Goal: Task Accomplishment & Management: Complete application form

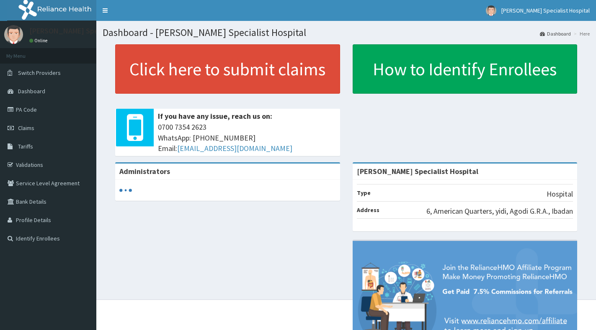
click at [41, 110] on link "PA Code" at bounding box center [48, 109] width 96 height 18
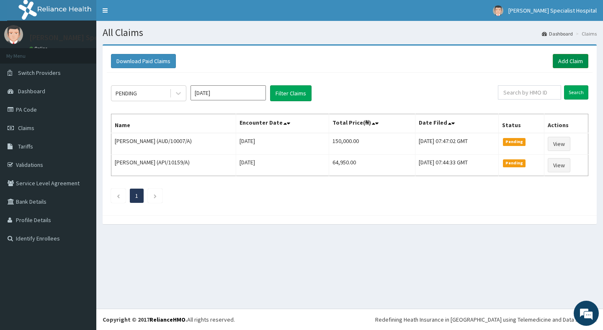
click at [572, 63] on link "Add Claim" at bounding box center [571, 61] width 36 height 14
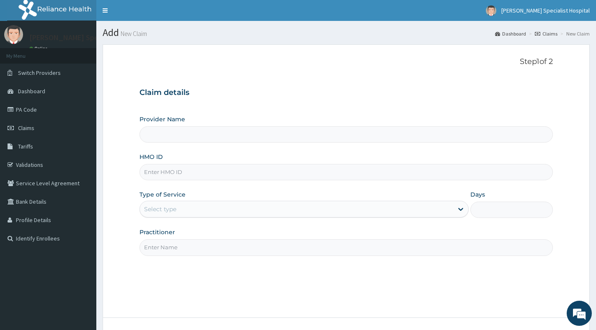
click at [221, 173] on input "HMO ID" at bounding box center [345, 172] width 413 height 16
paste input "AIT/10591/A"
type input "AIT/10591/A"
type input "[PERSON_NAME] Specialist Hospital"
type input "AIT/10591/A"
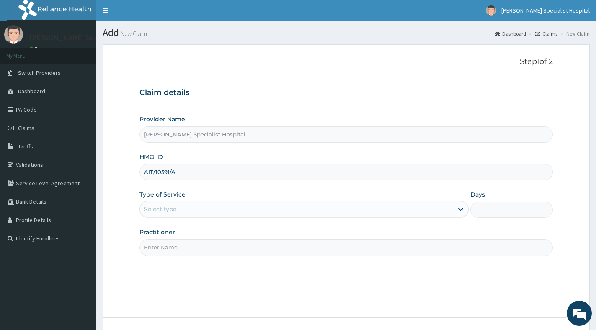
click at [213, 209] on div "Select type" at bounding box center [296, 209] width 313 height 13
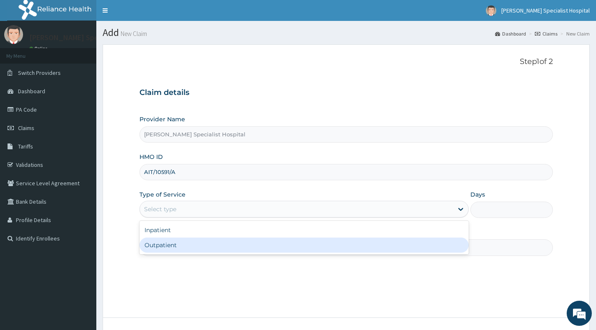
click at [209, 244] on div "Outpatient" at bounding box center [303, 245] width 329 height 15
type input "1"
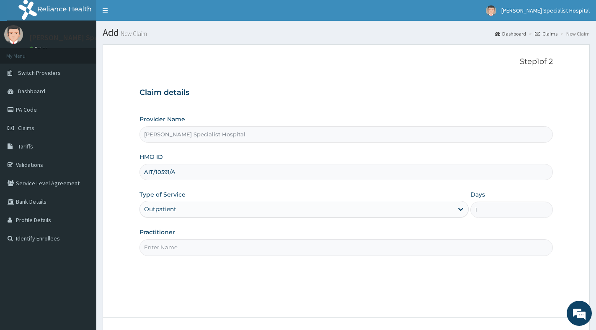
click at [209, 244] on input "Practitioner" at bounding box center [345, 248] width 413 height 16
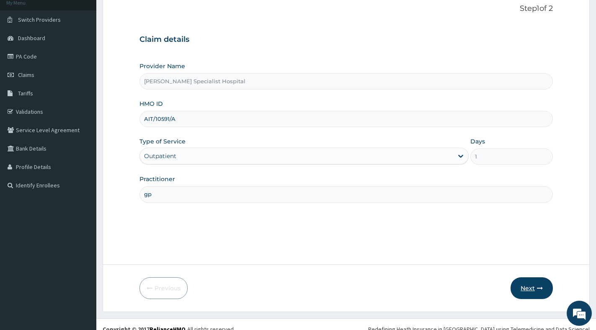
scroll to position [63, 0]
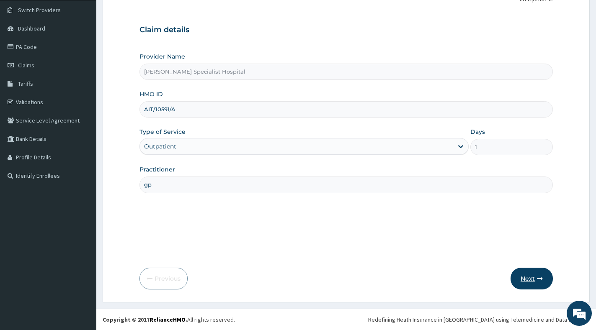
type input "gp"
click at [527, 280] on button "Next" at bounding box center [531, 279] width 42 height 22
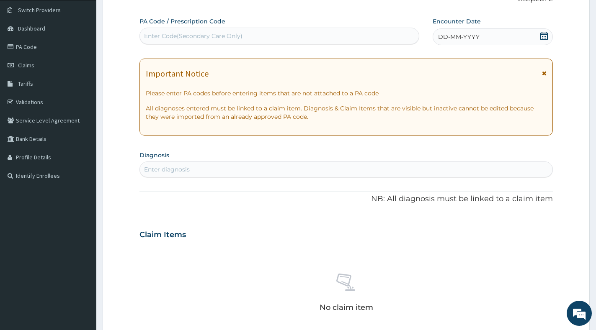
scroll to position [0, 0]
drag, startPoint x: 237, startPoint y: 165, endPoint x: 301, endPoint y: 71, distance: 113.2
click at [237, 163] on div "Enter diagnosis" at bounding box center [346, 169] width 412 height 13
drag, startPoint x: 169, startPoint y: 169, endPoint x: 167, endPoint y: 159, distance: 10.2
click at [169, 168] on div "Enter diagnosis" at bounding box center [167, 169] width 46 height 8
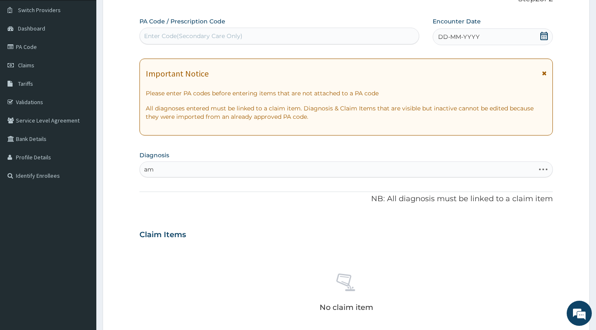
type input "ame"
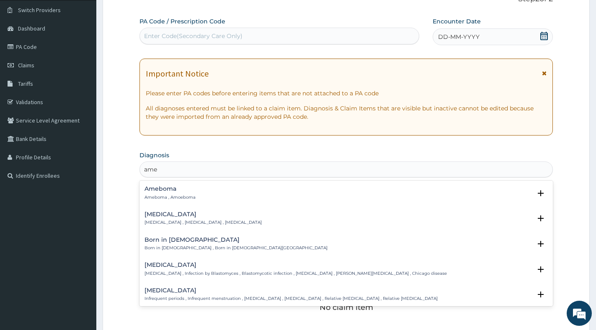
click at [153, 224] on p "Amenorrhea , Absence of menstruation , Amenorrhoea" at bounding box center [202, 223] width 117 height 6
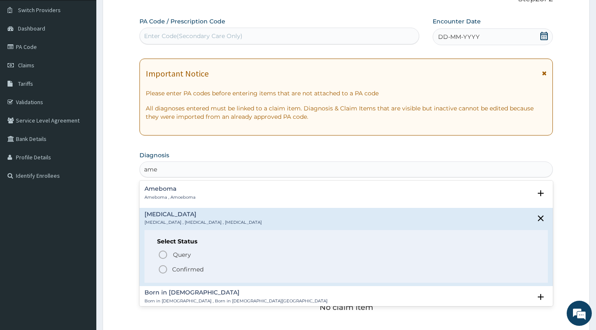
click at [183, 271] on p "Confirmed" at bounding box center [187, 269] width 31 height 8
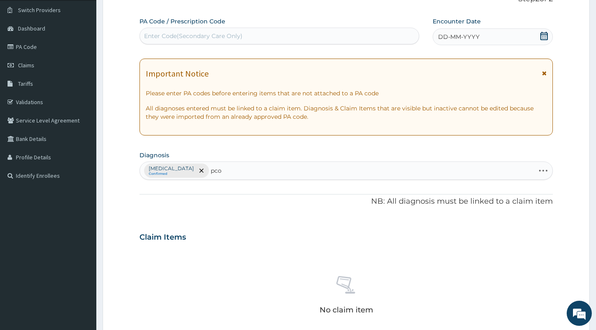
type input "pcos"
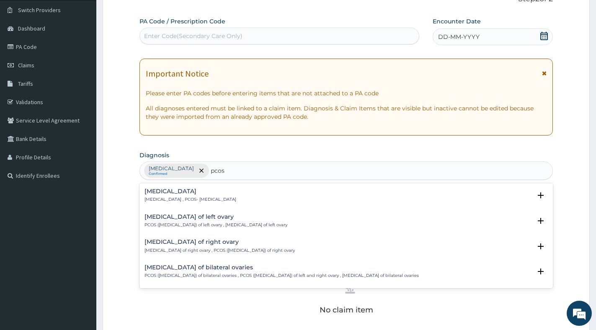
click at [201, 197] on p "Polycystic ovary syndrome , PCOS- polycystic ovary syndrome" at bounding box center [190, 200] width 92 height 6
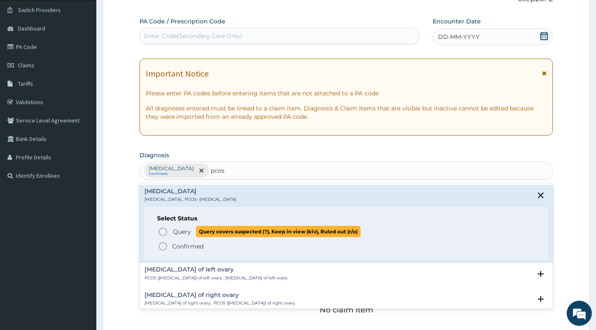
click at [180, 230] on span "Query" at bounding box center [182, 232] width 18 height 8
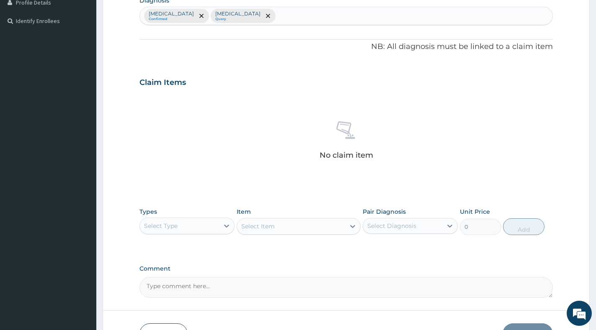
scroll to position [230, 0]
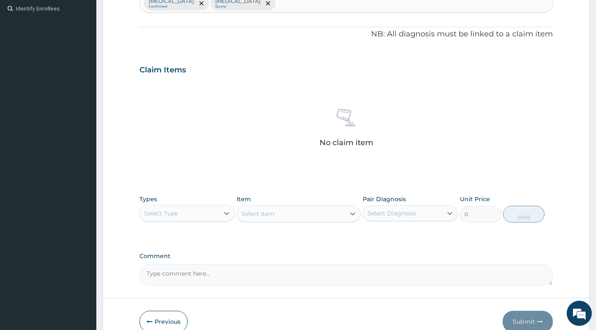
click at [216, 215] on div "Select Type" at bounding box center [179, 213] width 79 height 13
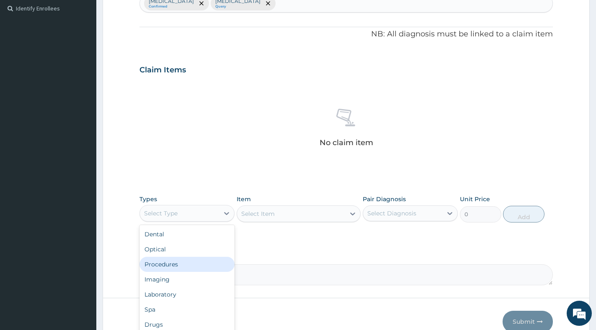
click at [201, 267] on div "Procedures" at bounding box center [186, 264] width 95 height 15
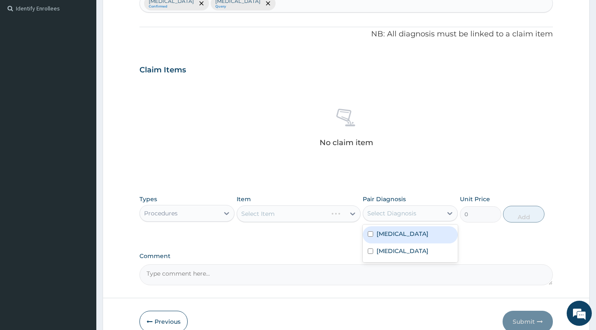
drag, startPoint x: 374, startPoint y: 215, endPoint x: 377, endPoint y: 234, distance: 19.9
click at [376, 216] on div "Select Diagnosis" at bounding box center [391, 213] width 49 height 8
click at [377, 236] on label "Amenorrhea" at bounding box center [402, 234] width 52 height 8
checkbox input "true"
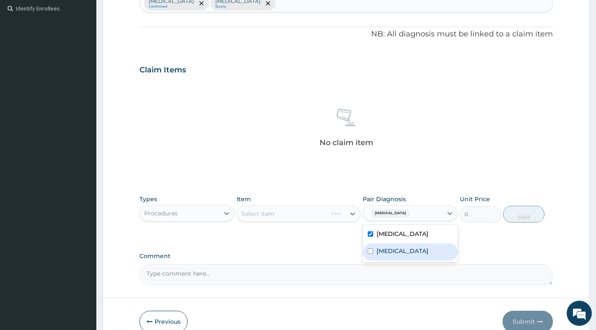
click at [384, 255] on label "Polycystic ovary syndrome" at bounding box center [402, 251] width 52 height 8
checkbox input "true"
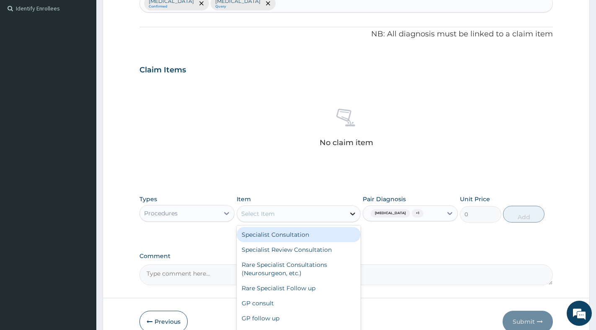
click at [354, 216] on icon at bounding box center [352, 214] width 8 height 8
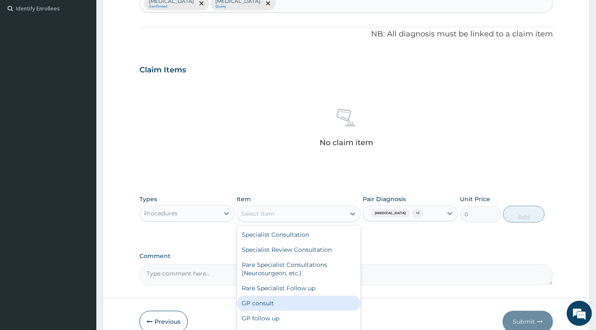
click at [292, 303] on div "GP consult" at bounding box center [299, 303] width 124 height 15
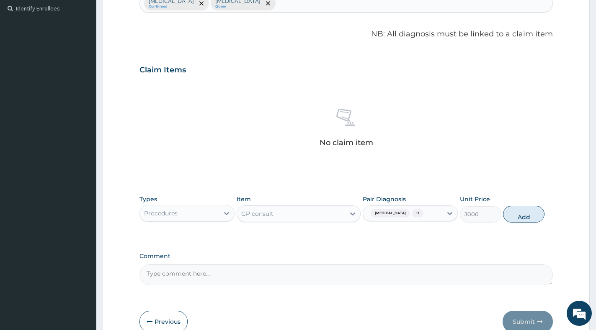
click at [294, 212] on div "GP consult" at bounding box center [291, 213] width 108 height 13
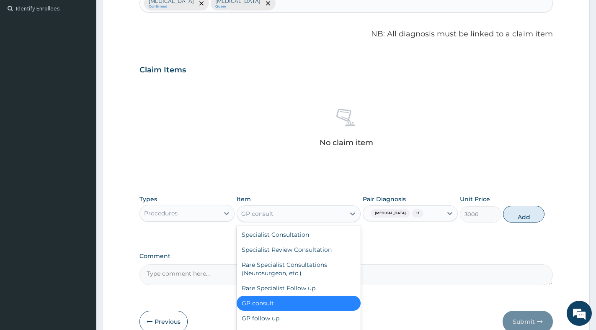
click at [333, 303] on div "GP consult" at bounding box center [299, 303] width 124 height 15
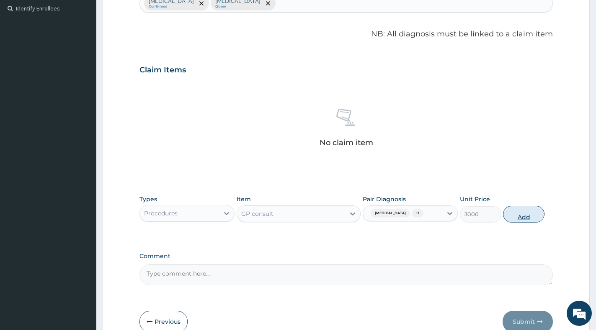
click at [534, 215] on button "Add" at bounding box center [523, 214] width 41 height 17
type input "0"
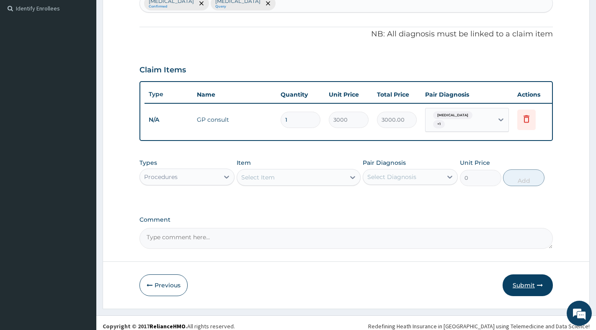
click at [522, 292] on button "Submit" at bounding box center [527, 286] width 50 height 22
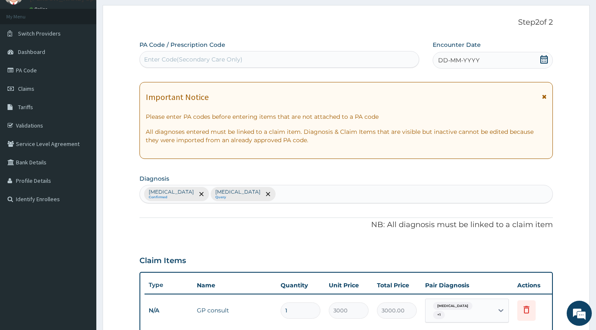
scroll to position [0, 0]
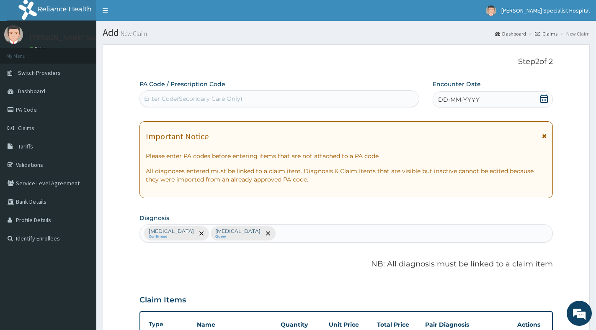
click at [543, 100] on icon at bounding box center [544, 99] width 8 height 8
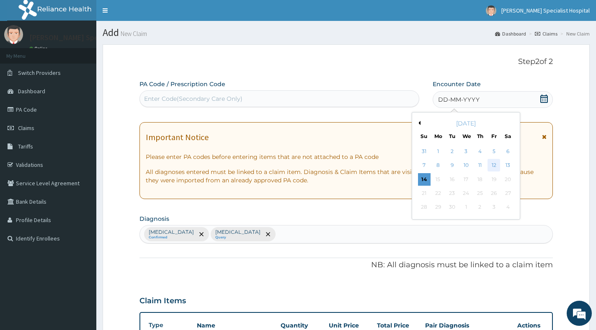
click at [490, 164] on div "12" at bounding box center [494, 166] width 13 height 13
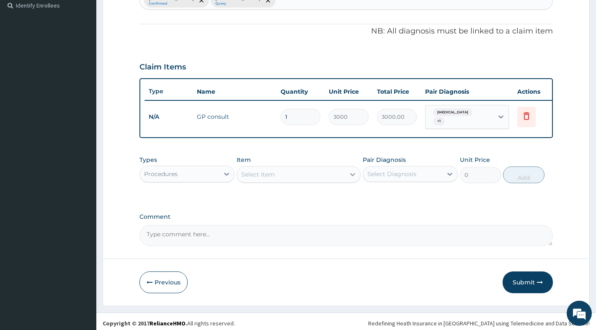
scroll to position [241, 0]
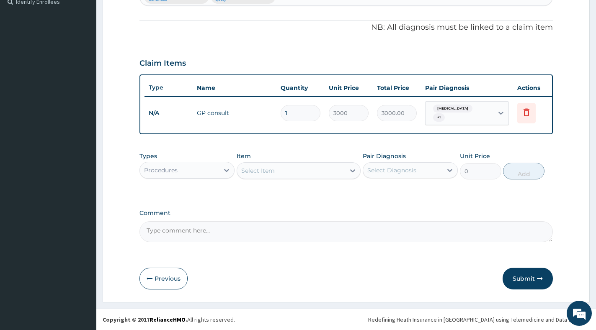
click at [528, 272] on button "Submit" at bounding box center [527, 279] width 50 height 22
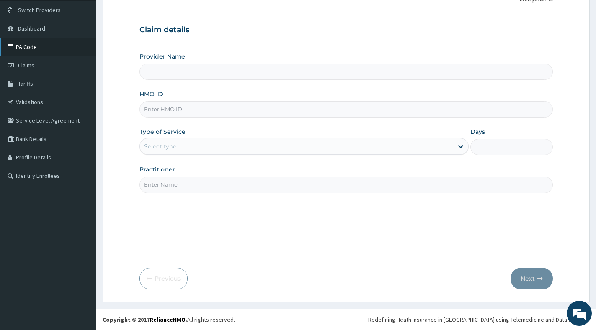
click at [28, 49] on link "PA Code" at bounding box center [48, 47] width 96 height 18
type input "[PERSON_NAME] Specialist Hospital"
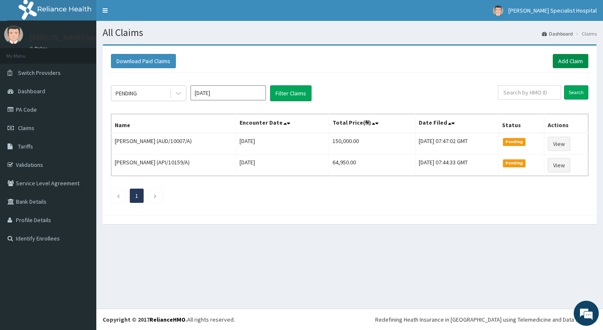
click at [575, 59] on link "Add Claim" at bounding box center [571, 61] width 36 height 14
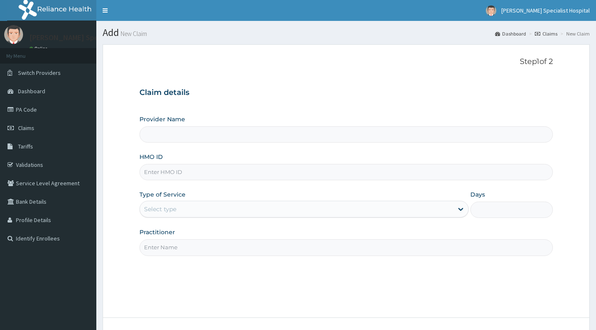
click at [214, 174] on input "HMO ID" at bounding box center [345, 172] width 413 height 16
paste input "NTT/10009/B"
type input "NTT/10009/B"
click at [228, 208] on div "Select type" at bounding box center [296, 209] width 313 height 13
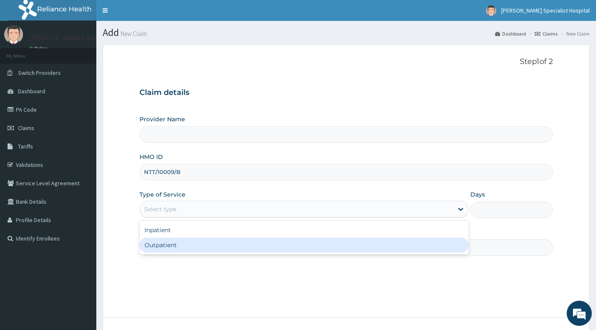
type input "[PERSON_NAME] Specialist Hospital"
click at [226, 242] on div "Outpatient" at bounding box center [303, 245] width 329 height 15
type input "1"
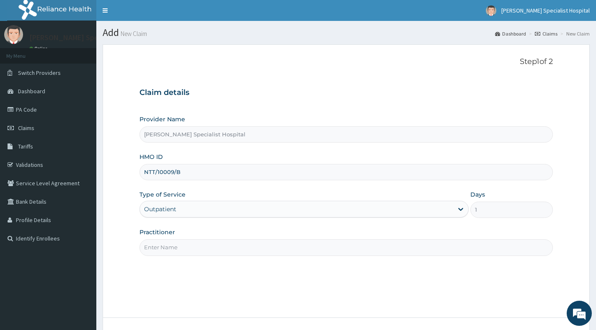
click at [226, 242] on input "Practitioner" at bounding box center [345, 248] width 413 height 16
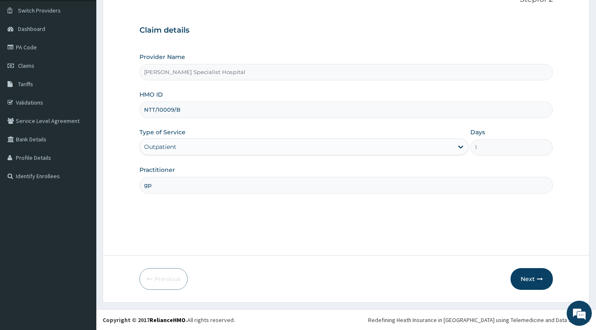
scroll to position [63, 0]
type input "gp"
click at [528, 278] on button "Next" at bounding box center [531, 279] width 42 height 22
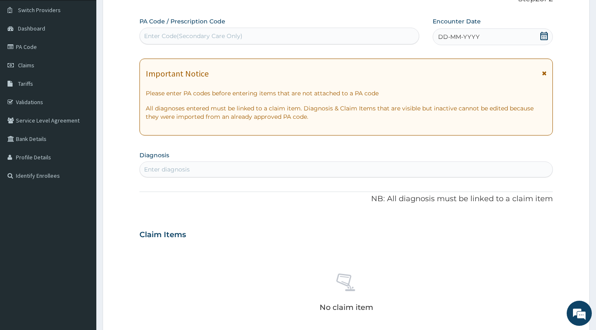
click at [541, 37] on icon at bounding box center [544, 36] width 8 height 8
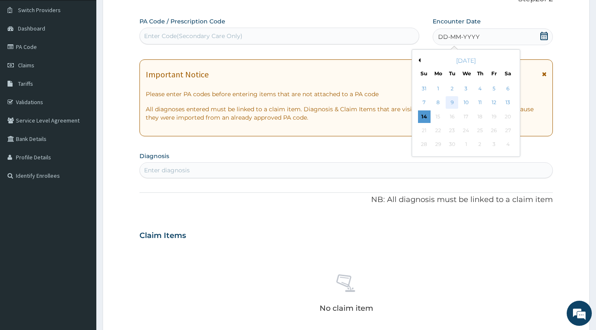
click at [453, 102] on div "9" at bounding box center [452, 103] width 13 height 13
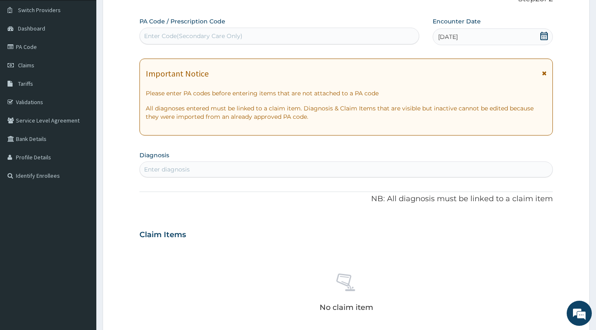
scroll to position [0, 0]
click at [212, 167] on div "Enter diagnosis" at bounding box center [346, 169] width 412 height 13
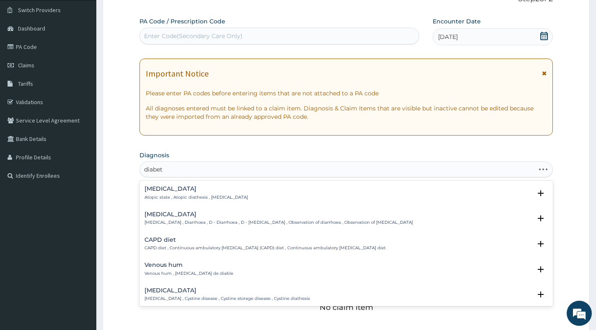
type input "diabete"
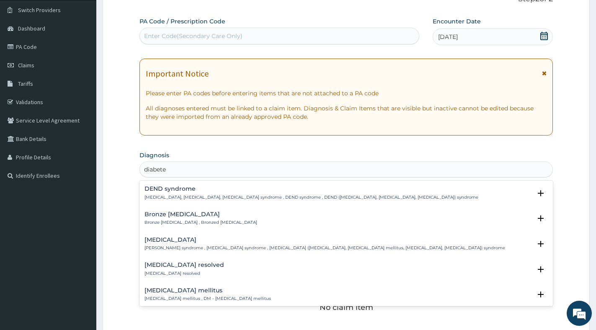
click at [185, 296] on p "Diabetes mellitus , DM - Diabetes mellitus" at bounding box center [207, 299] width 126 height 6
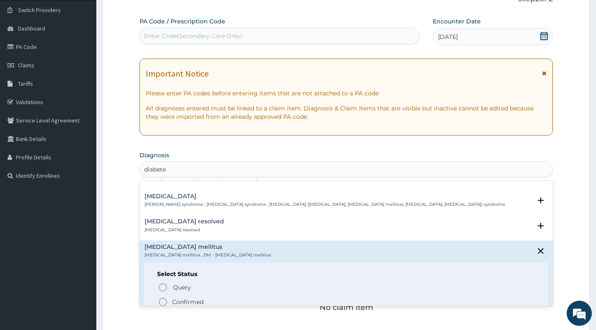
scroll to position [126, 0]
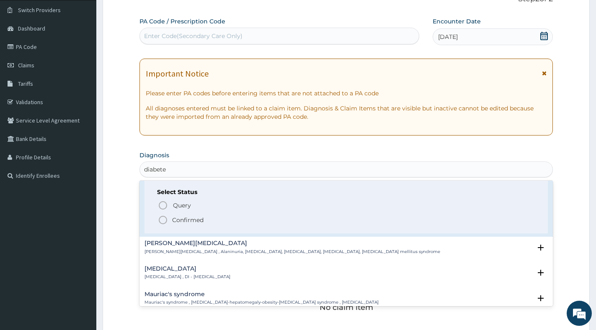
click at [177, 222] on p "Confirmed" at bounding box center [187, 220] width 31 height 8
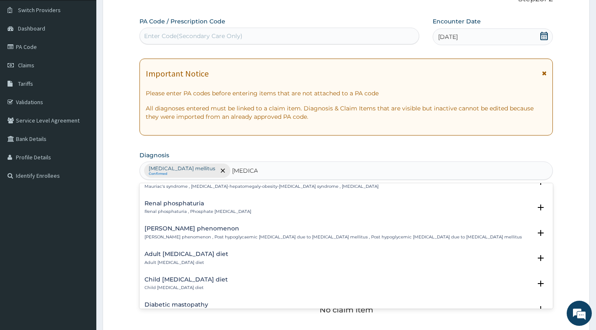
scroll to position [167, 0]
click at [221, 170] on icon "remove selection option" at bounding box center [223, 171] width 4 height 4
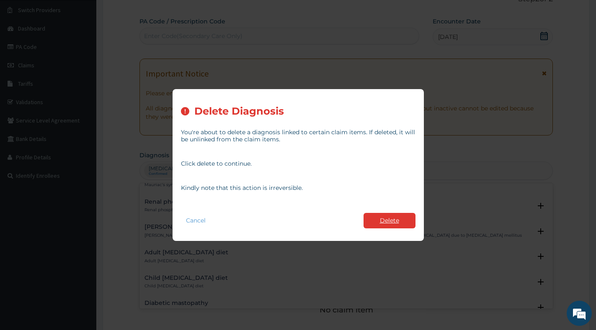
type input "diabetes"
drag, startPoint x: 377, startPoint y: 219, endPoint x: 353, endPoint y: 211, distance: 24.9
click at [377, 219] on button "Delete" at bounding box center [389, 220] width 52 height 15
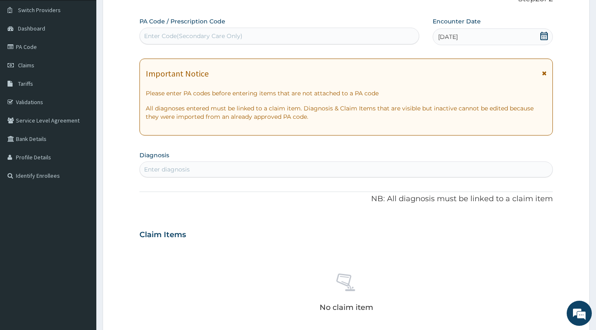
click at [185, 165] on div "Enter diagnosis" at bounding box center [167, 169] width 46 height 8
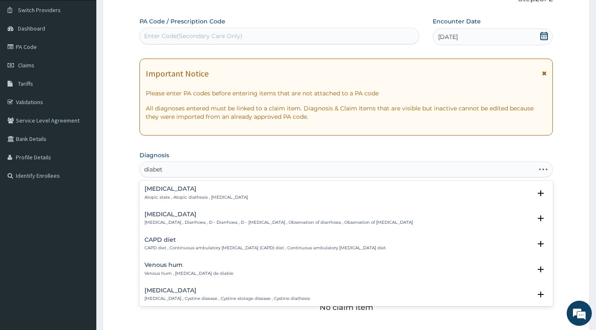
type input "diabete"
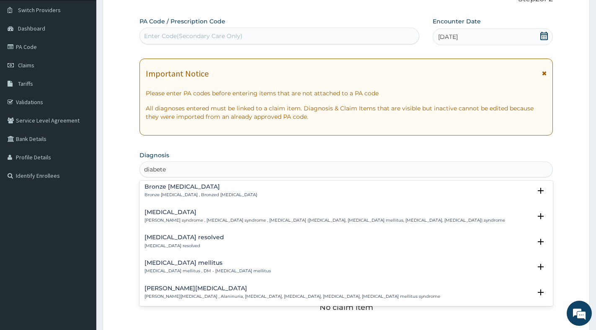
scroll to position [42, 0]
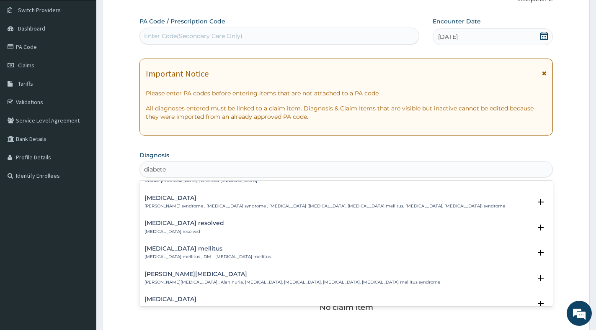
click at [196, 251] on h4 "Diabetes mellitus" at bounding box center [207, 249] width 126 height 6
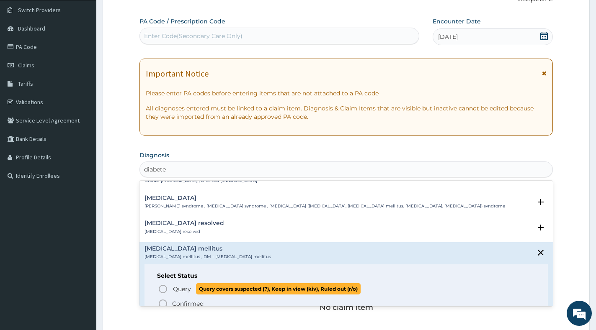
click at [188, 291] on span "Query" at bounding box center [182, 289] width 18 height 8
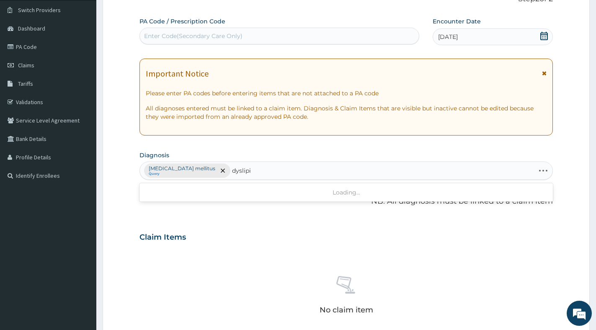
type input "dyslipid"
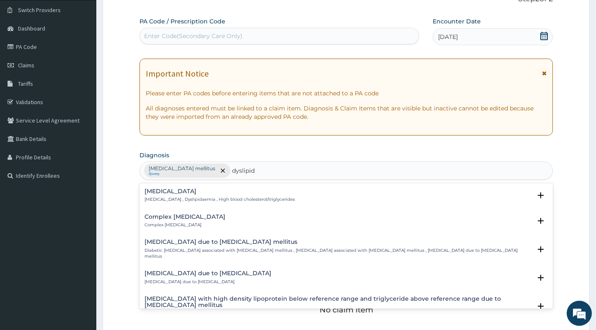
click at [193, 198] on p "Dyslipidemia , Dyslipidaemia , High blood cholesterol/triglycerides" at bounding box center [219, 200] width 150 height 6
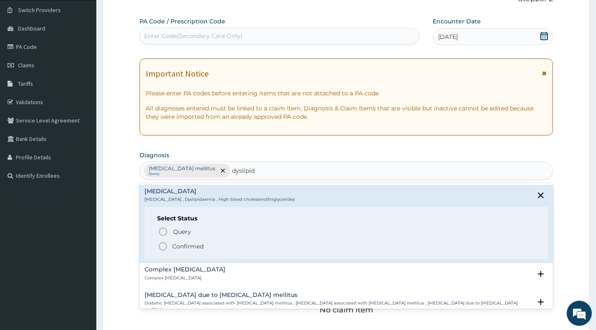
drag, startPoint x: 191, startPoint y: 244, endPoint x: 278, endPoint y: 28, distance: 233.0
click at [191, 242] on p "Confirmed" at bounding box center [187, 246] width 31 height 8
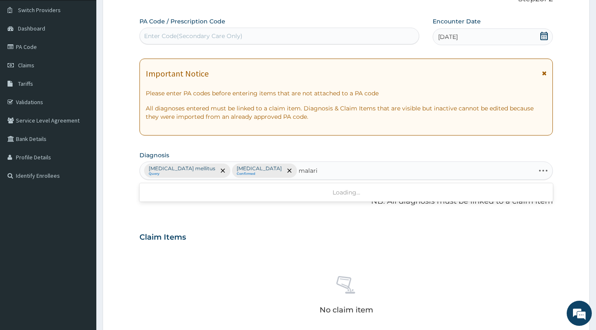
type input "malaria"
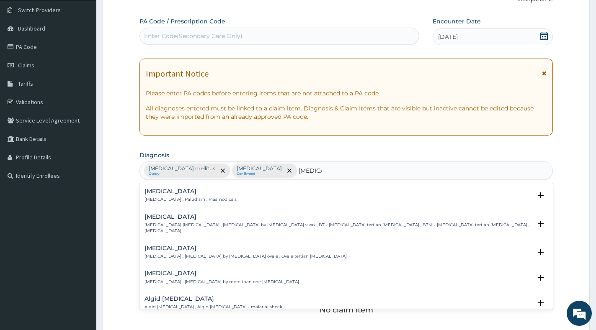
click at [193, 191] on h4 "Malaria" at bounding box center [190, 191] width 92 height 6
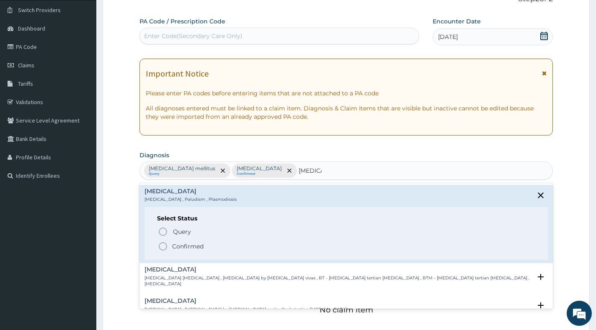
click at [183, 248] on p "Confirmed" at bounding box center [187, 246] width 31 height 8
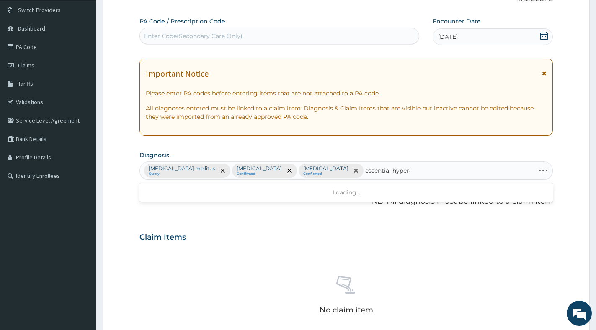
type input "essential hyper"
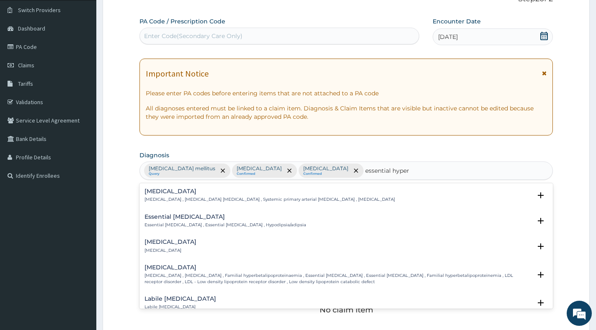
drag, startPoint x: 204, startPoint y: 204, endPoint x: 210, endPoint y: 196, distance: 9.8
click at [204, 203] on div "Essential hypertension Essential hypertension , Idiopathic hypertension , Syste…" at bounding box center [345, 197] width 403 height 19
click at [214, 193] on h4 "Essential hypertension" at bounding box center [269, 191] width 250 height 6
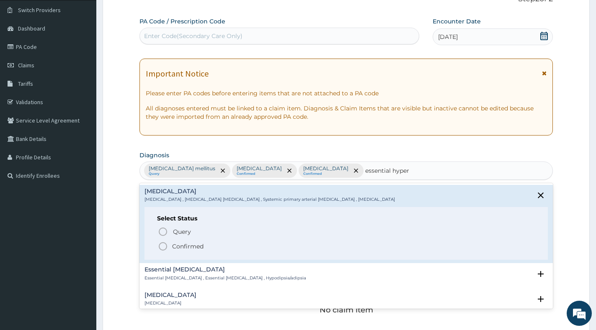
drag, startPoint x: 184, startPoint y: 247, endPoint x: 300, endPoint y: 247, distance: 116.0
click at [185, 247] on p "Confirmed" at bounding box center [187, 246] width 31 height 8
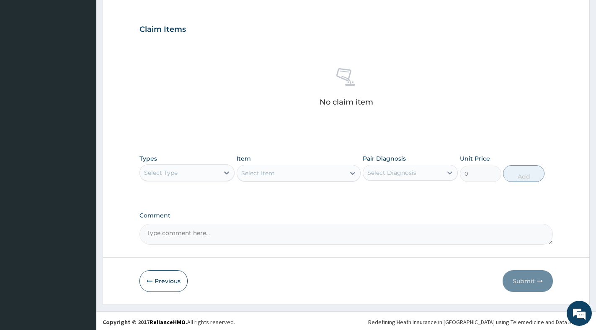
scroll to position [272, 0]
click at [219, 171] on div "Select Type" at bounding box center [179, 171] width 79 height 13
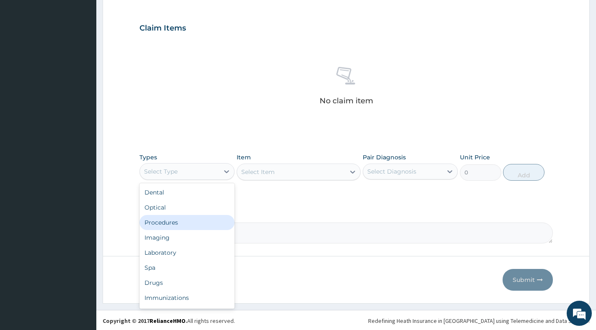
click at [185, 218] on div "Procedures" at bounding box center [186, 222] width 95 height 15
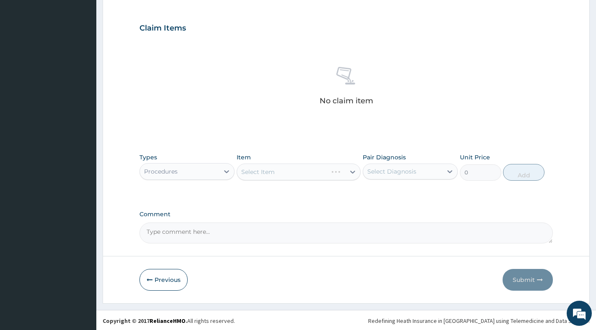
click at [383, 169] on div "Select Diagnosis" at bounding box center [391, 171] width 49 height 8
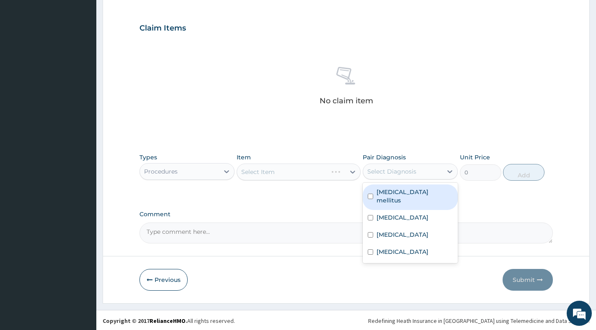
click at [383, 191] on label "[MEDICAL_DATA] mellitus" at bounding box center [414, 196] width 76 height 17
checkbox input "true"
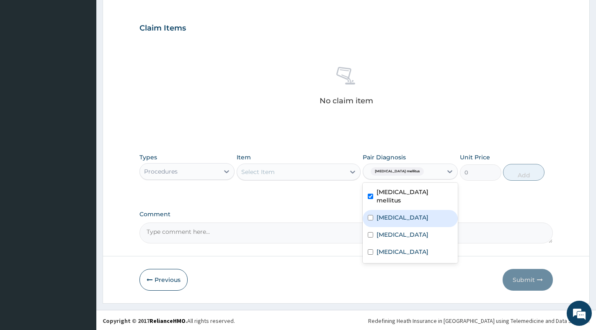
click at [386, 214] on label "Dyslipidemia" at bounding box center [402, 218] width 52 height 8
checkbox input "true"
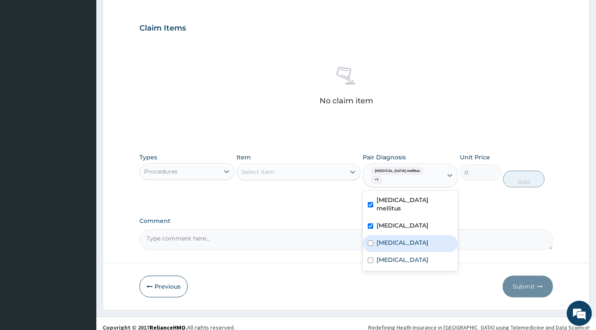
click at [390, 239] on label "[MEDICAL_DATA]" at bounding box center [402, 243] width 52 height 8
checkbox input "true"
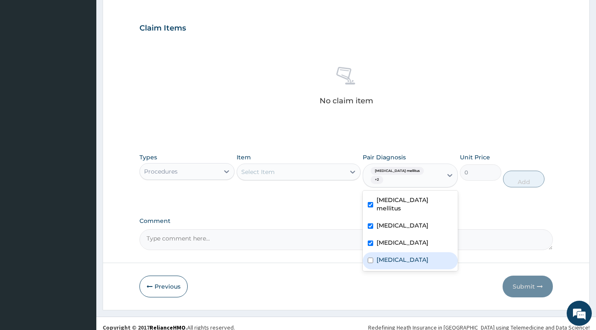
click at [401, 256] on label "[MEDICAL_DATA]" at bounding box center [402, 260] width 52 height 8
checkbox input "true"
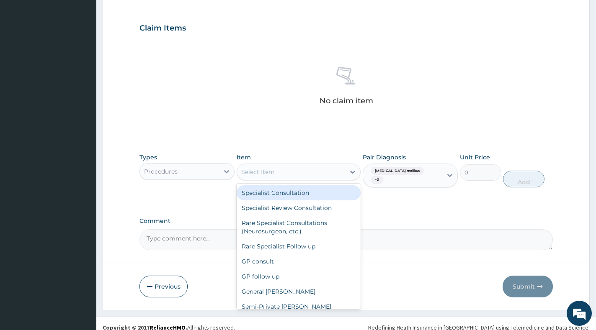
click at [341, 175] on div "Select Item" at bounding box center [291, 171] width 108 height 13
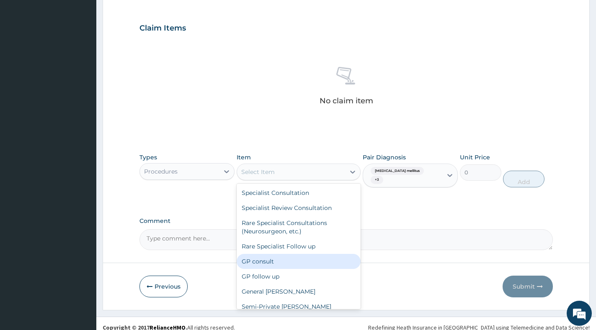
click at [285, 260] on div "GP consult" at bounding box center [299, 261] width 124 height 15
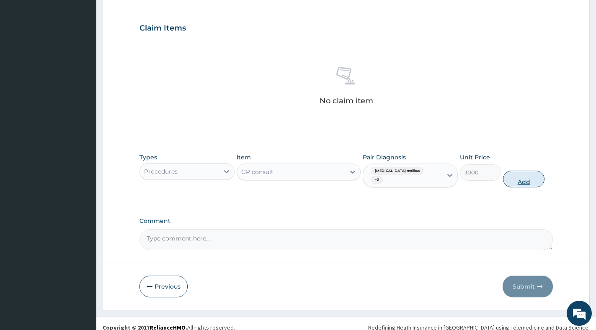
click at [527, 175] on button "Add" at bounding box center [523, 179] width 41 height 17
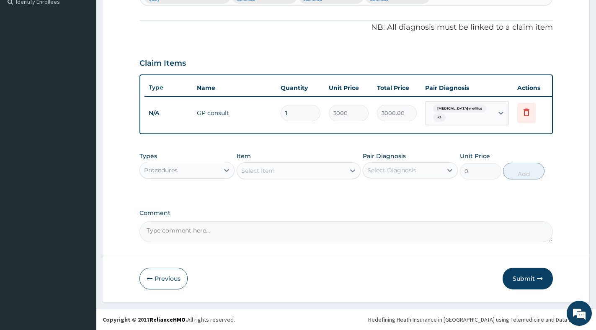
click at [218, 171] on div "Procedures" at bounding box center [179, 170] width 79 height 13
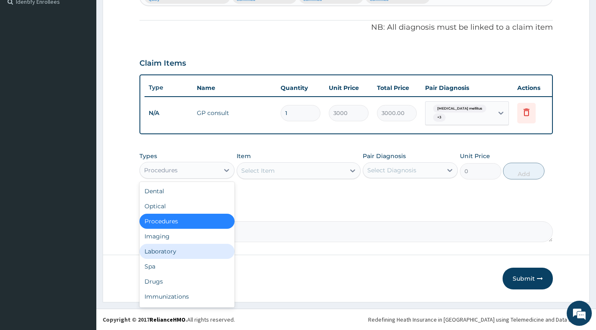
click at [178, 246] on div "Laboratory" at bounding box center [186, 251] width 95 height 15
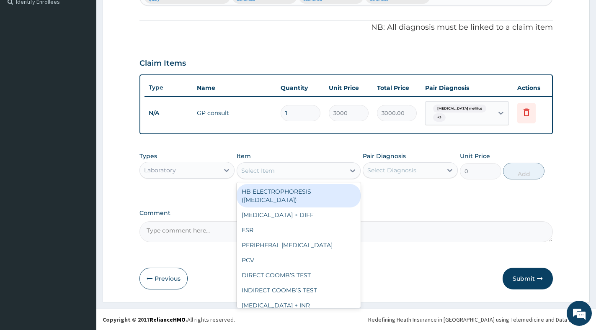
click at [270, 173] on div "Select Item" at bounding box center [257, 171] width 33 height 8
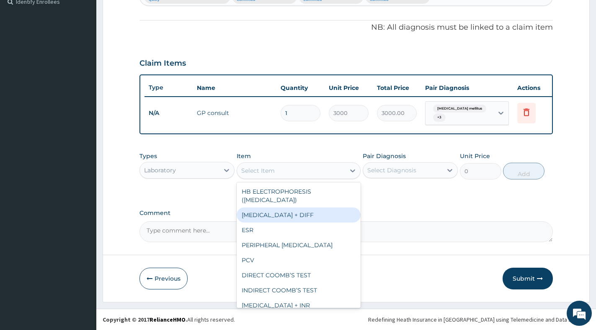
click at [266, 217] on div "FULL BLOOD COUNT + DIFF" at bounding box center [299, 215] width 124 height 15
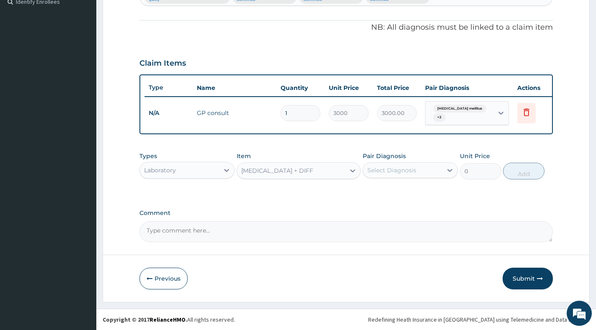
type input "3500"
click at [444, 171] on div at bounding box center [449, 170] width 15 height 15
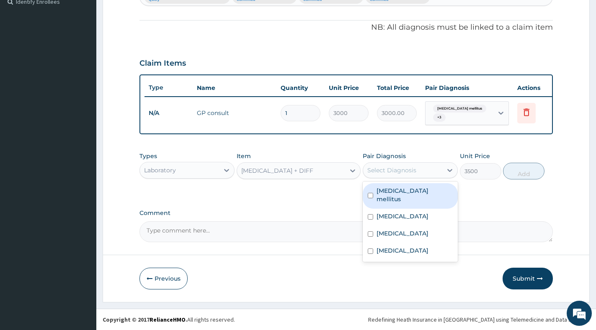
click at [420, 195] on label "[MEDICAL_DATA] mellitus" at bounding box center [414, 195] width 76 height 17
checkbox input "true"
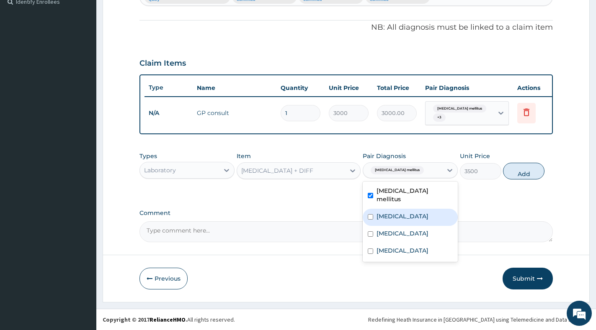
click at [413, 212] on label "Dyslipidemia" at bounding box center [402, 216] width 52 height 8
checkbox input "true"
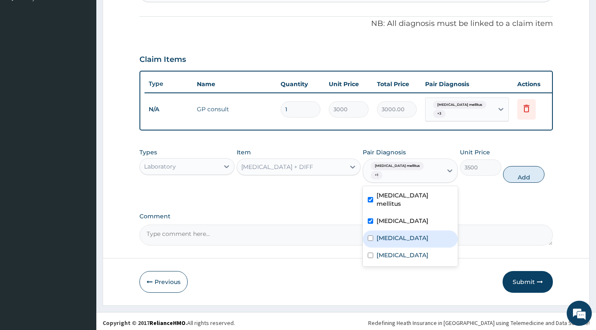
click at [403, 231] on div "[MEDICAL_DATA]" at bounding box center [410, 239] width 95 height 17
checkbox input "true"
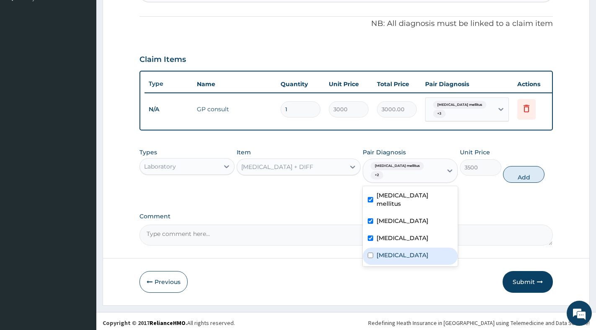
click at [404, 251] on label "[MEDICAL_DATA]" at bounding box center [402, 255] width 52 height 8
checkbox input "true"
click at [516, 170] on button "Add" at bounding box center [523, 174] width 41 height 17
type input "0"
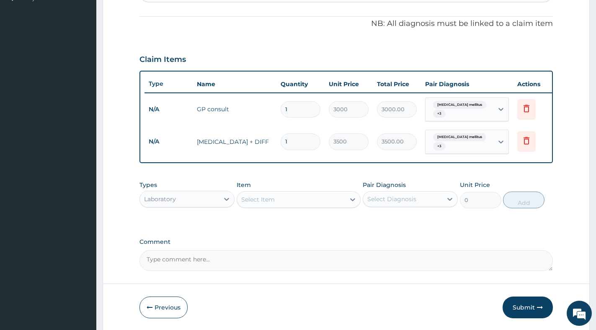
click at [271, 205] on div "Select Item" at bounding box center [291, 199] width 108 height 13
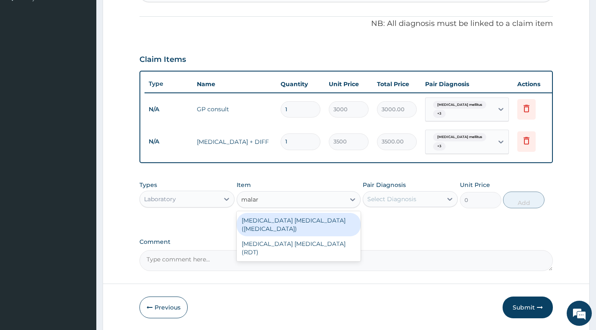
type input "malari"
drag, startPoint x: 292, startPoint y: 219, endPoint x: 311, endPoint y: 222, distance: 19.0
click at [292, 220] on div "MALARIA PARASITE (BLOOD FILM)" at bounding box center [299, 224] width 124 height 23
type input "2500"
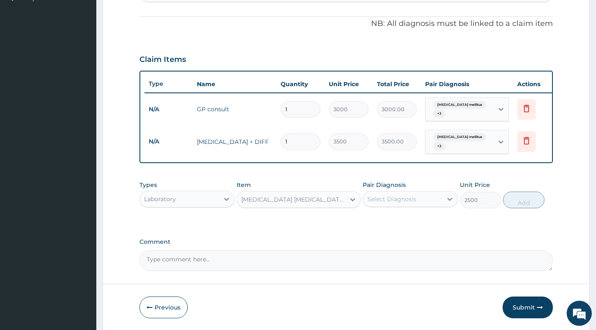
click at [410, 201] on div "Select Diagnosis" at bounding box center [391, 199] width 49 height 8
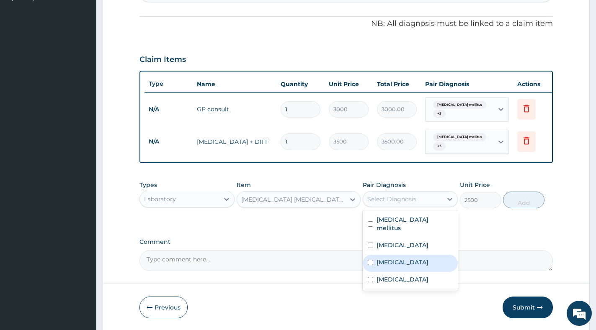
click at [396, 258] on label "[MEDICAL_DATA]" at bounding box center [402, 262] width 52 height 8
checkbox input "true"
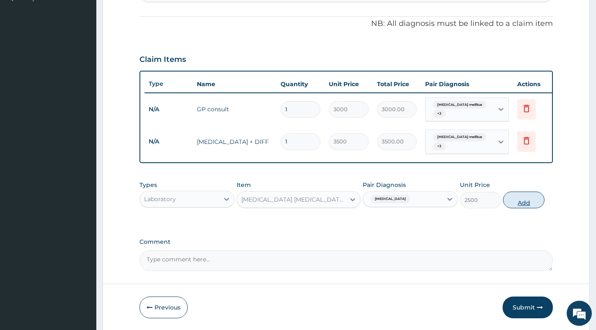
click at [517, 201] on button "Add" at bounding box center [523, 200] width 41 height 17
type input "0"
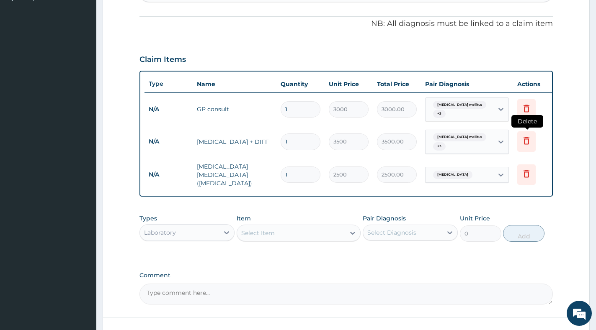
click at [529, 137] on icon at bounding box center [526, 141] width 6 height 8
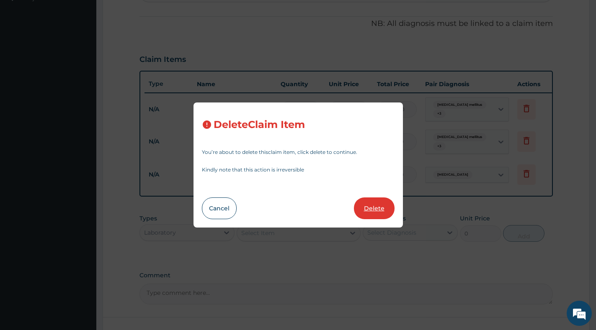
click at [368, 209] on button "Delete" at bounding box center [374, 209] width 41 height 22
type input "2500"
type input "2500.00"
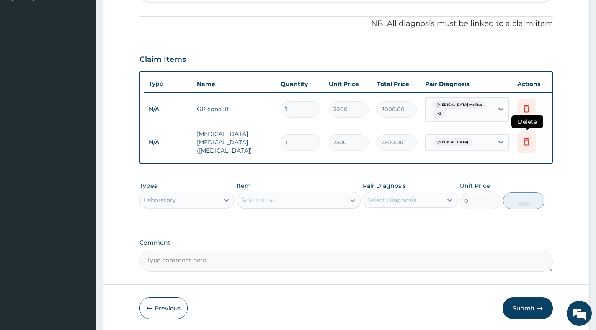
click at [526, 137] on icon at bounding box center [526, 142] width 10 height 10
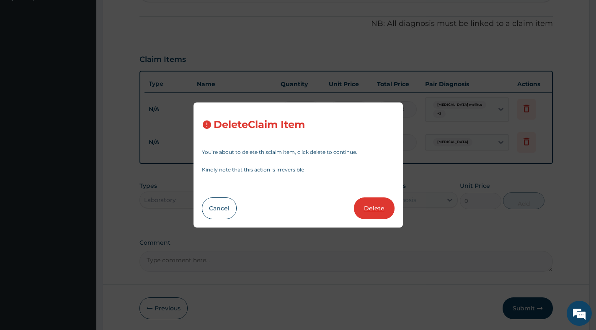
click at [386, 206] on button "Delete" at bounding box center [374, 209] width 41 height 22
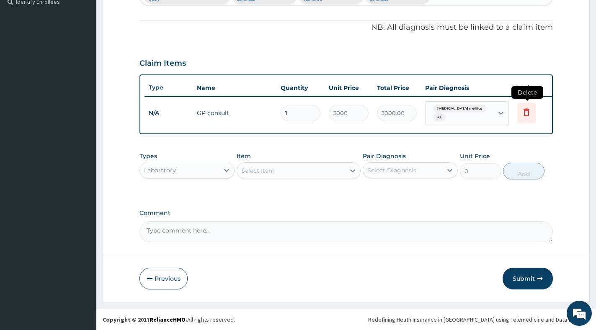
click at [528, 107] on icon at bounding box center [526, 112] width 10 height 10
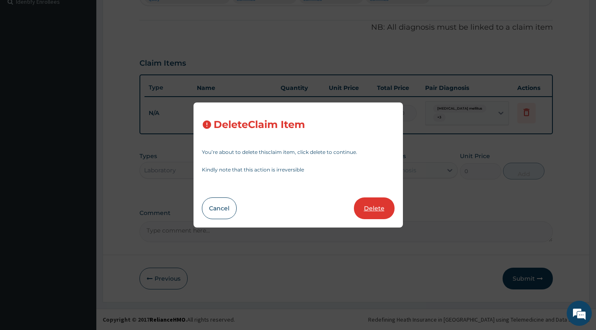
click at [371, 207] on button "Delete" at bounding box center [374, 209] width 41 height 22
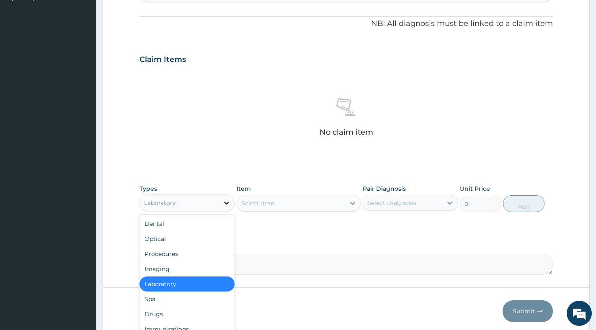
click at [228, 203] on icon at bounding box center [226, 203] width 5 height 3
drag, startPoint x: 162, startPoint y: 315, endPoint x: 171, endPoint y: 311, distance: 9.2
click at [163, 314] on div "Drugs" at bounding box center [186, 314] width 95 height 15
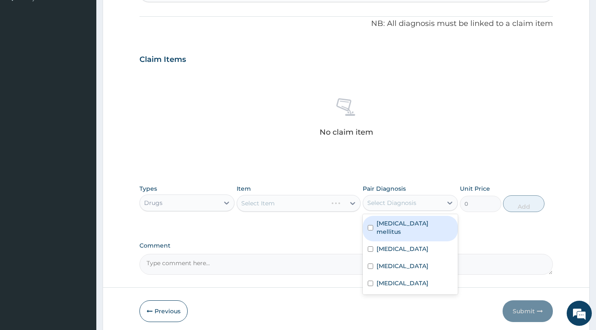
click at [384, 201] on div "Select Diagnosis" at bounding box center [391, 203] width 49 height 8
click at [381, 224] on label "[MEDICAL_DATA] mellitus" at bounding box center [414, 227] width 76 height 17
checkbox input "true"
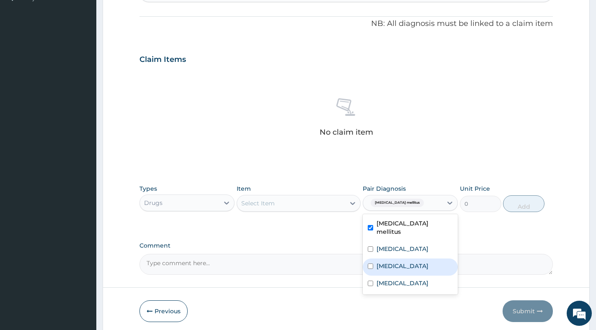
click at [384, 262] on label "[MEDICAL_DATA]" at bounding box center [402, 266] width 52 height 8
checkbox input "true"
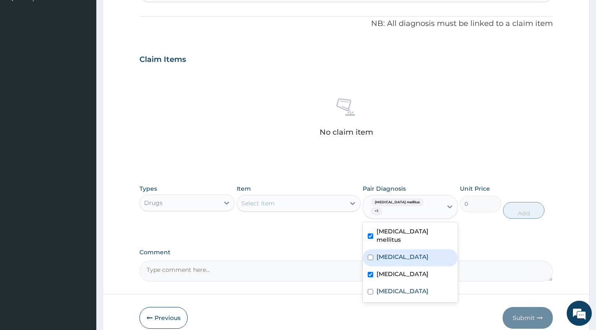
click at [377, 253] on label "Dyslipidemia" at bounding box center [402, 257] width 52 height 8
checkbox input "true"
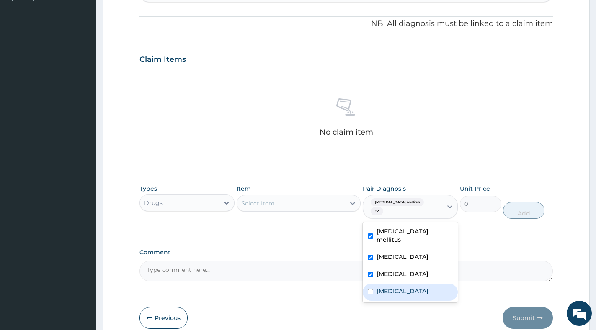
click at [376, 287] on label "[MEDICAL_DATA]" at bounding box center [402, 291] width 52 height 8
checkbox input "true"
click at [348, 209] on div at bounding box center [352, 203] width 15 height 15
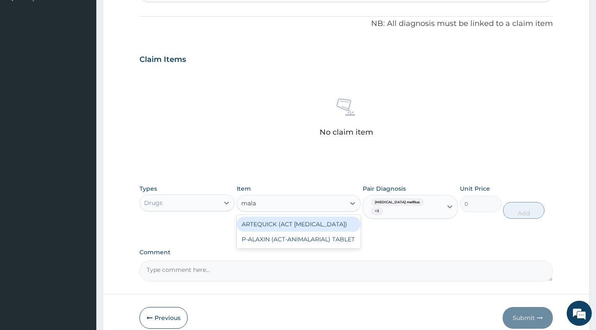
scroll to position [0, 0]
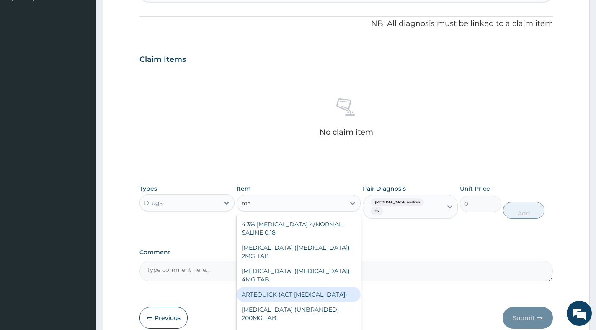
type input "m"
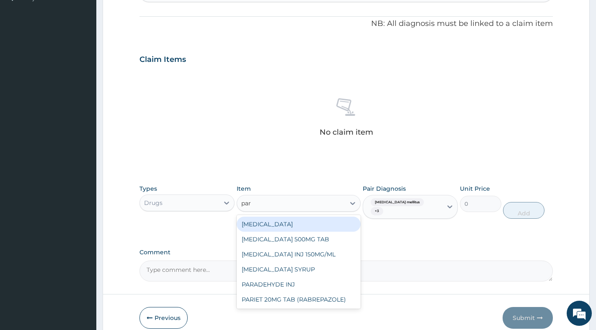
type input "para"
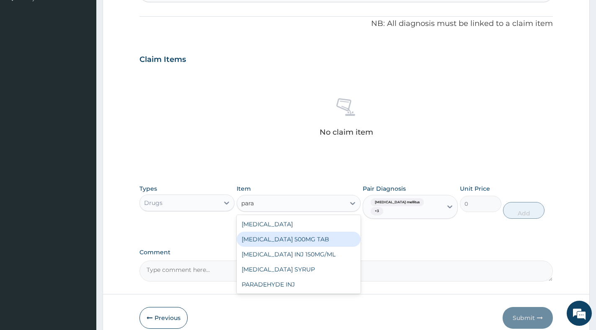
click at [297, 242] on div "PARACETAMOL 500MG TAB" at bounding box center [299, 239] width 124 height 15
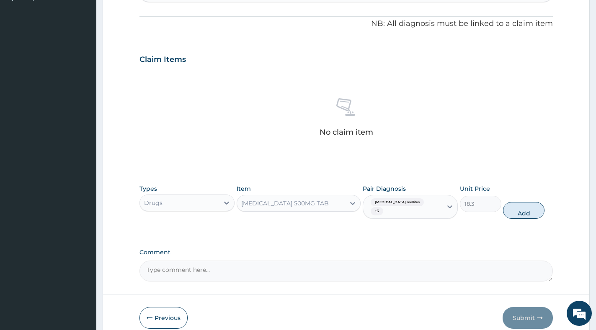
click at [440, 200] on div "Diabetes mellitus + 3" at bounding box center [402, 207] width 79 height 23
click at [528, 204] on button "Add" at bounding box center [523, 210] width 41 height 17
type input "0"
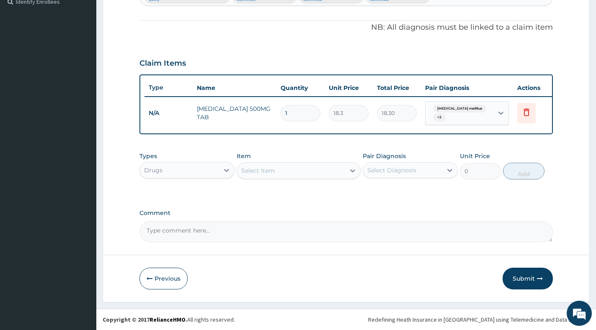
type input "0.00"
type input "1"
type input "18.30"
type input "19"
type input "347.70"
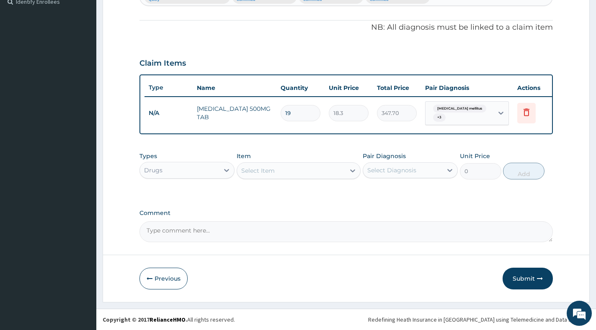
type input "19"
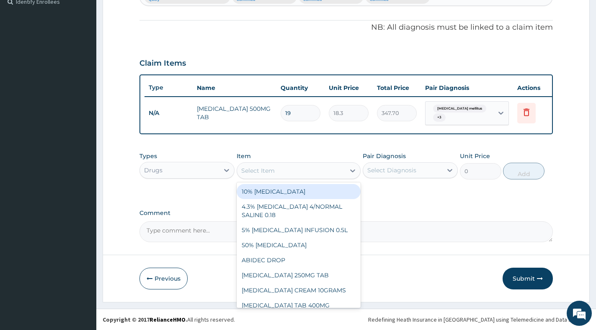
click at [282, 165] on div "Select Item" at bounding box center [291, 170] width 108 height 13
paste input "ARTEMETHER"
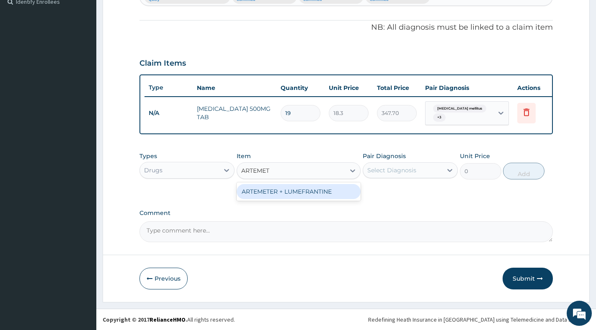
type input "ARTEME"
click at [312, 191] on div "ARTEMETER + LUMEFRANTINE" at bounding box center [299, 191] width 124 height 15
type input "1464"
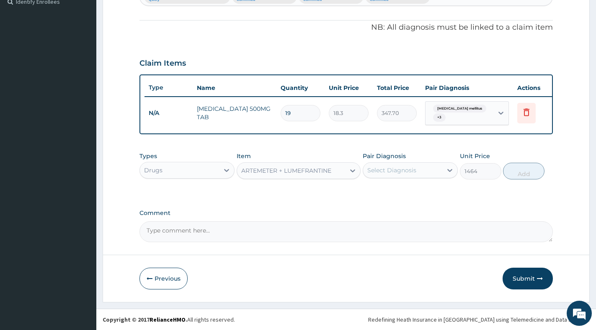
click at [404, 167] on div "Select Diagnosis" at bounding box center [391, 170] width 49 height 8
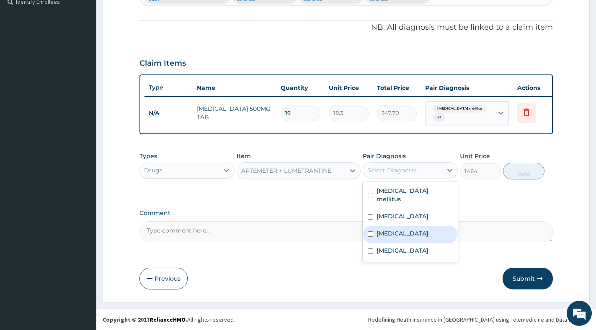
click at [399, 226] on div "Malaria" at bounding box center [410, 234] width 95 height 17
checkbox input "true"
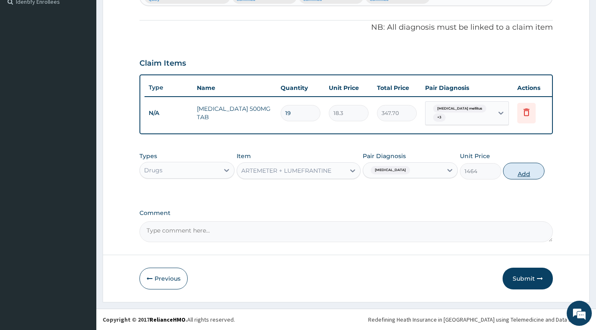
click at [520, 169] on button "Add" at bounding box center [523, 171] width 41 height 17
type input "0"
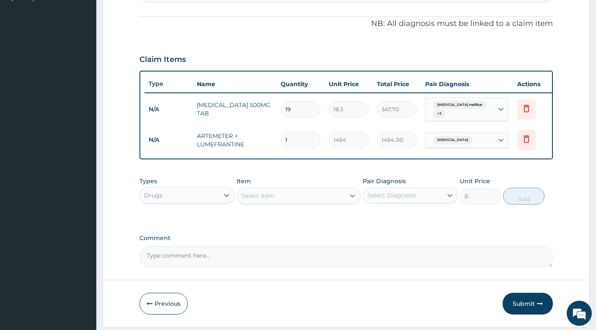
click at [301, 112] on input "19" at bounding box center [301, 109] width 40 height 16
type input "1"
type input "18.30"
type input "18"
type input "329.40"
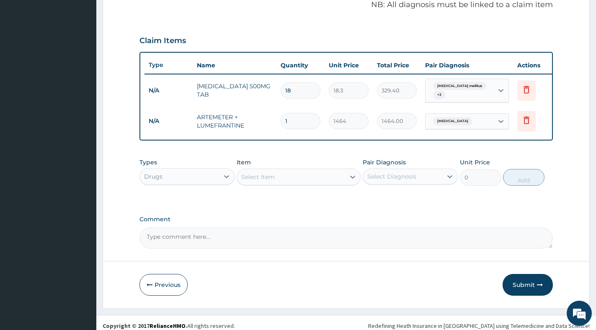
scroll to position [270, 0]
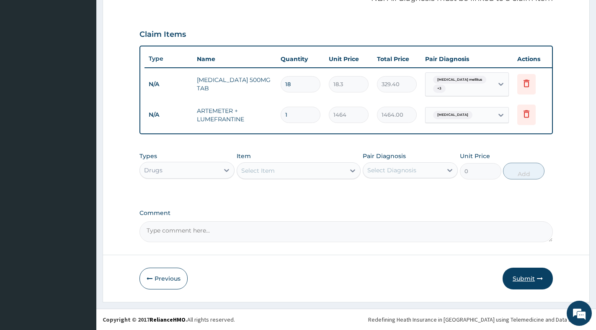
type input "18"
click at [520, 281] on button "Submit" at bounding box center [527, 279] width 50 height 22
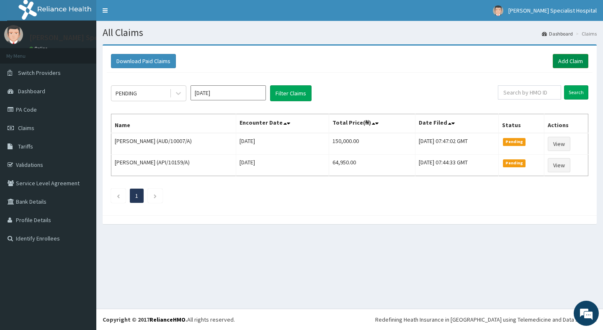
click at [571, 59] on link "Add Claim" at bounding box center [571, 61] width 36 height 14
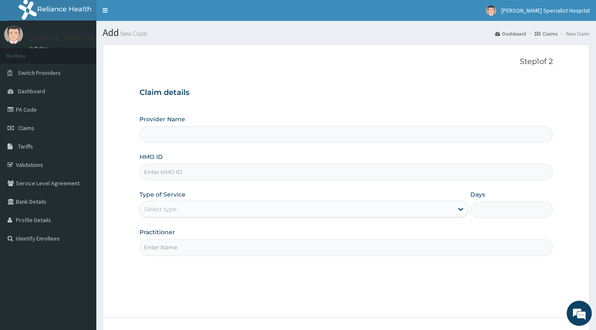
click at [250, 173] on input "HMO ID" at bounding box center [345, 172] width 413 height 16
paste input "NTT/10009/B"
type input "NTT/10009/B"
click at [228, 206] on div "Select type" at bounding box center [296, 209] width 313 height 13
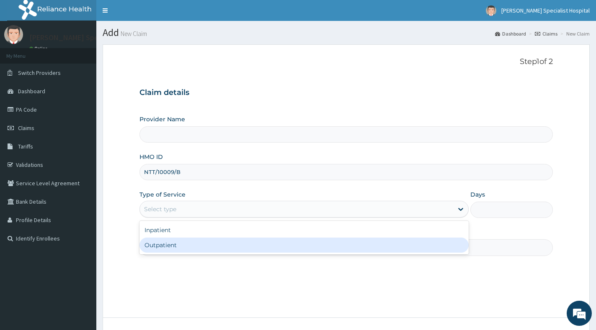
click at [224, 243] on div "Outpatient" at bounding box center [303, 245] width 329 height 15
type input "1"
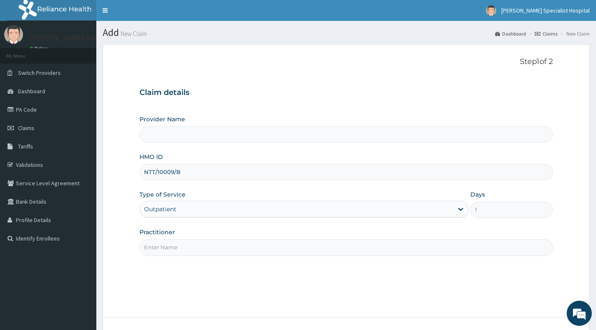
click at [224, 244] on input "Practitioner" at bounding box center [345, 248] width 413 height 16
type input "[PERSON_NAME] Specialist Hospital"
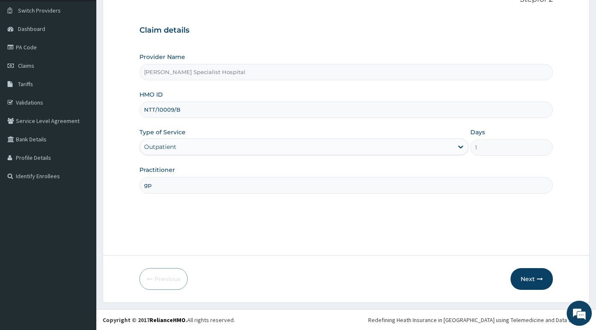
scroll to position [63, 0]
type input "gp"
click at [534, 275] on button "Next" at bounding box center [531, 279] width 42 height 22
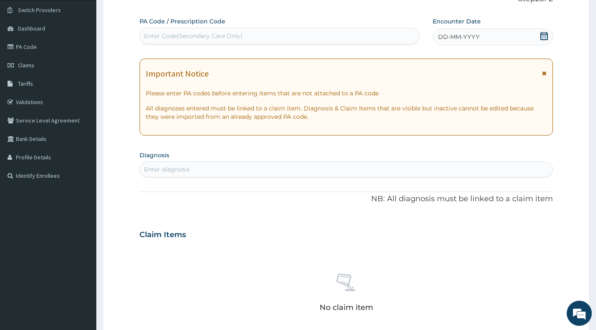
click at [540, 33] on icon at bounding box center [544, 36] width 8 height 8
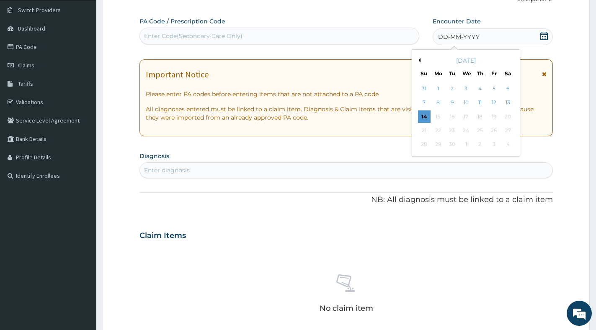
scroll to position [0, 0]
click at [492, 102] on div "12" at bounding box center [494, 103] width 13 height 13
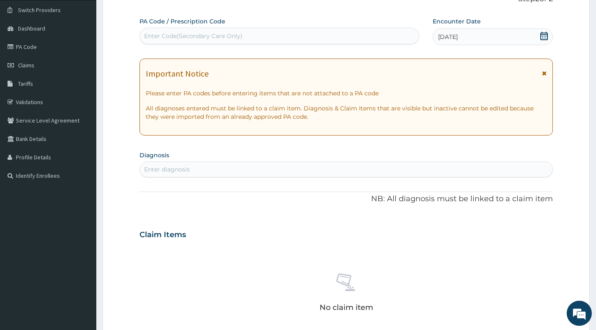
drag, startPoint x: 545, startPoint y: 35, endPoint x: 545, endPoint y: 40, distance: 5.0
click at [546, 35] on icon at bounding box center [544, 36] width 8 height 8
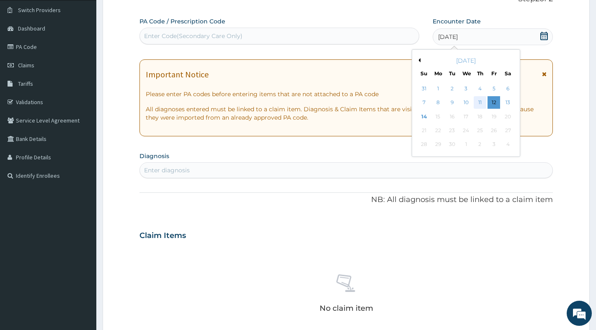
click at [483, 103] on div "11" at bounding box center [480, 103] width 13 height 13
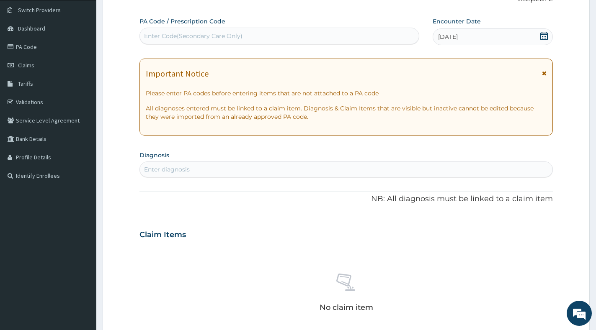
click at [258, 167] on div "Enter diagnosis" at bounding box center [346, 169] width 412 height 13
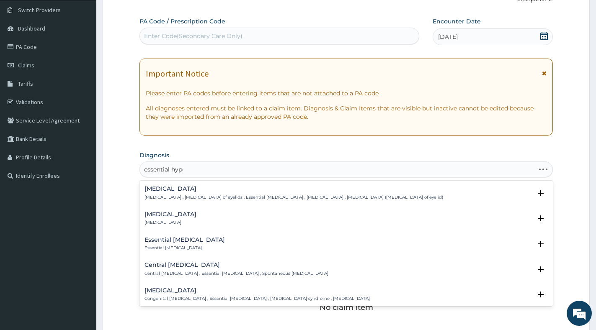
type input "essential hyper"
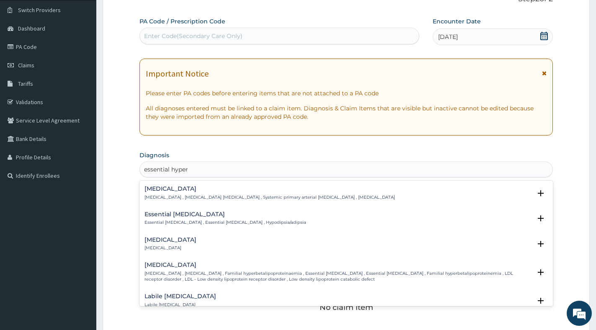
click at [213, 189] on h4 "[MEDICAL_DATA]" at bounding box center [269, 189] width 250 height 6
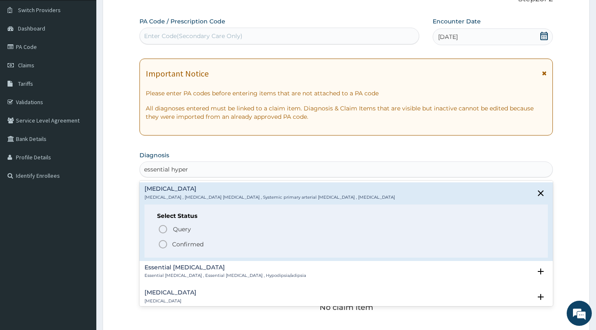
click at [190, 245] on p "Confirmed" at bounding box center [187, 244] width 31 height 8
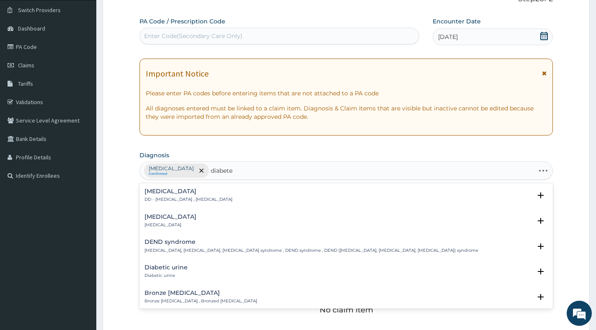
type input "[MEDICAL_DATA]"
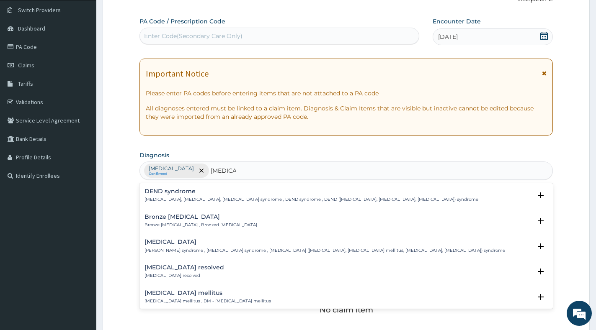
click at [191, 294] on h4 "[MEDICAL_DATA] mellitus" at bounding box center [207, 293] width 126 height 6
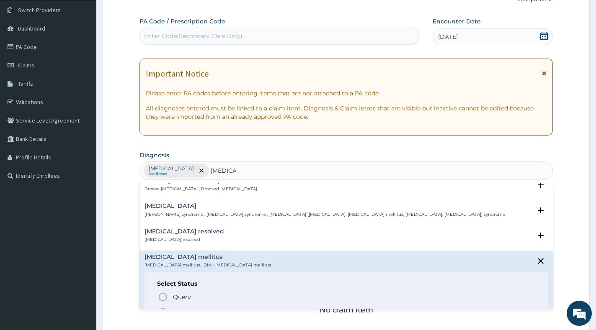
scroll to position [84, 0]
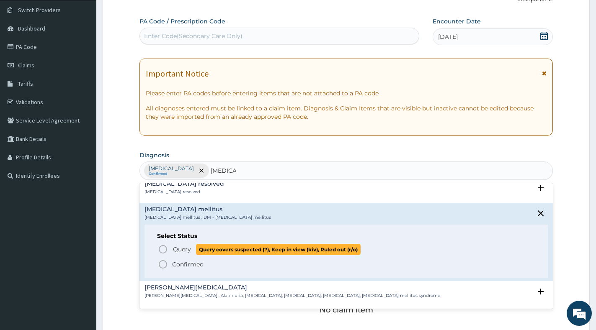
click at [184, 250] on span "Query" at bounding box center [182, 249] width 18 height 8
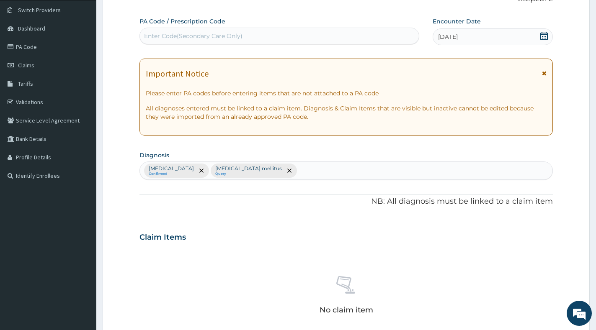
click at [298, 171] on div "[MEDICAL_DATA] Confirmed [MEDICAL_DATA] mellitus Query" at bounding box center [346, 171] width 412 height 18
type input "[MEDICAL_DATA]"
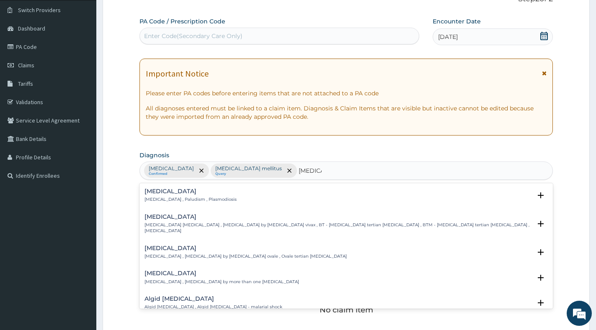
click at [222, 201] on div "[MEDICAL_DATA] [MEDICAL_DATA] , Paludism , Plasmodiosis" at bounding box center [345, 195] width 403 height 15
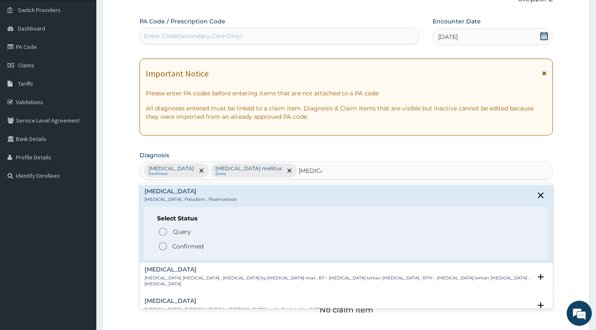
click at [197, 246] on p "Confirmed" at bounding box center [187, 246] width 31 height 8
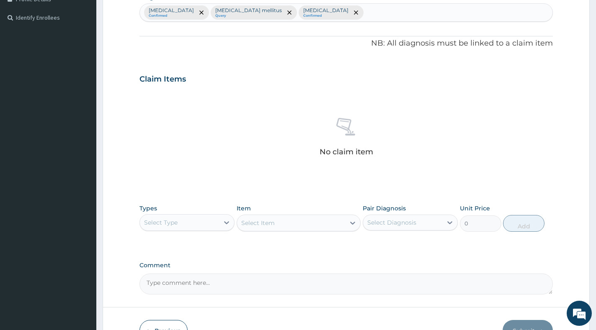
scroll to position [272, 0]
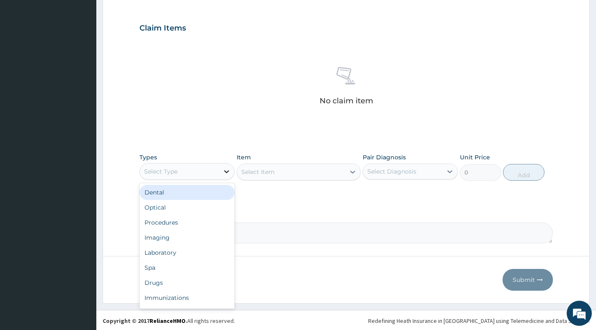
drag, startPoint x: 223, startPoint y: 173, endPoint x: 216, endPoint y: 197, distance: 24.6
click at [224, 173] on icon at bounding box center [226, 171] width 8 height 8
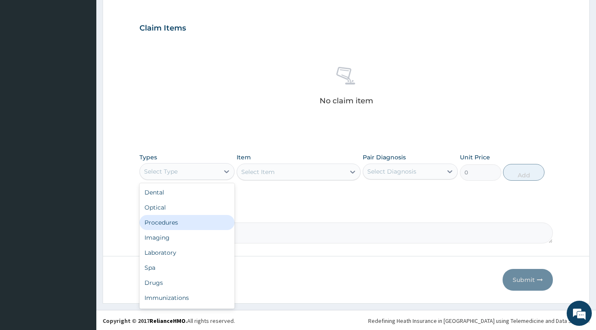
click at [178, 222] on div "Procedures" at bounding box center [186, 222] width 95 height 15
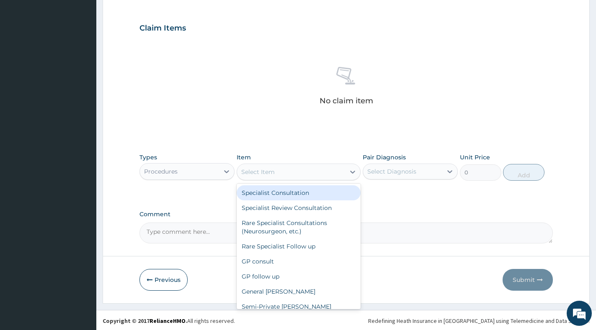
click at [320, 175] on div "Select Item" at bounding box center [291, 171] width 108 height 13
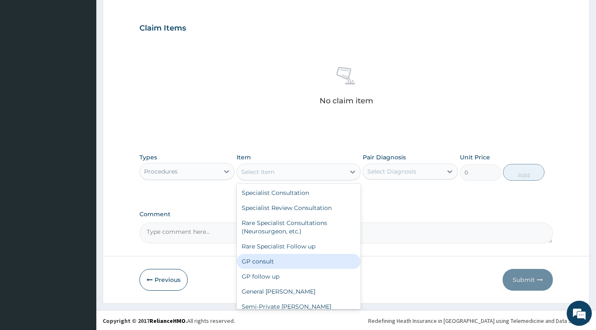
click at [286, 264] on div "GP consult" at bounding box center [299, 261] width 124 height 15
type input "3000"
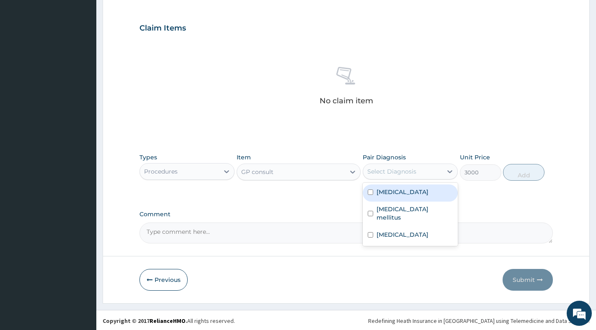
click at [438, 177] on div "Select Diagnosis" at bounding box center [402, 171] width 79 height 13
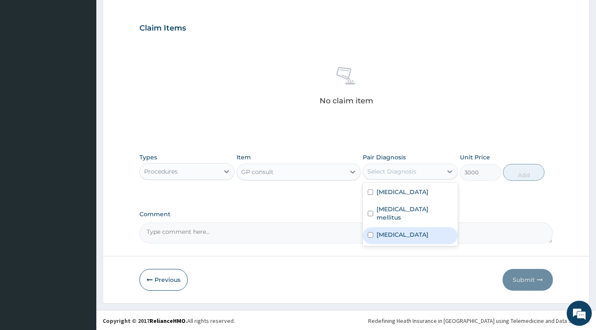
click at [392, 231] on label "Malaria" at bounding box center [402, 235] width 52 height 8
checkbox input "true"
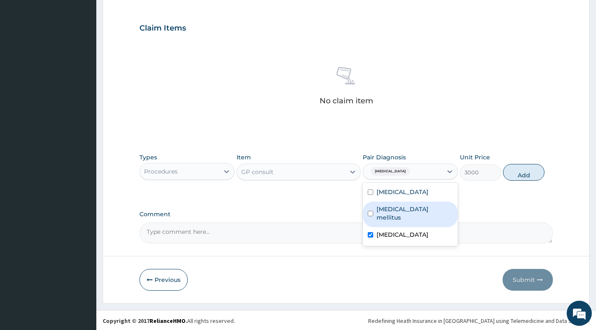
click at [398, 205] on label "Diabetes mellitus" at bounding box center [414, 213] width 76 height 17
checkbox input "true"
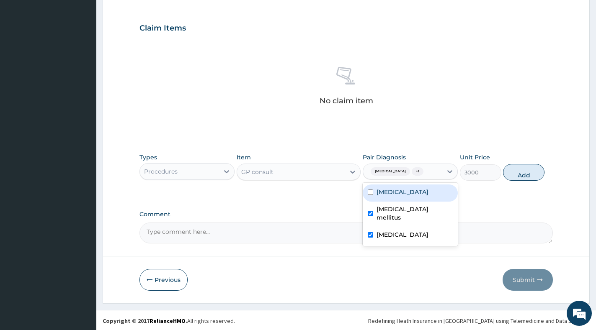
click at [401, 195] on label "Essential hypertension" at bounding box center [402, 192] width 52 height 8
checkbox input "true"
click at [526, 174] on button "Add" at bounding box center [523, 172] width 41 height 17
type input "0"
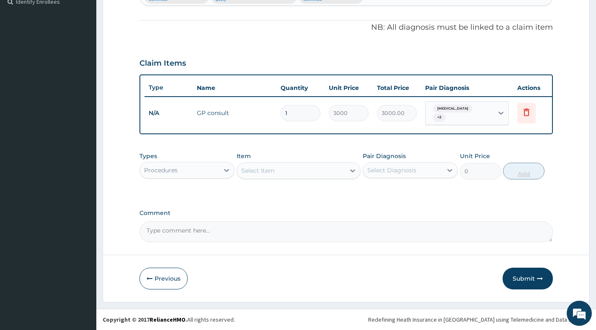
scroll to position [241, 0]
click at [518, 276] on button "Submit" at bounding box center [527, 279] width 50 height 22
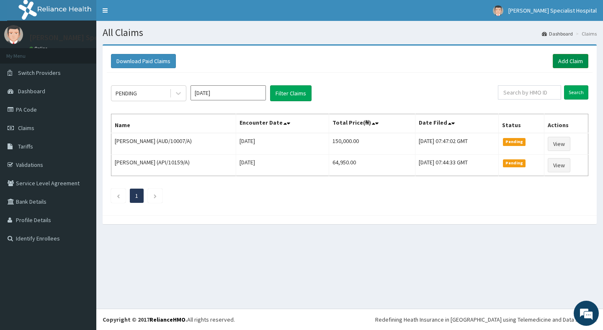
click at [564, 63] on link "Add Claim" at bounding box center [571, 61] width 36 height 14
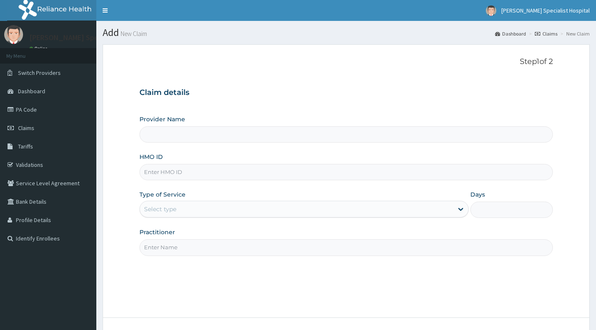
click at [249, 173] on input "HMO ID" at bounding box center [345, 172] width 413 height 16
paste input "PFM/10040/E"
type input "PFM/10040/E"
click at [232, 214] on div "Select type" at bounding box center [296, 209] width 313 height 13
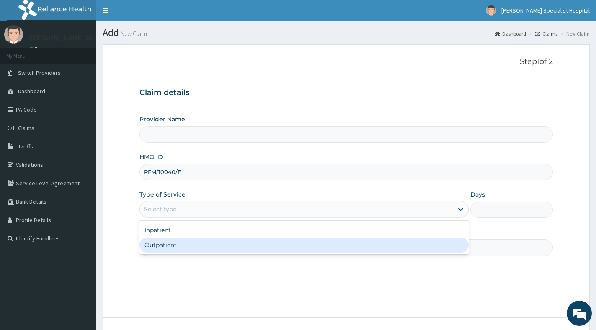
click at [223, 247] on div "Outpatient" at bounding box center [303, 245] width 329 height 15
type input "1"
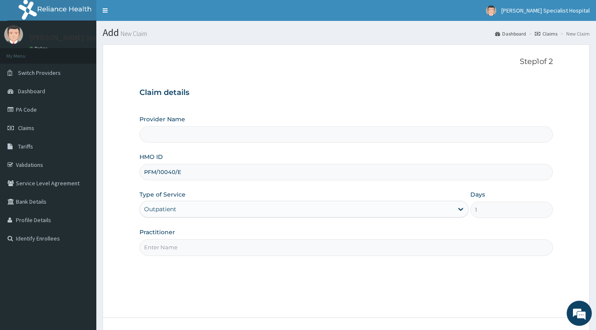
click at [222, 247] on input "Practitioner" at bounding box center [345, 248] width 413 height 16
type input "[PERSON_NAME] Specialist Hospital"
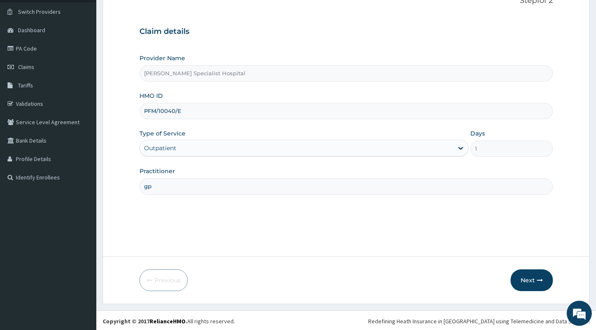
scroll to position [63, 0]
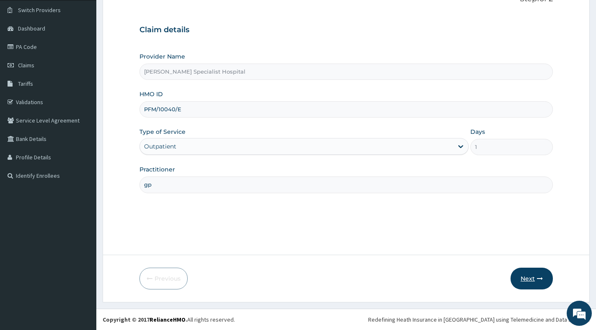
type input "gp"
click at [528, 278] on button "Next" at bounding box center [531, 279] width 42 height 22
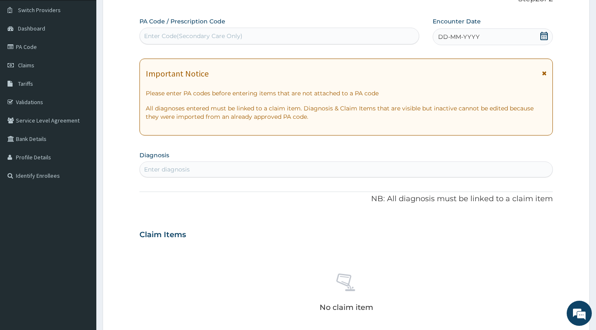
click at [546, 36] on icon at bounding box center [544, 36] width 8 height 8
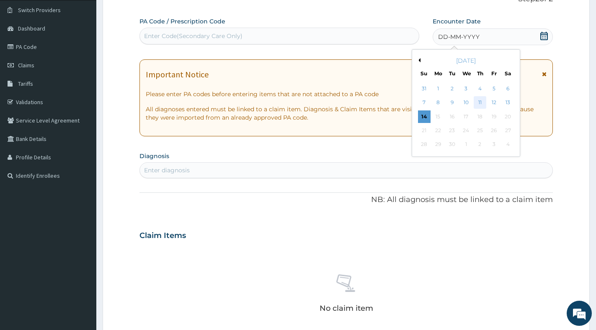
click at [480, 104] on div "11" at bounding box center [480, 103] width 13 height 13
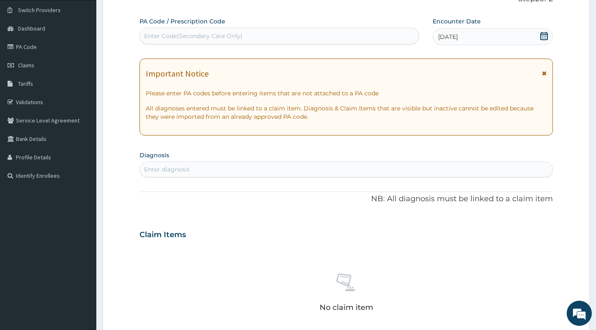
scroll to position [0, 0]
click at [248, 169] on div "Enter diagnosis" at bounding box center [346, 169] width 412 height 13
type input "s"
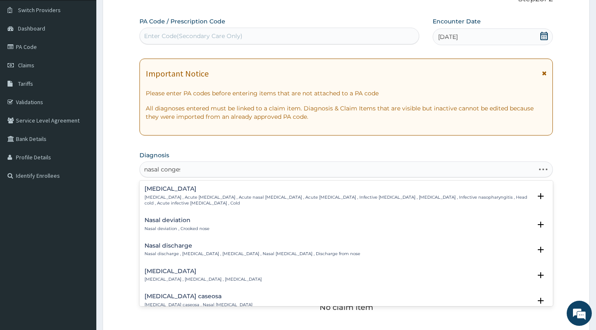
type input "nasal congest"
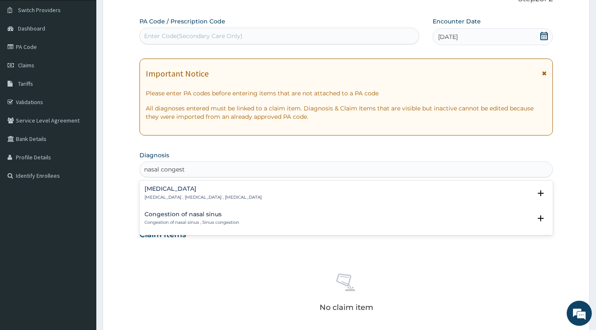
click at [179, 192] on h4 "Nasal congestion" at bounding box center [202, 189] width 117 height 6
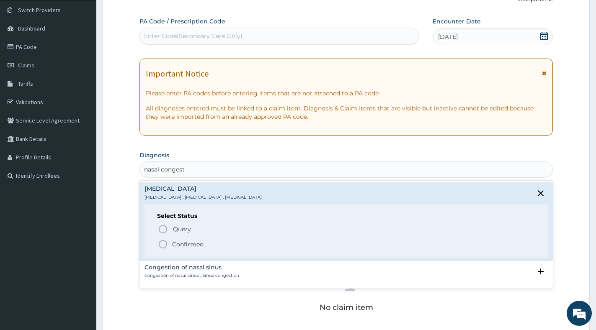
click at [175, 244] on p "Confirmed" at bounding box center [187, 244] width 31 height 8
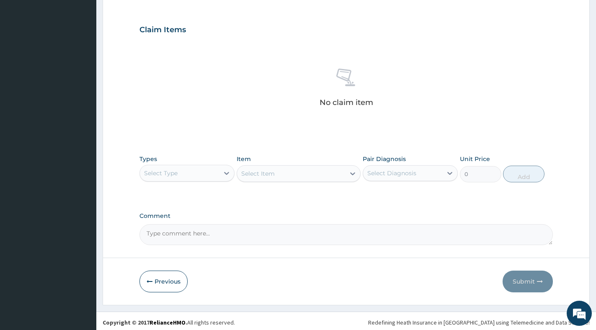
scroll to position [273, 0]
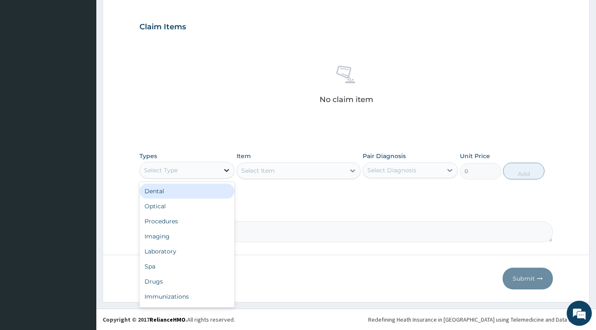
click at [221, 175] on div at bounding box center [226, 170] width 15 height 15
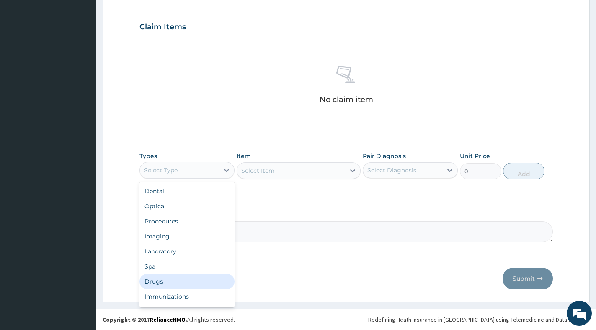
drag, startPoint x: 168, startPoint y: 283, endPoint x: 170, endPoint y: 247, distance: 36.5
click at [168, 282] on div "Drugs" at bounding box center [186, 281] width 95 height 15
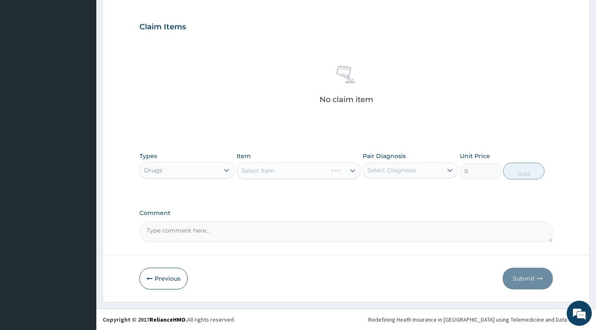
drag, startPoint x: 377, startPoint y: 170, endPoint x: 379, endPoint y: 175, distance: 5.1
click at [377, 170] on div "Select Diagnosis" at bounding box center [391, 170] width 49 height 8
click at [386, 194] on label "Nasal congestion" at bounding box center [402, 191] width 52 height 8
checkbox input "true"
click at [345, 172] on div "Select Item" at bounding box center [299, 170] width 124 height 17
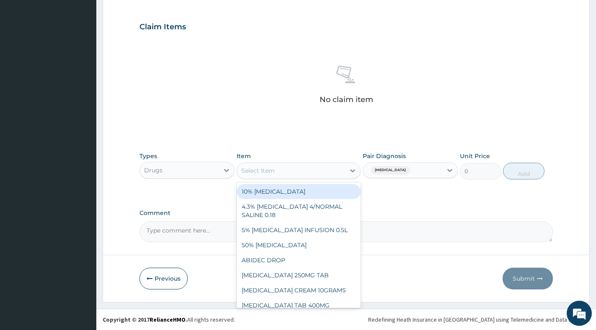
drag, startPoint x: 338, startPoint y: 169, endPoint x: 344, endPoint y: 176, distance: 9.5
click at [340, 170] on div "Select Item" at bounding box center [291, 170] width 108 height 13
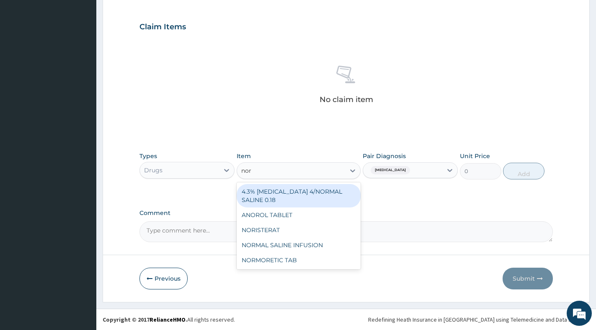
type input "norm"
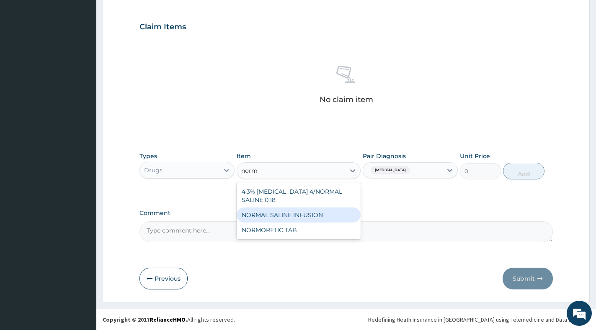
click at [299, 216] on div "NORMAL SALINE INFUSION" at bounding box center [299, 215] width 124 height 15
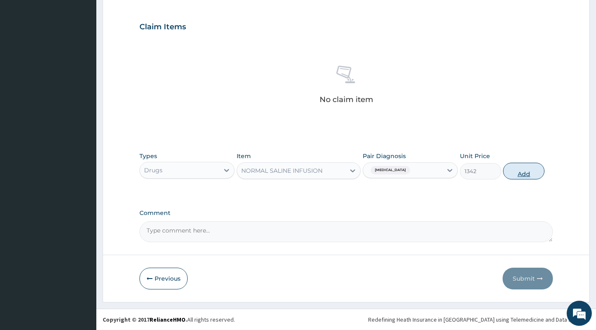
click at [513, 175] on button "Add" at bounding box center [523, 171] width 41 height 17
type input "0"
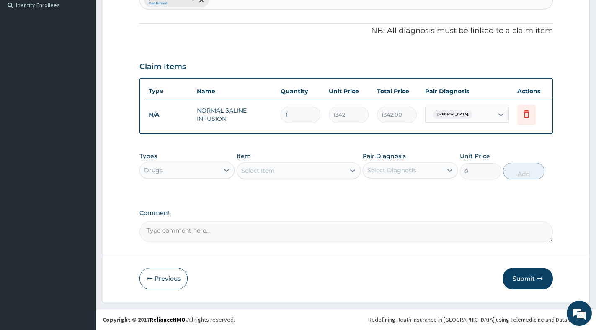
scroll to position [241, 0]
click at [302, 172] on div "Select Item" at bounding box center [291, 170] width 108 height 13
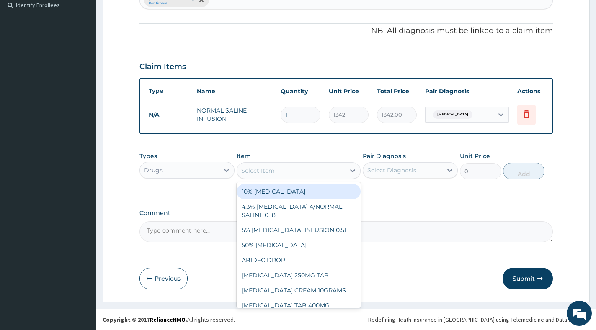
paste input "SYRINGE"
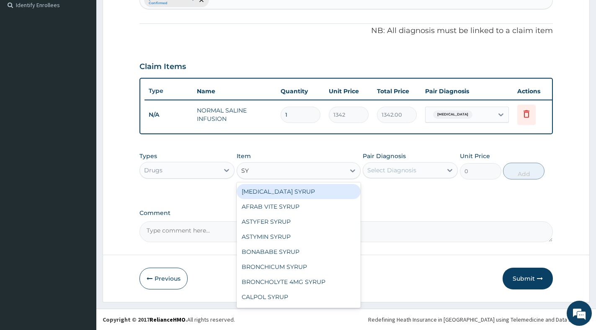
type input "S"
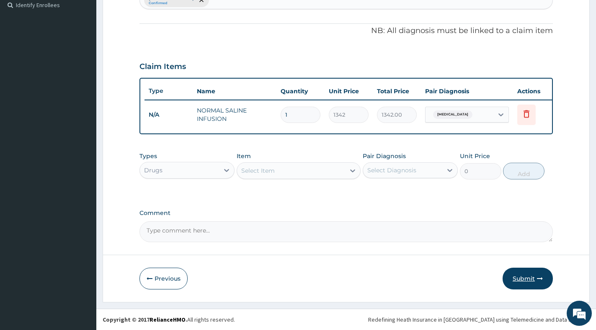
click at [520, 280] on button "Submit" at bounding box center [527, 279] width 50 height 22
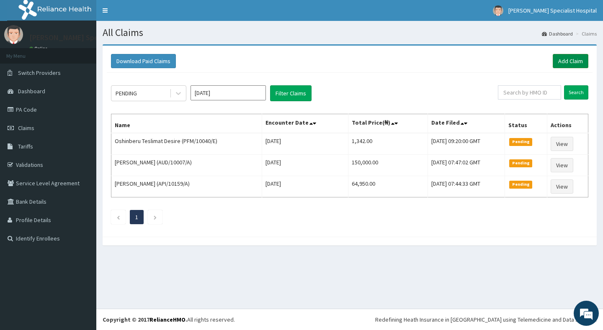
click at [565, 57] on link "Add Claim" at bounding box center [571, 61] width 36 height 14
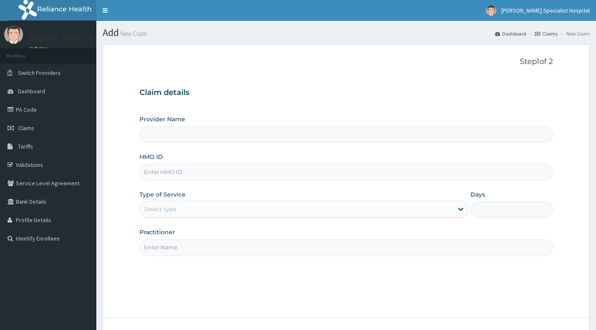
click at [227, 174] on input "HMO ID" at bounding box center [345, 172] width 413 height 16
paste input "PFM/10040/D"
type input "PFM/10040/D"
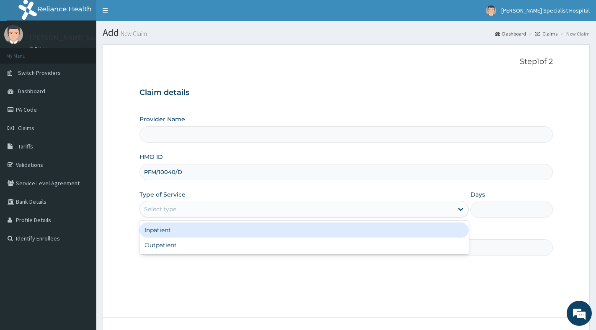
click at [228, 208] on div "Select type" at bounding box center [296, 209] width 313 height 13
type input "[PERSON_NAME] Specialist Hospital"
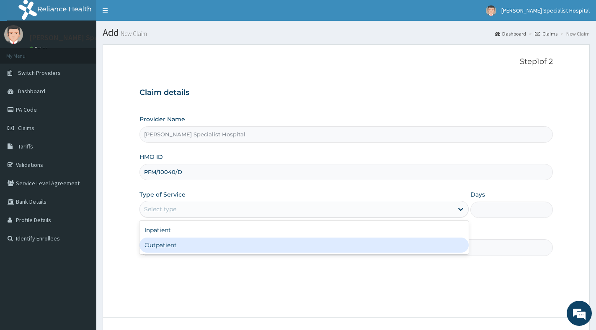
click at [224, 244] on div "Outpatient" at bounding box center [303, 245] width 329 height 15
type input "1"
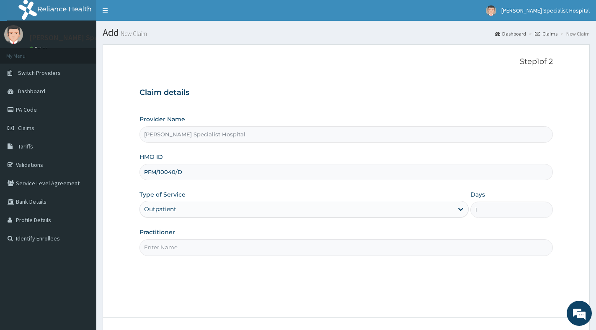
click at [224, 240] on input "Practitioner" at bounding box center [345, 248] width 413 height 16
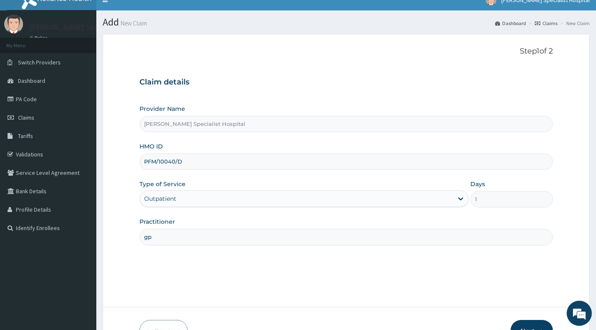
scroll to position [63, 0]
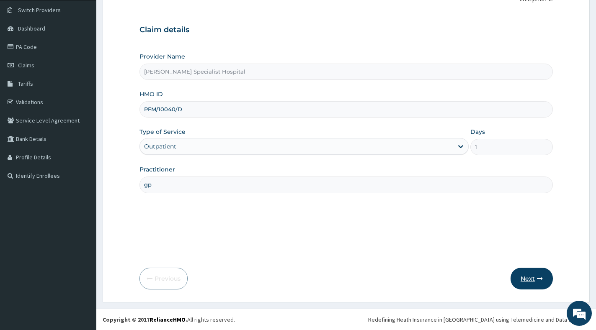
type input "gp"
click at [537, 277] on icon "button" at bounding box center [540, 279] width 6 height 6
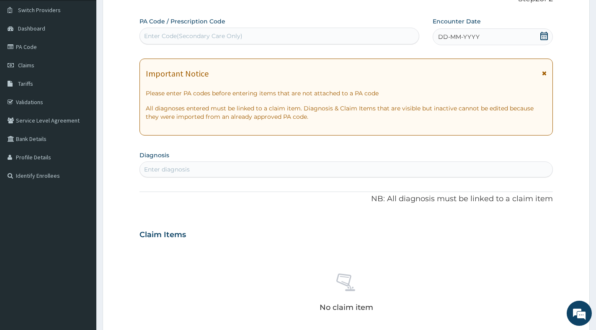
scroll to position [0, 0]
drag, startPoint x: 245, startPoint y: 175, endPoint x: 240, endPoint y: 183, distance: 9.4
click at [242, 178] on div "Enter diagnosis" at bounding box center [345, 170] width 413 height 16
type input "[MEDICAL_DATA]"
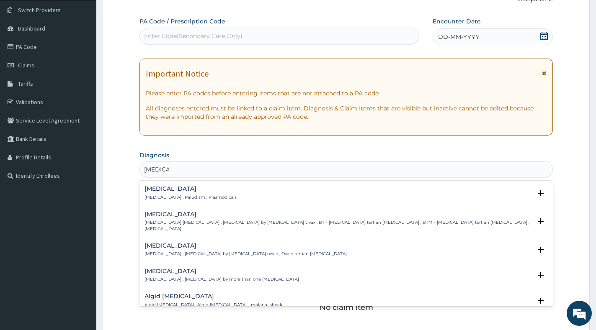
click at [198, 193] on div "Malaria Malaria , Paludism , Plasmodiosis" at bounding box center [190, 193] width 92 height 15
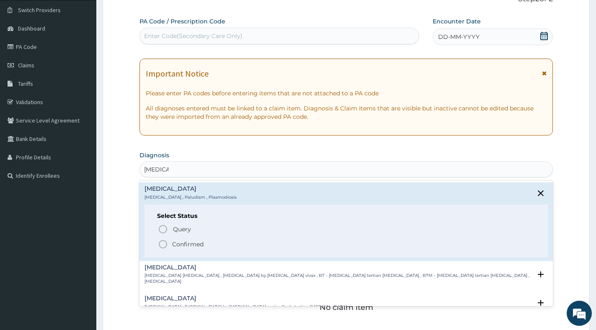
click at [188, 241] on p "Confirmed" at bounding box center [187, 244] width 31 height 8
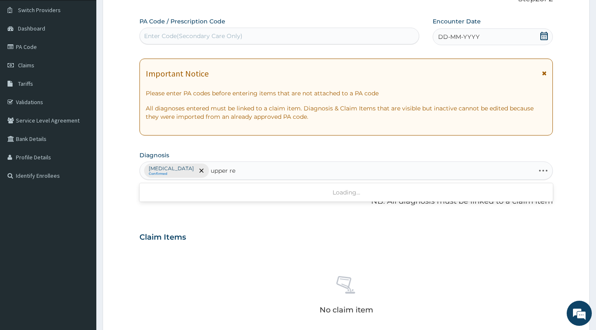
type input "upper res"
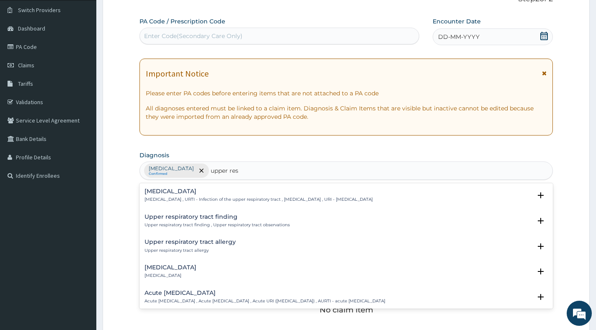
click at [214, 193] on h4 "Upper respiratory infection" at bounding box center [258, 191] width 228 height 6
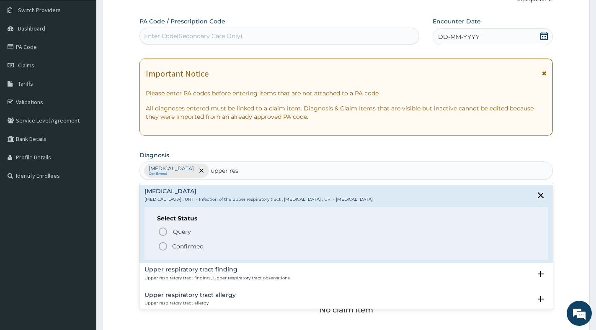
click at [193, 244] on p "Confirmed" at bounding box center [187, 246] width 31 height 8
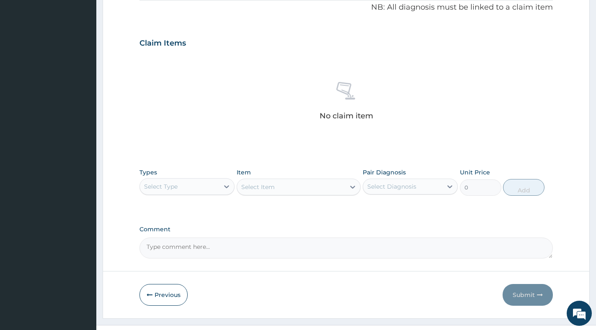
scroll to position [272, 0]
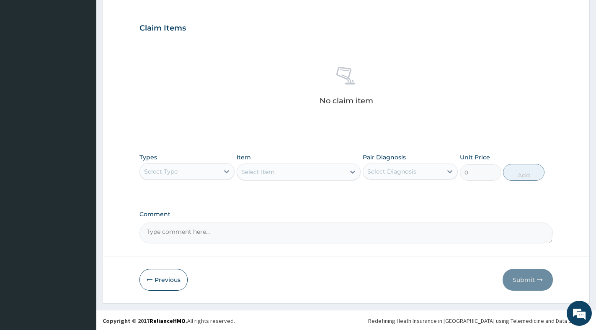
click at [217, 172] on div "Select Type" at bounding box center [179, 171] width 79 height 13
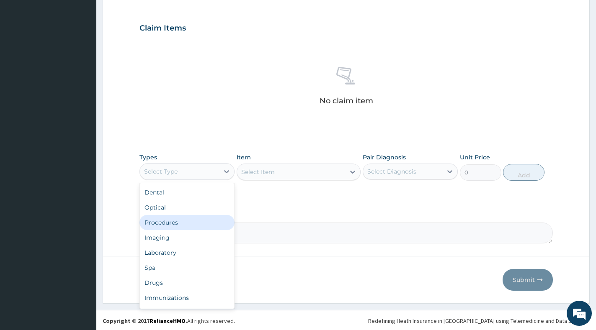
click at [188, 225] on div "Procedures" at bounding box center [186, 222] width 95 height 15
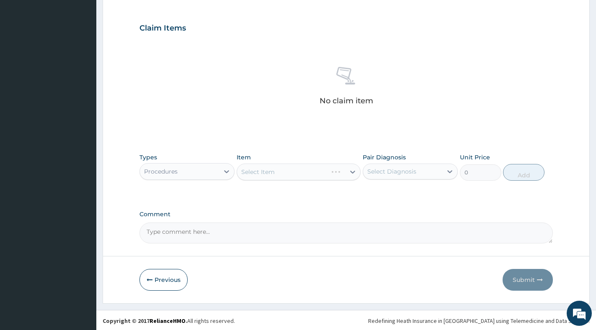
click at [350, 170] on div "Select Item" at bounding box center [299, 172] width 124 height 17
click at [354, 172] on div "Select Item" at bounding box center [299, 172] width 124 height 17
click at [379, 176] on div "Select Diagnosis" at bounding box center [402, 171] width 79 height 13
click at [379, 193] on label "[MEDICAL_DATA]" at bounding box center [402, 192] width 52 height 8
checkbox input "true"
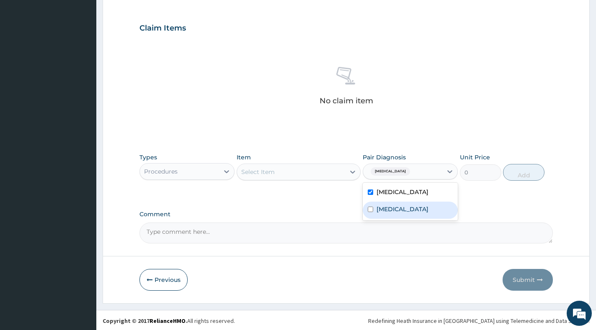
click at [379, 214] on label "Upper respiratory infection" at bounding box center [402, 209] width 52 height 8
checkbox input "true"
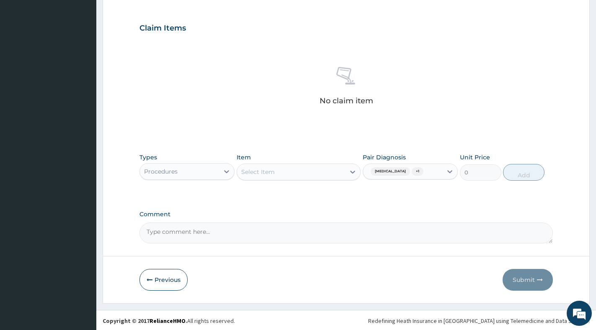
click at [361, 171] on div "Types Procedures Item Select Item Pair Diagnosis Malaria + 1 Unit Price 0 Add" at bounding box center [345, 167] width 413 height 36
click at [345, 174] on div "Select Item" at bounding box center [291, 171] width 108 height 13
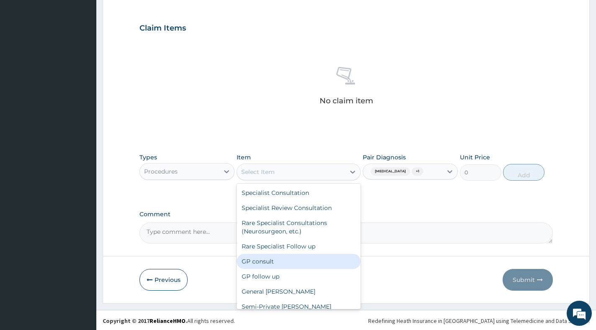
click at [297, 262] on div "GP consult" at bounding box center [299, 261] width 124 height 15
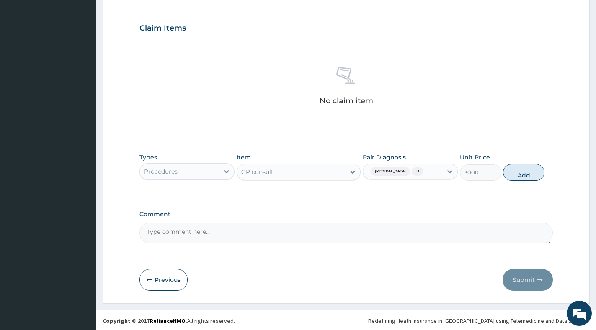
drag, startPoint x: 518, startPoint y: 172, endPoint x: 509, endPoint y: 182, distance: 13.1
click at [518, 172] on button "Add" at bounding box center [523, 172] width 41 height 17
type input "0"
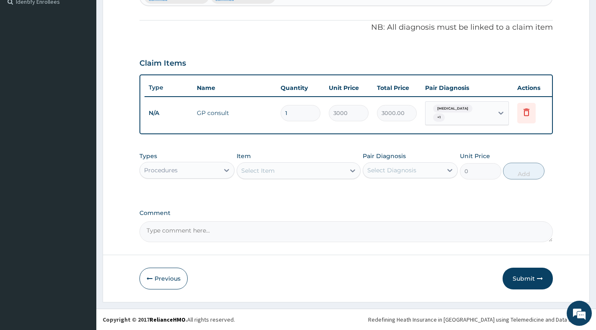
scroll to position [241, 0]
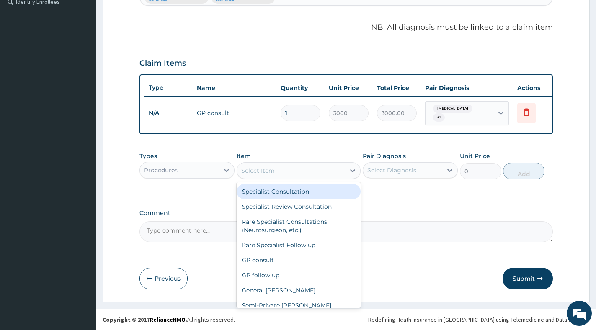
click at [278, 174] on div "Select Item" at bounding box center [291, 170] width 108 height 13
click at [218, 170] on div "Procedures" at bounding box center [179, 170] width 79 height 13
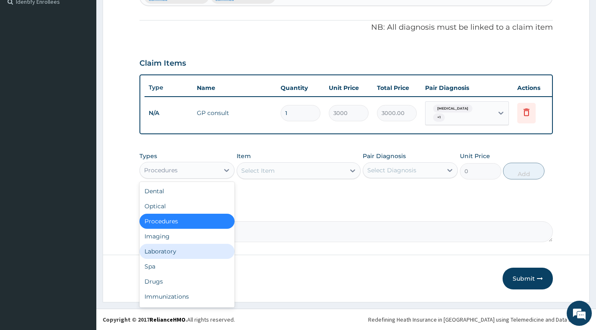
click at [178, 247] on div "Laboratory" at bounding box center [186, 251] width 95 height 15
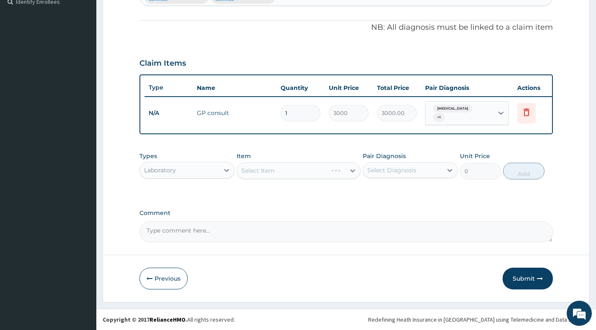
click at [351, 173] on div "Select Item" at bounding box center [299, 170] width 124 height 17
click at [390, 178] on div "Pair Diagnosis Select Diagnosis" at bounding box center [410, 166] width 95 height 28
drag, startPoint x: 392, startPoint y: 173, endPoint x: 393, endPoint y: 184, distance: 11.8
click at [393, 176] on div "Select Diagnosis" at bounding box center [402, 170] width 79 height 13
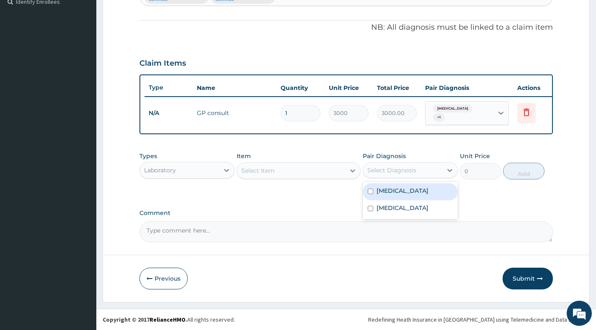
click at [391, 194] on label "Malaria" at bounding box center [402, 191] width 52 height 8
checkbox input "true"
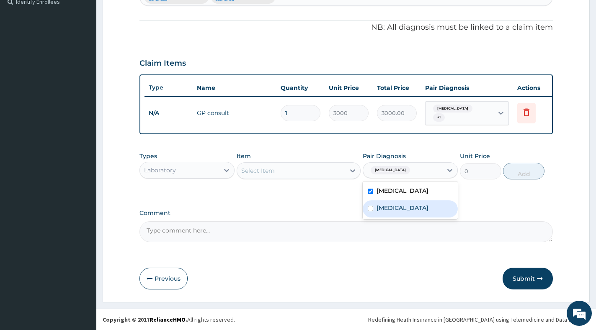
drag, startPoint x: 395, startPoint y: 208, endPoint x: 391, endPoint y: 203, distance: 6.5
click at [395, 209] on label "Upper respiratory infection" at bounding box center [402, 208] width 52 height 8
checkbox input "true"
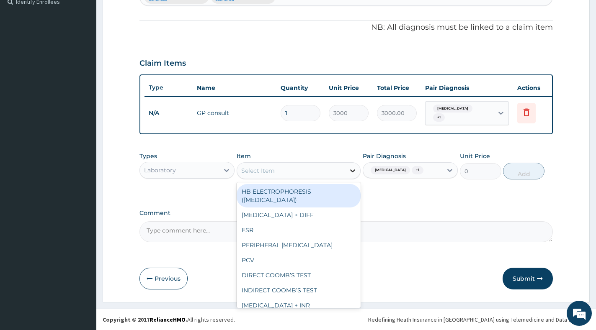
click at [346, 170] on div at bounding box center [352, 170] width 15 height 15
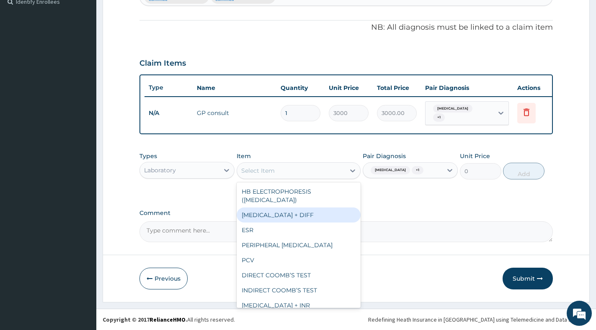
click at [302, 218] on div "FULL BLOOD COUNT + DIFF" at bounding box center [299, 215] width 124 height 15
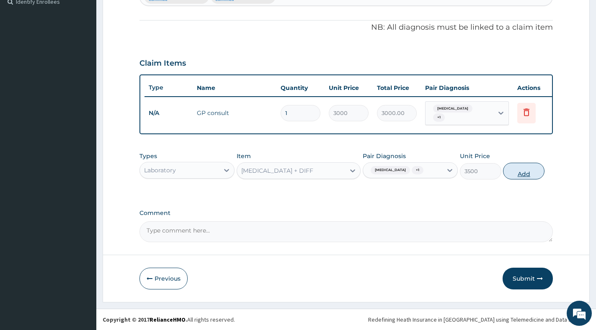
click at [512, 173] on button "Add" at bounding box center [523, 171] width 41 height 17
type input "0"
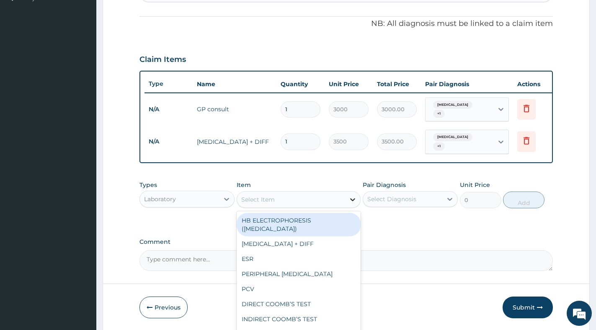
click at [345, 199] on div at bounding box center [352, 199] width 15 height 15
type input "="
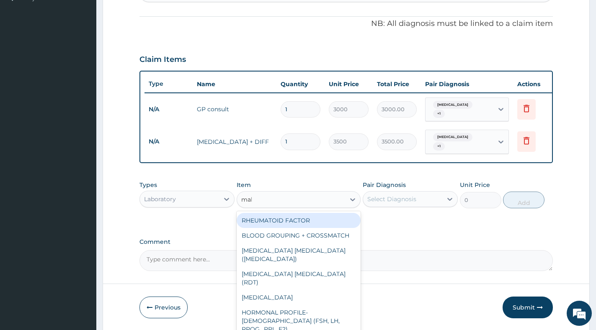
type input "mala"
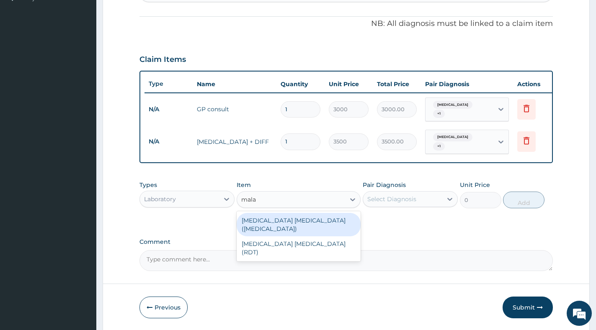
click at [331, 222] on div "MALARIA PARASITE (BLOOD FILM)" at bounding box center [299, 224] width 124 height 23
type input "2500"
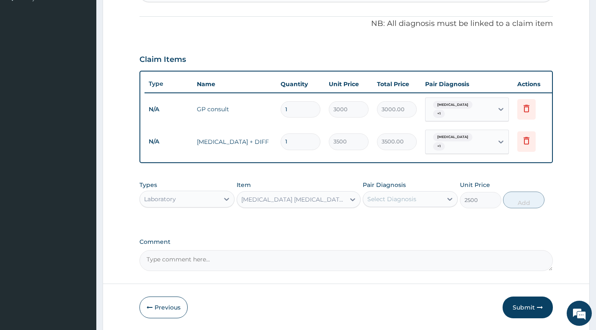
click at [432, 198] on div "Select Diagnosis" at bounding box center [402, 199] width 79 height 13
click at [408, 224] on div "Malaria" at bounding box center [410, 220] width 95 height 17
checkbox input "true"
click at [534, 203] on button "Add" at bounding box center [523, 200] width 41 height 17
type input "0"
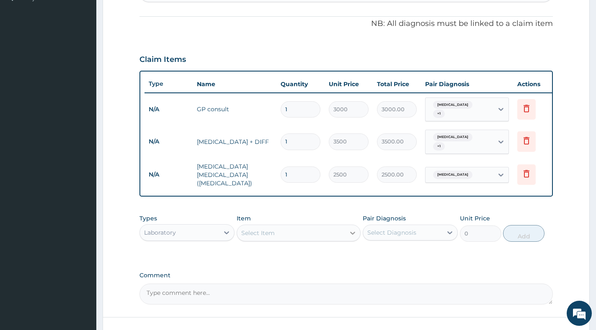
click at [345, 229] on div at bounding box center [352, 233] width 15 height 15
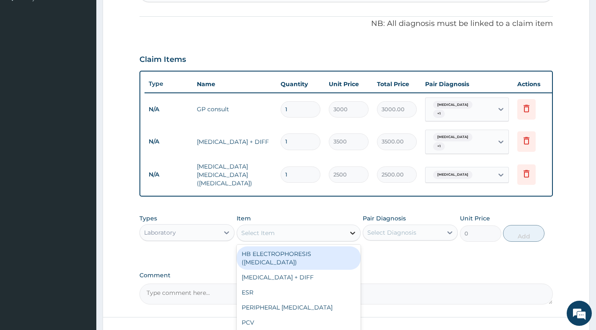
paste input "CHLORPHENIRAMINE"
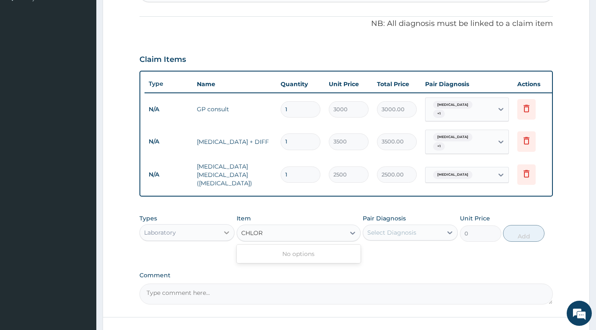
type input "CHLOR"
click at [223, 230] on icon at bounding box center [226, 233] width 8 height 8
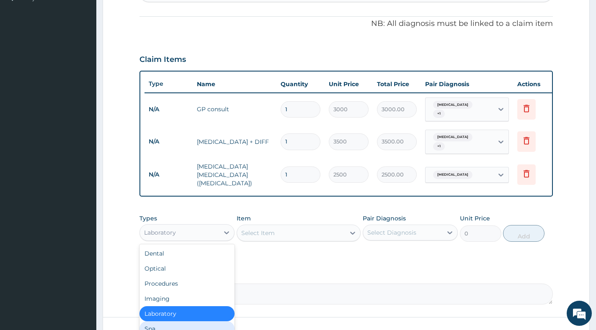
scroll to position [28, 0]
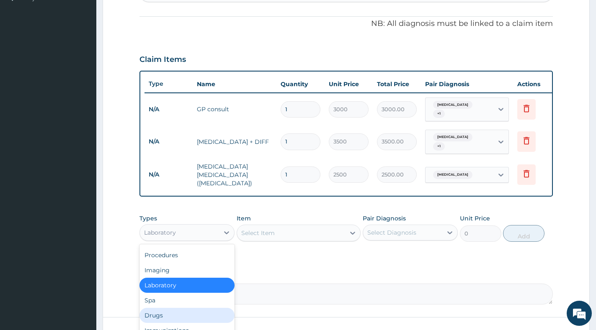
click at [186, 309] on div "Drugs" at bounding box center [186, 315] width 95 height 15
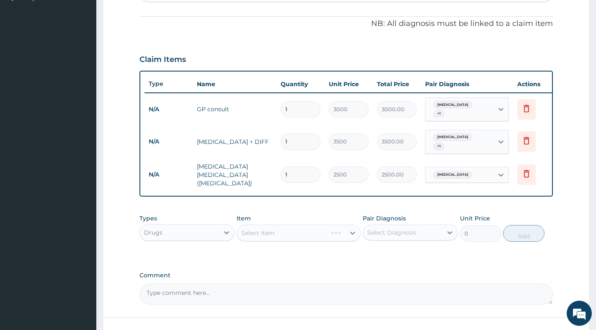
click at [282, 227] on div "Select Item" at bounding box center [299, 233] width 124 height 17
drag, startPoint x: 405, startPoint y: 224, endPoint x: 407, endPoint y: 243, distance: 19.0
click at [406, 229] on div "Select Diagnosis" at bounding box center [391, 233] width 49 height 8
click at [399, 253] on div "Malaria" at bounding box center [410, 254] width 95 height 17
checkbox input "true"
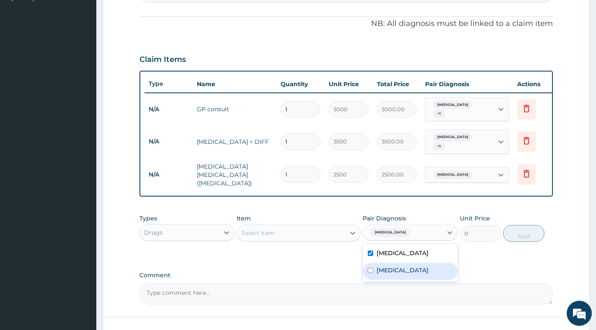
click at [395, 266] on label "Upper respiratory infection" at bounding box center [402, 270] width 52 height 8
checkbox input "true"
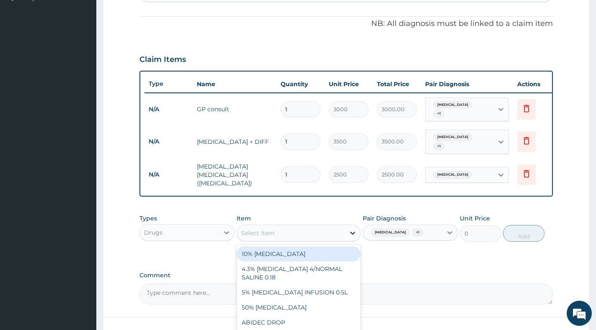
click at [348, 226] on div at bounding box center [352, 233] width 15 height 15
paste input "CHLORPHENIRAMINE"
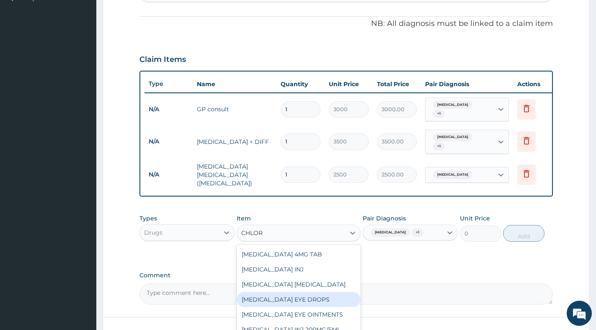
scroll to position [0, 0]
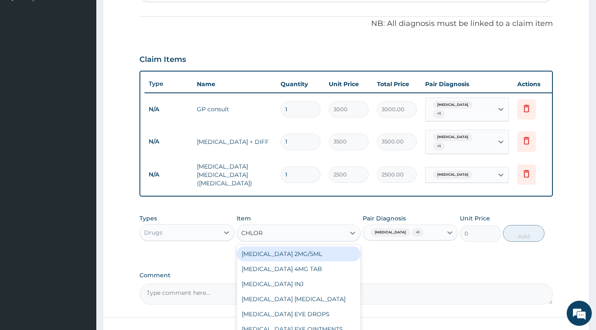
type input "CHLOR"
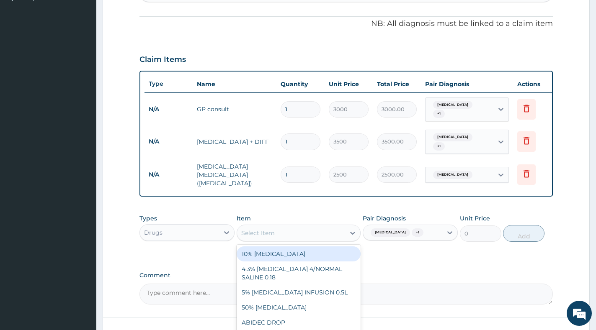
click at [337, 227] on div "Select Item" at bounding box center [291, 233] width 108 height 13
paste input "PIRITON"
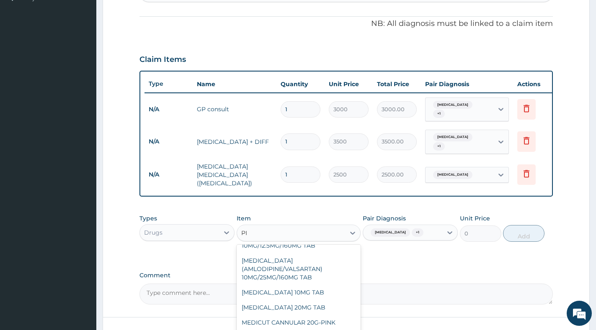
scroll to position [370, 0]
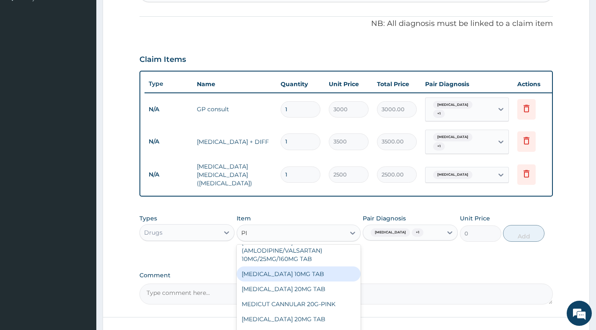
type input "P"
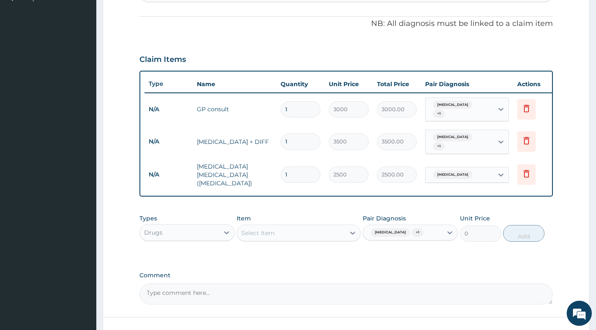
click at [280, 236] on div "Select Item" at bounding box center [299, 233] width 124 height 17
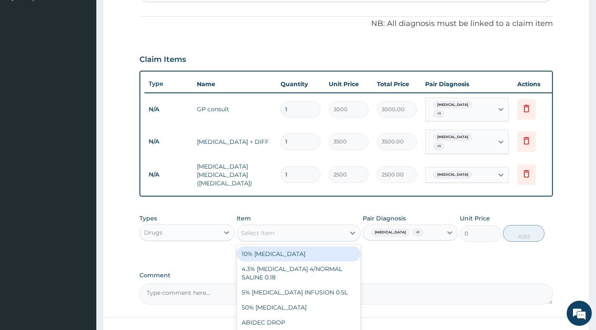
paste input "CHLORPHENIRAMINE"
type input "CHLORPHENIRAMINE"
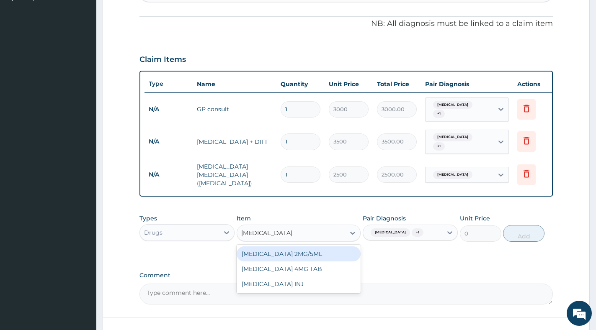
click at [335, 249] on div "CHLORPHENIRAMINE 2MG/5ML" at bounding box center [299, 254] width 124 height 15
type input "488"
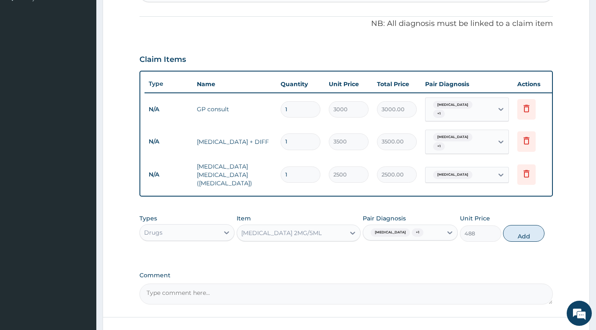
click at [338, 227] on div "CHLORPHENIRAMINE 2MG/5ML" at bounding box center [291, 233] width 108 height 13
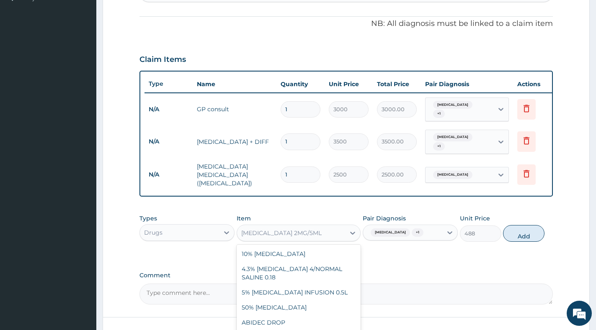
scroll to position [2079, 0]
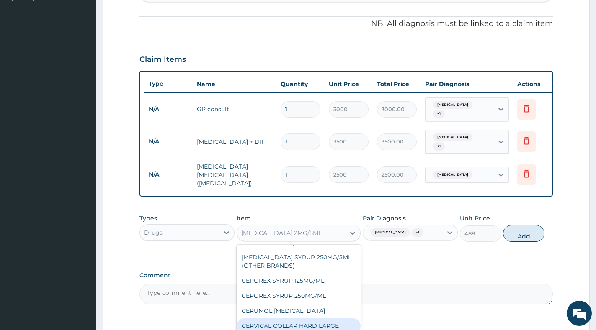
paste input "CHLORPHENIRAMINE"
type input "CHLORPHENIRAMINE"
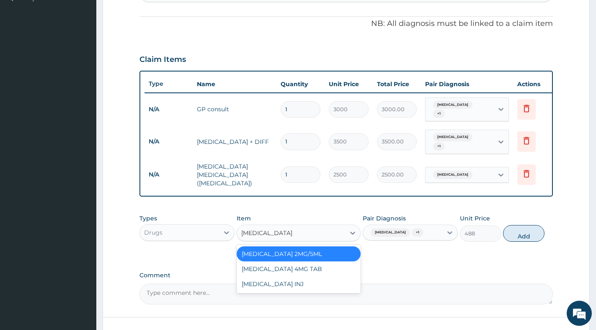
scroll to position [0, 0]
click at [328, 263] on div "CHLORPHENIRAMINE 4MG TAB" at bounding box center [299, 269] width 124 height 15
type input "36.6"
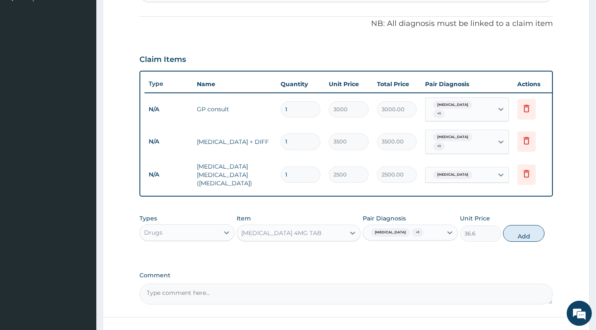
click at [342, 227] on div "CHLORPHENIRAMINE 4MG TAB" at bounding box center [291, 233] width 108 height 13
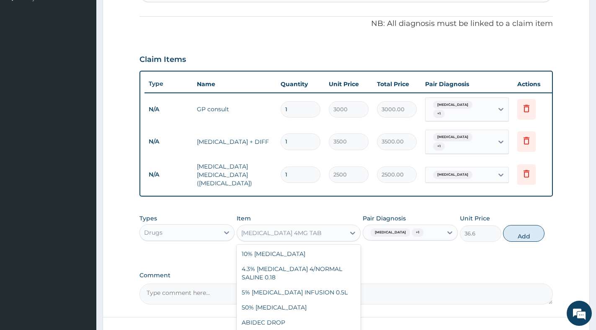
scroll to position [2094, 0]
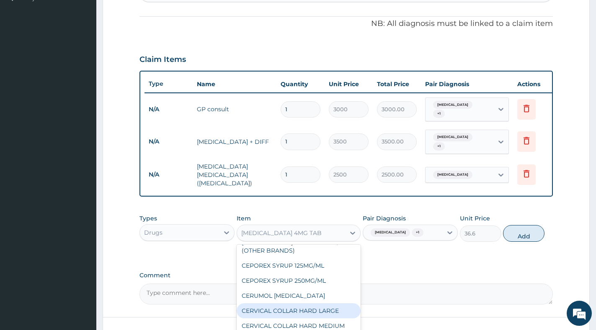
paste input "CHLORPHENIRAMINE"
type input "CHLORPHENIRAMINE"
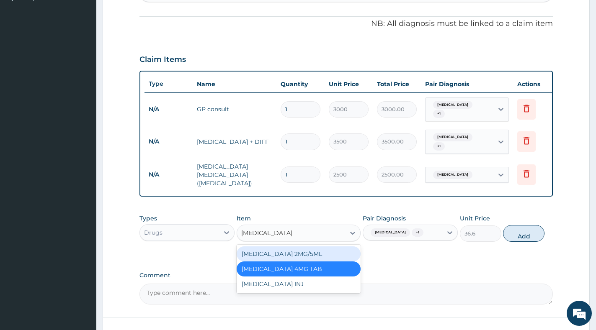
scroll to position [0, 0]
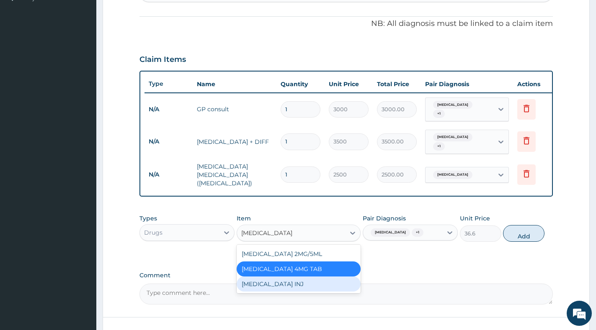
click at [327, 279] on div "CHLORPHENIRAMINE INJ" at bounding box center [299, 284] width 124 height 15
type input "85.4"
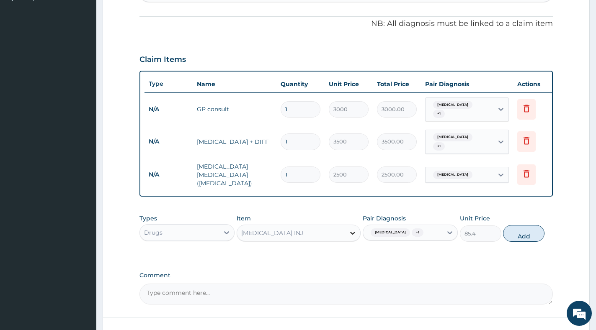
click at [347, 226] on div at bounding box center [352, 233] width 15 height 15
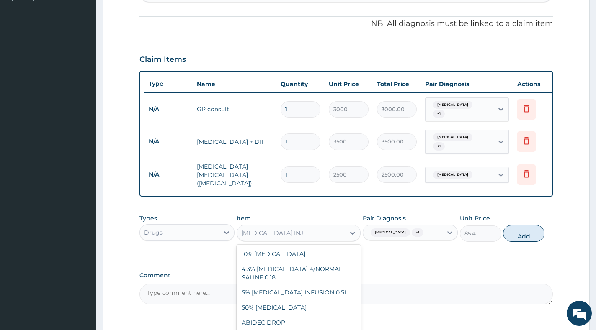
scroll to position [2109, 0]
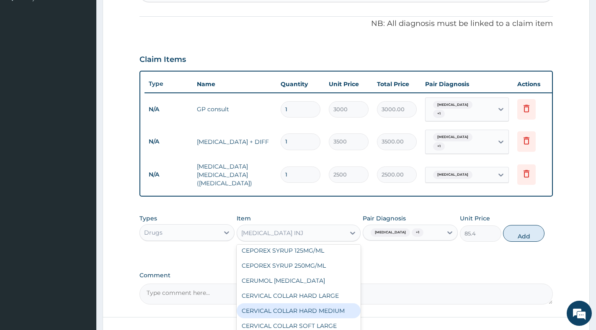
paste input "CHLORPHENIRAMINE"
type input "CHLORPHENIRAMINE"
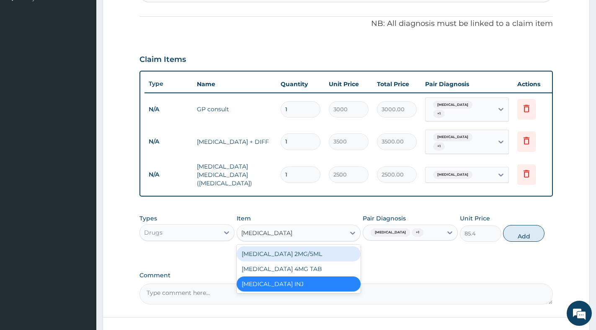
click at [340, 247] on div "CHLORPHENIRAMINE 2MG/5ML" at bounding box center [299, 254] width 124 height 15
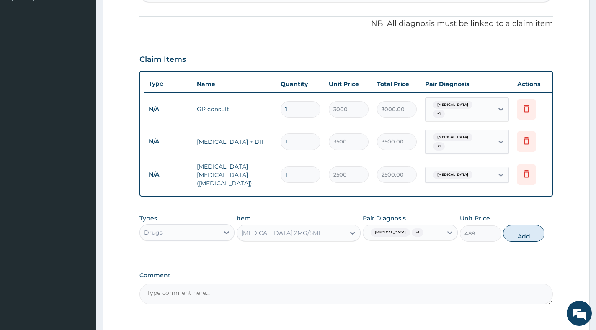
click at [521, 232] on button "Add" at bounding box center [523, 233] width 41 height 17
type input "0"
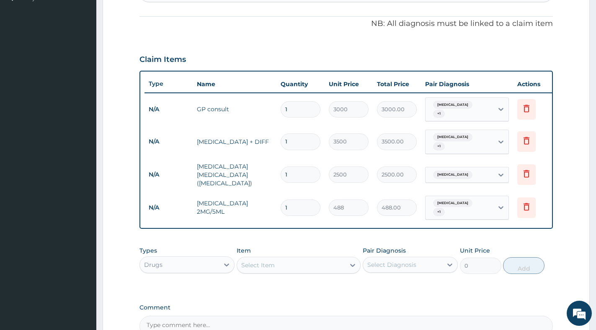
click at [306, 200] on input "1" at bounding box center [301, 208] width 40 height 16
type input "0.00"
type input "2"
type input "976.00"
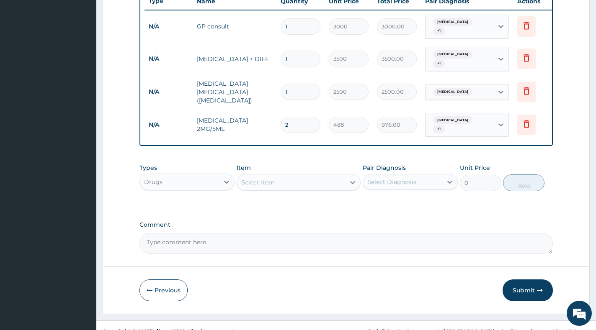
scroll to position [327, 0]
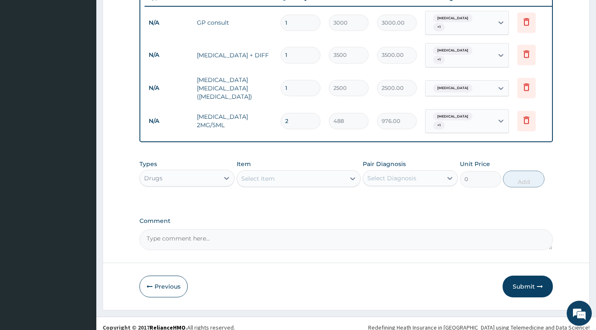
type input "2"
click at [263, 175] on div "Select Item" at bounding box center [291, 178] width 108 height 13
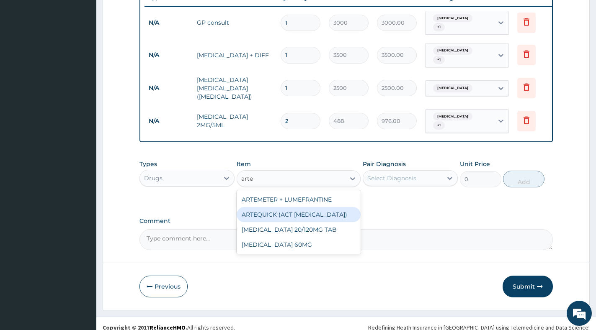
type input "art"
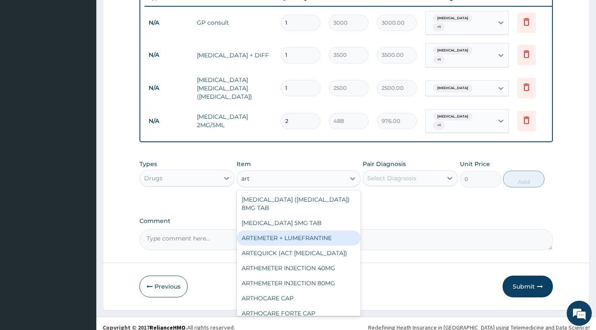
click at [280, 231] on div "ARTEMETER + LUMEFRANTINE" at bounding box center [299, 238] width 124 height 15
type input "1464"
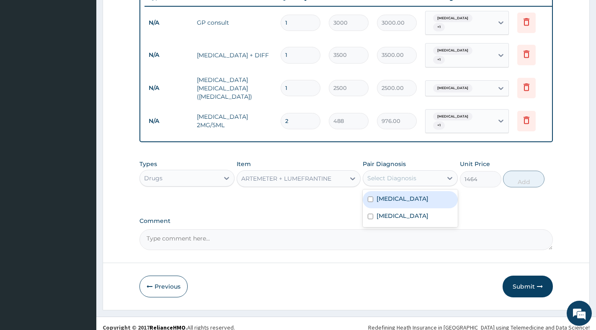
drag, startPoint x: 398, startPoint y: 171, endPoint x: 401, endPoint y: 193, distance: 22.4
click at [402, 174] on div "Select Diagnosis" at bounding box center [391, 178] width 49 height 8
drag, startPoint x: 400, startPoint y: 192, endPoint x: 407, endPoint y: 194, distance: 7.5
click at [401, 192] on div "[MEDICAL_DATA]" at bounding box center [410, 199] width 95 height 17
checkbox input "true"
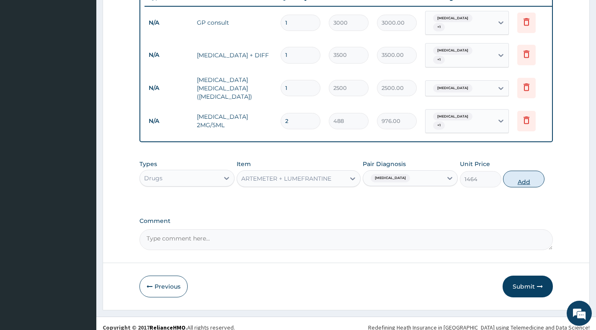
drag, startPoint x: 529, startPoint y: 173, endPoint x: 489, endPoint y: 151, distance: 45.5
click at [529, 172] on button "Add" at bounding box center [523, 179] width 41 height 17
type input "0"
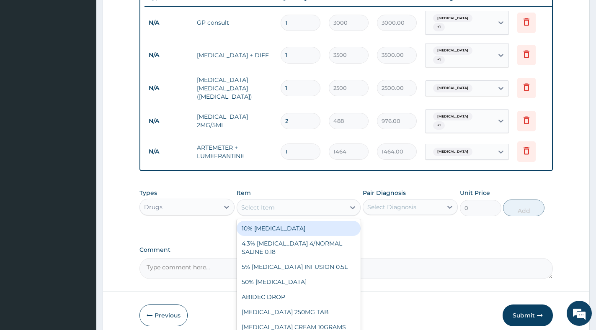
click at [294, 201] on div "Select Item" at bounding box center [291, 207] width 108 height 13
paste input "[MEDICAL_DATA]"
type input "[MEDICAL_DATA]"
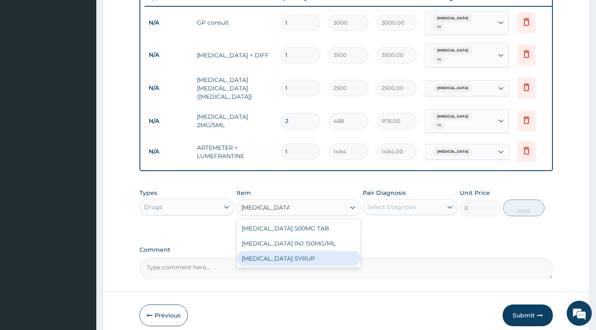
click at [304, 252] on div "PARACETAMOL SYRUP" at bounding box center [299, 258] width 124 height 15
type input "488"
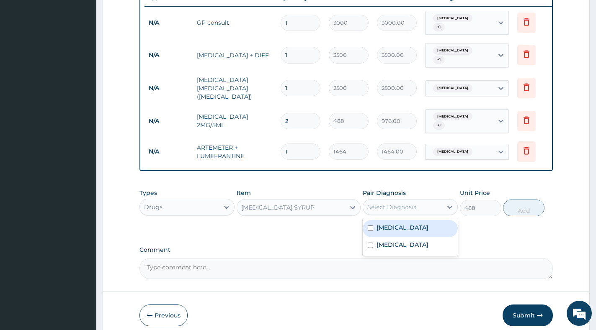
click at [416, 203] on div "Select Diagnosis" at bounding box center [391, 207] width 49 height 8
click at [413, 226] on div "Malaria" at bounding box center [410, 228] width 95 height 17
checkbox input "true"
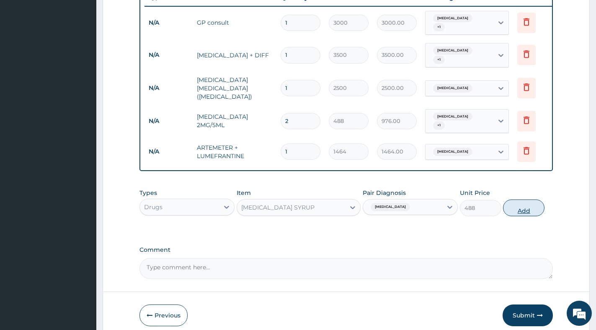
click at [517, 203] on button "Add" at bounding box center [523, 208] width 41 height 17
type input "0"
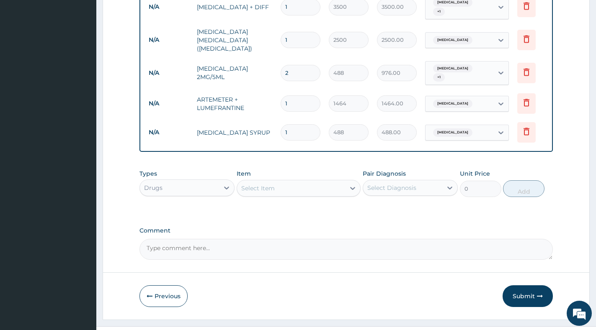
scroll to position [385, 0]
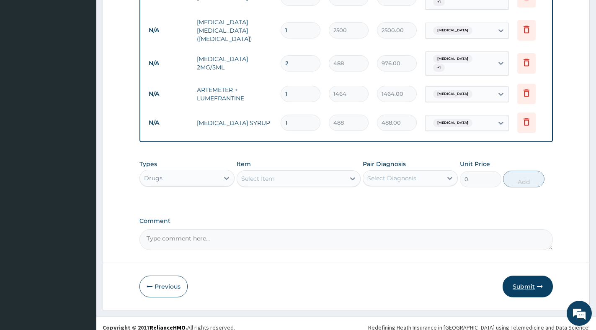
click at [526, 281] on button "Submit" at bounding box center [527, 287] width 50 height 22
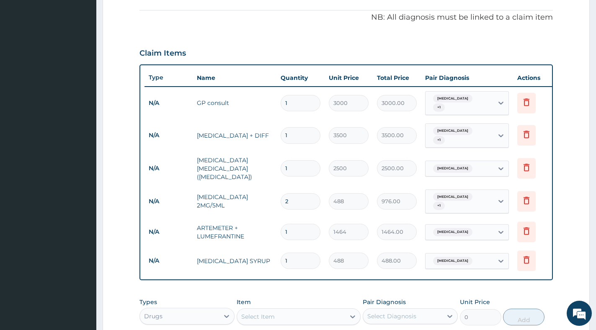
scroll to position [92, 0]
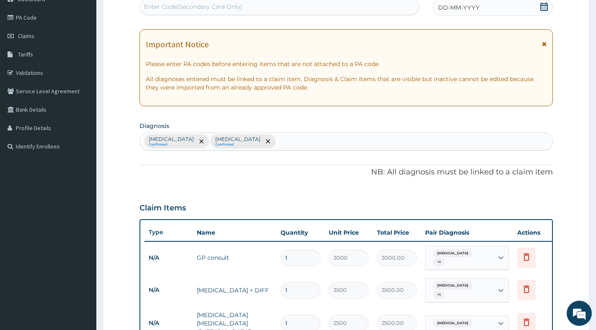
click at [543, 9] on icon at bounding box center [544, 7] width 8 height 8
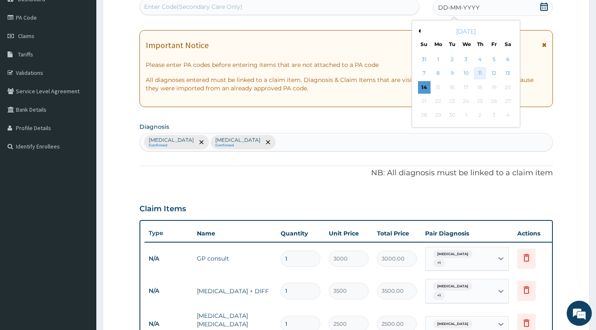
click at [482, 72] on div "11" at bounding box center [480, 73] width 13 height 13
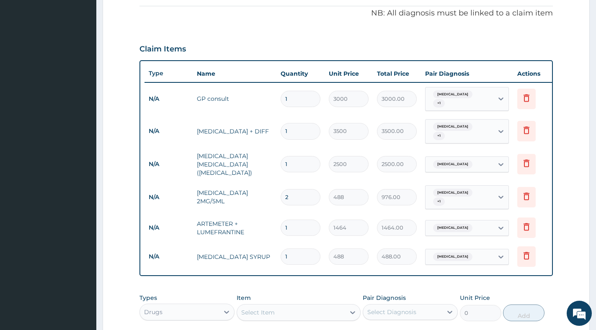
scroll to position [385, 0]
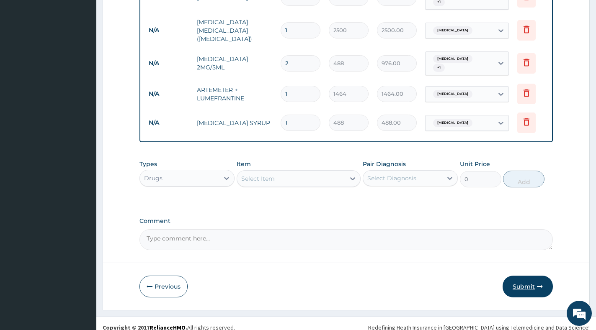
click at [522, 280] on button "Submit" at bounding box center [527, 287] width 50 height 22
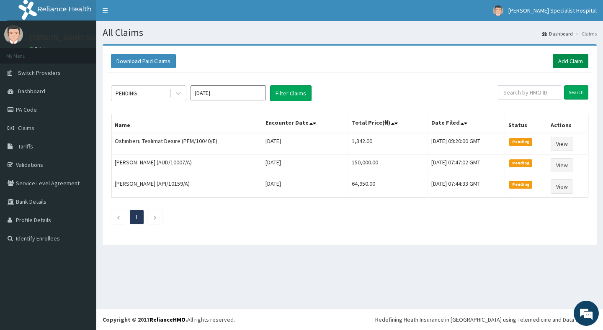
click at [574, 59] on link "Add Claim" at bounding box center [571, 61] width 36 height 14
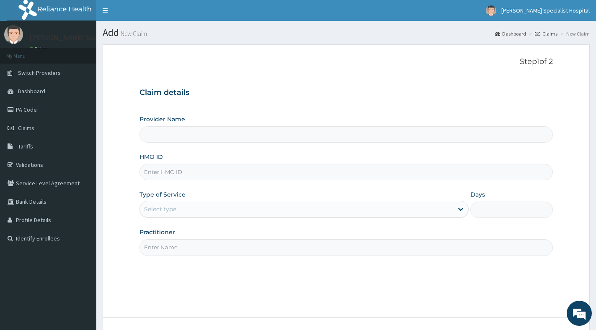
type input "[PERSON_NAME] Specialist Hospital"
click at [195, 176] on input "HMO ID" at bounding box center [345, 172] width 413 height 16
paste input "BIP/10026/A"
type input "BIP/10026/A"
click at [183, 210] on div "Select type" at bounding box center [296, 209] width 313 height 13
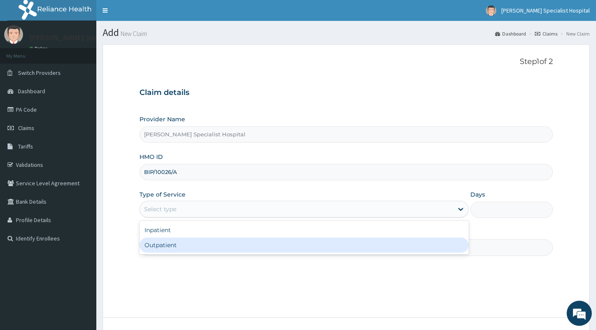
click at [178, 242] on div "Outpatient" at bounding box center [303, 245] width 329 height 15
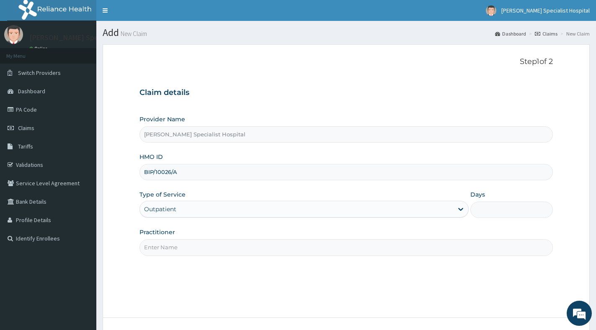
type input "1"
click at [178, 242] on input "Practitioner" at bounding box center [345, 248] width 413 height 16
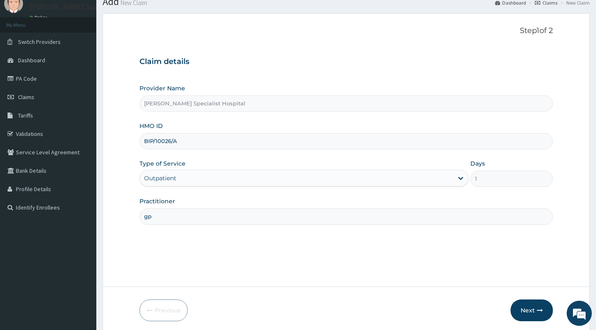
scroll to position [63, 0]
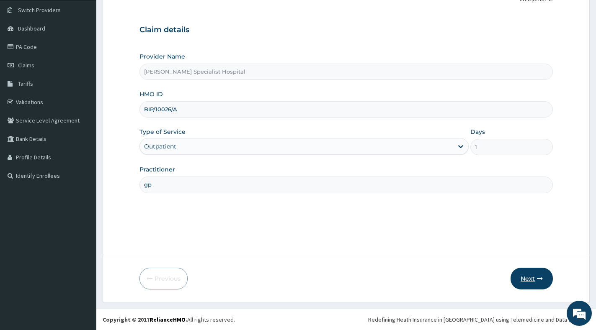
type input "gp"
click at [526, 277] on button "Next" at bounding box center [531, 279] width 42 height 22
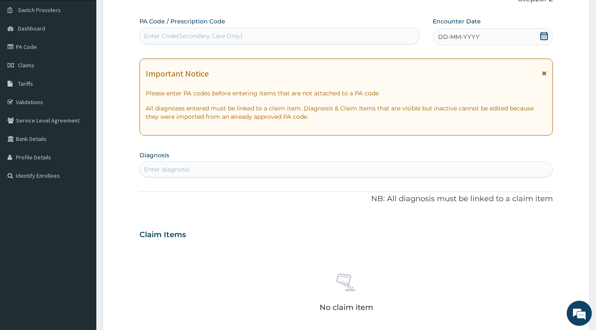
click at [541, 36] on icon at bounding box center [544, 36] width 8 height 8
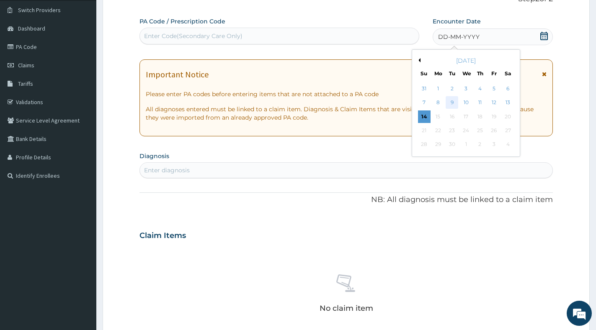
scroll to position [0, 0]
click at [452, 101] on div "9" at bounding box center [452, 103] width 13 height 13
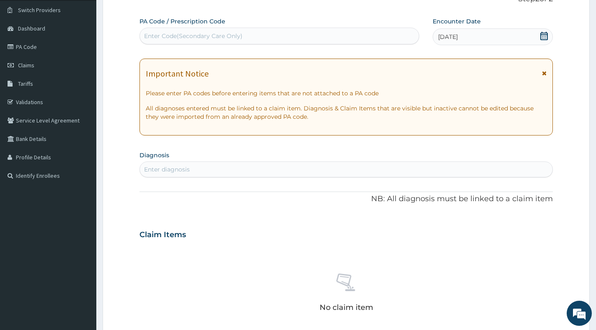
click at [301, 169] on div "Enter diagnosis" at bounding box center [346, 169] width 412 height 13
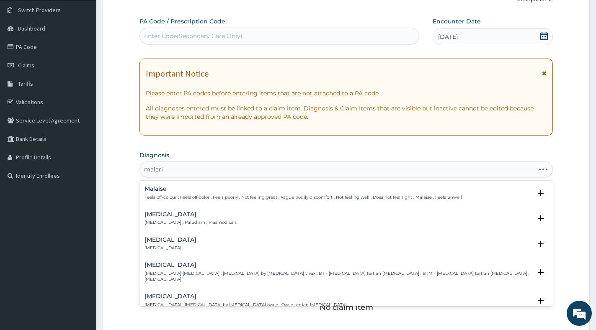
type input "[MEDICAL_DATA]"
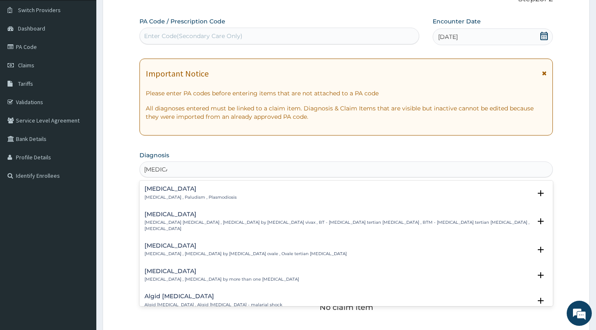
click at [191, 196] on p "[MEDICAL_DATA] , Paludism , Plasmodiosis" at bounding box center [190, 198] width 92 height 6
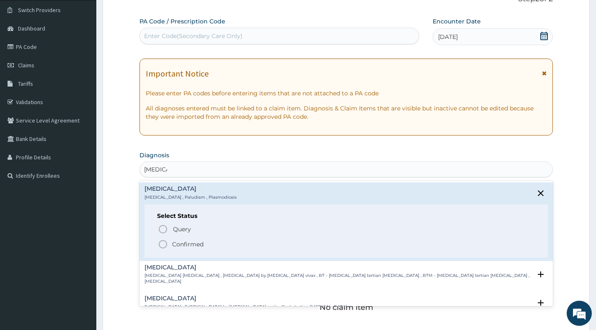
click at [178, 244] on p "Confirmed" at bounding box center [187, 244] width 31 height 8
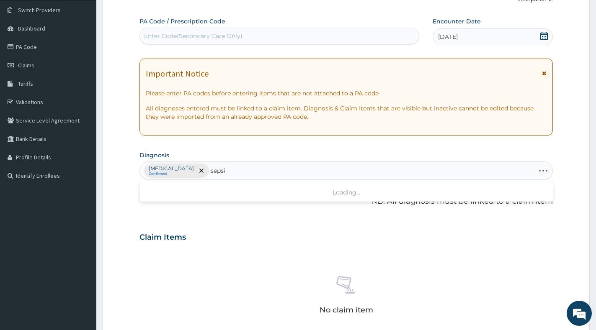
type input "[MEDICAL_DATA]"
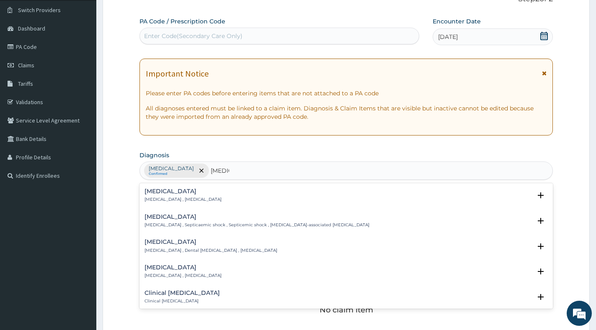
click at [177, 196] on div "[MEDICAL_DATA] [MEDICAL_DATA] , [MEDICAL_DATA]" at bounding box center [182, 195] width 77 height 15
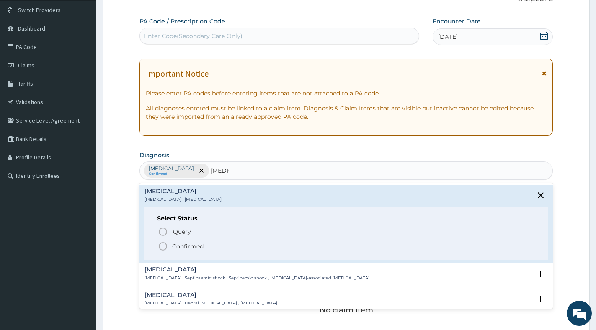
click at [175, 245] on p "Confirmed" at bounding box center [187, 246] width 31 height 8
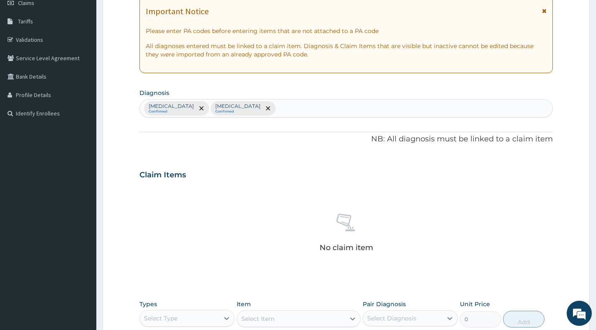
scroll to position [272, 0]
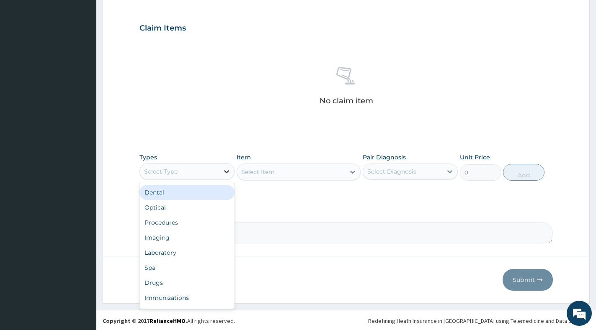
click at [223, 171] on icon at bounding box center [226, 171] width 8 height 8
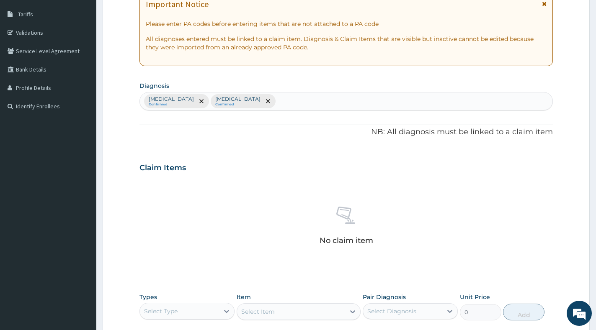
scroll to position [230, 0]
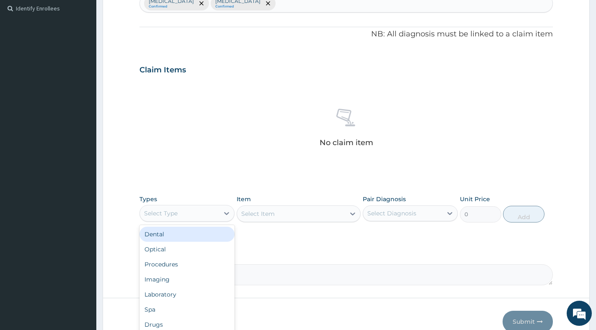
click at [212, 212] on div "Select Type" at bounding box center [179, 213] width 79 height 13
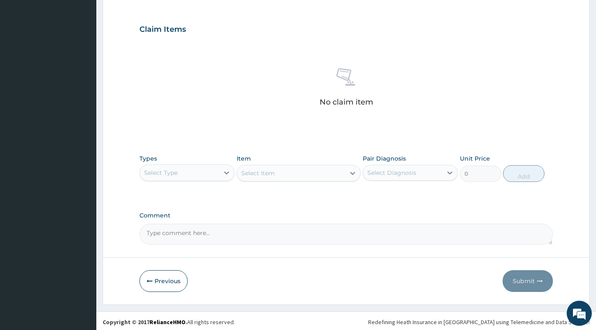
scroll to position [273, 0]
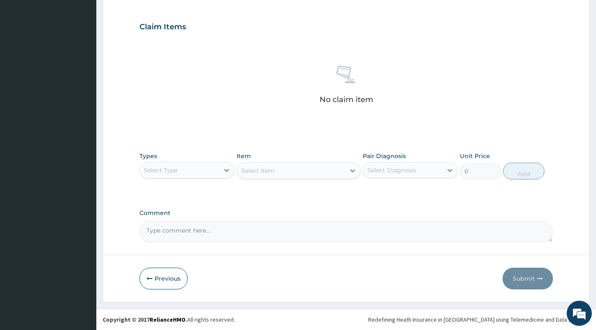
click at [218, 170] on div "Select Type" at bounding box center [179, 170] width 79 height 13
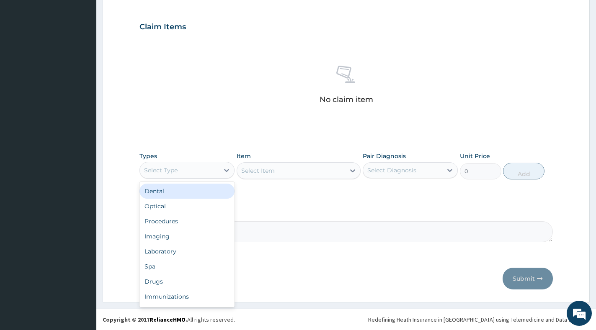
click at [218, 172] on div "Select Type" at bounding box center [179, 170] width 79 height 13
drag, startPoint x: 213, startPoint y: 172, endPoint x: 211, endPoint y: 180, distance: 8.1
click at [213, 171] on div "Select Type" at bounding box center [179, 170] width 79 height 13
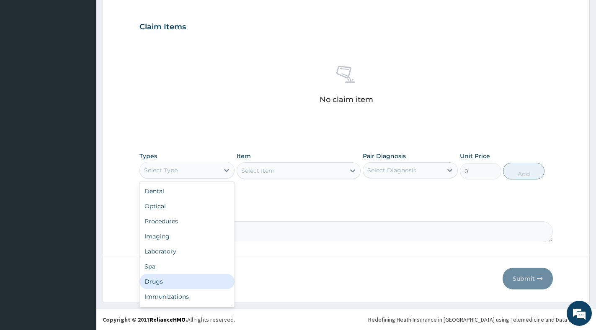
click at [179, 281] on div "Drugs" at bounding box center [186, 281] width 95 height 15
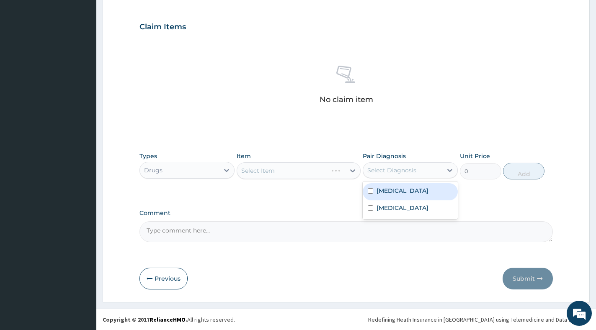
drag, startPoint x: 402, startPoint y: 170, endPoint x: 398, endPoint y: 190, distance: 19.8
click at [402, 177] on div "Select Diagnosis" at bounding box center [402, 170] width 79 height 13
click at [397, 193] on label "Malaria" at bounding box center [402, 191] width 52 height 8
checkbox input "true"
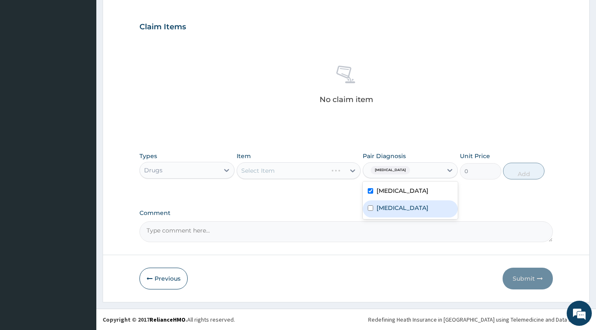
click at [394, 206] on label "Sepsis" at bounding box center [402, 208] width 52 height 8
checkbox input "true"
click at [348, 172] on icon at bounding box center [352, 171] width 8 height 8
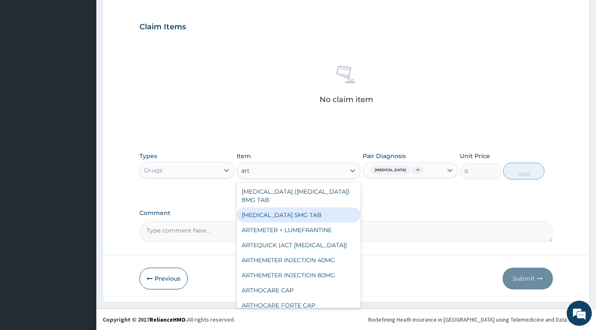
type input "arte"
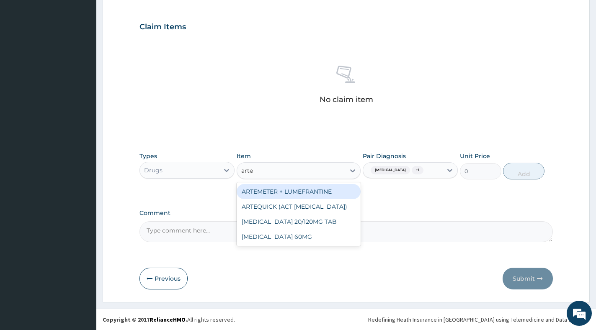
click at [305, 194] on div "ARTEMETER + LUMEFRANTINE" at bounding box center [299, 191] width 124 height 15
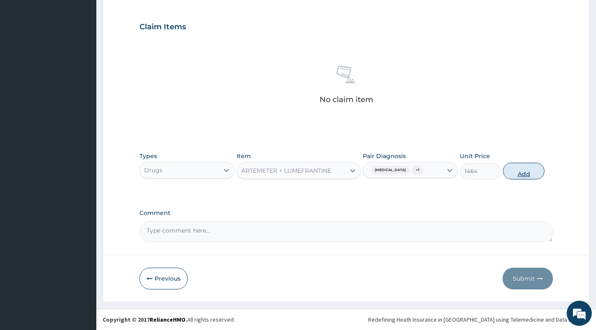
click at [508, 174] on button "Add" at bounding box center [523, 171] width 41 height 17
type input "0"
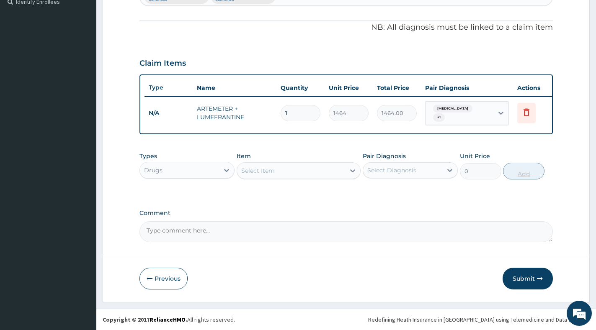
scroll to position [241, 0]
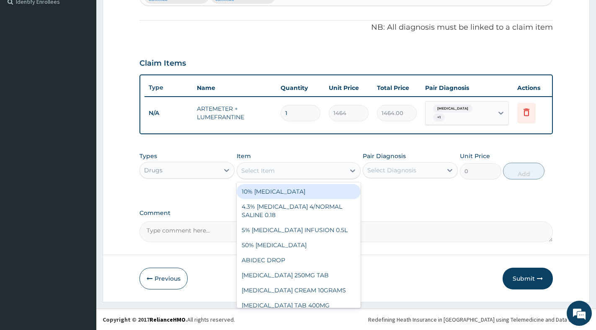
click at [273, 173] on div "Select Item" at bounding box center [257, 171] width 33 height 8
paste input "PARACETAMOL"
type input "PARACETAMOL"
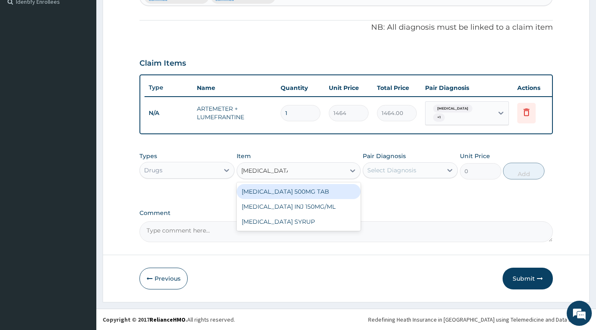
click at [315, 192] on div "PARACETAMOL 500MG TAB" at bounding box center [299, 191] width 124 height 15
type input "18.3"
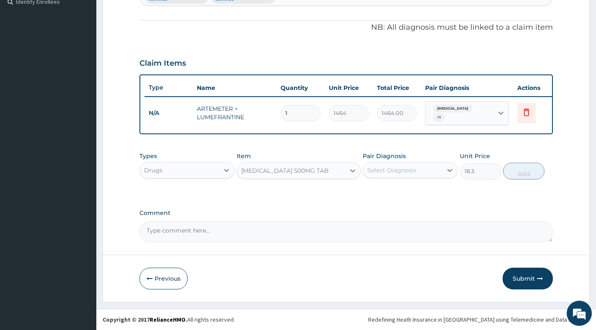
click at [394, 170] on div "Select Diagnosis" at bounding box center [391, 170] width 49 height 8
click at [389, 193] on label "Malaria" at bounding box center [402, 191] width 52 height 8
checkbox input "true"
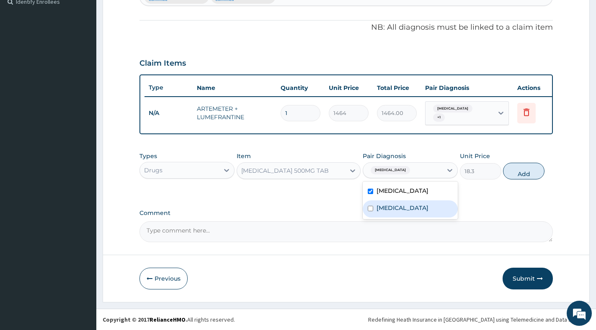
click at [386, 206] on label "Sepsis" at bounding box center [402, 208] width 52 height 8
checkbox input "true"
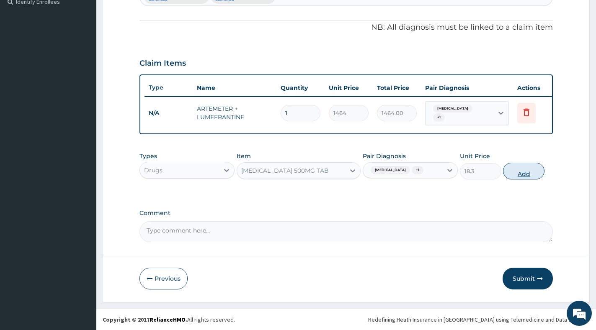
click at [518, 170] on button "Add" at bounding box center [523, 171] width 41 height 17
type input "0"
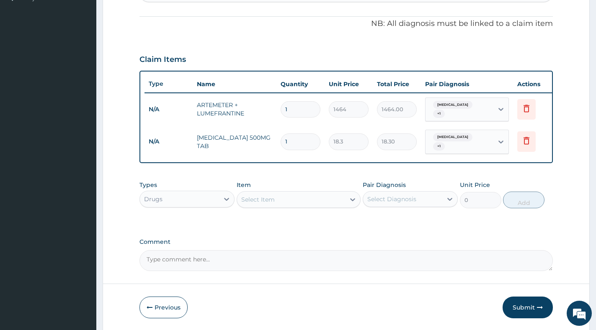
type input "18"
type input "329.40"
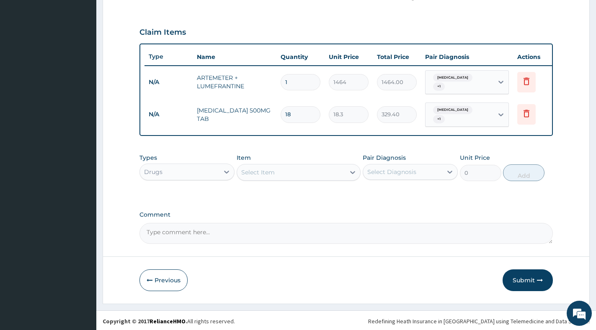
scroll to position [270, 0]
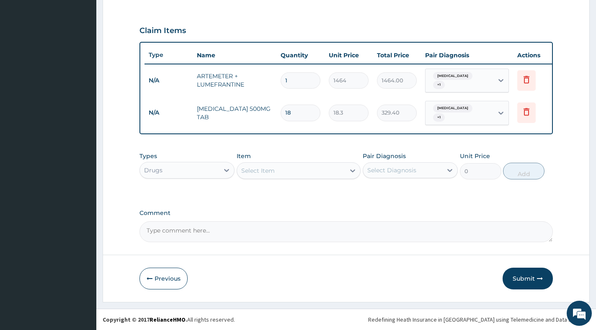
type input "18"
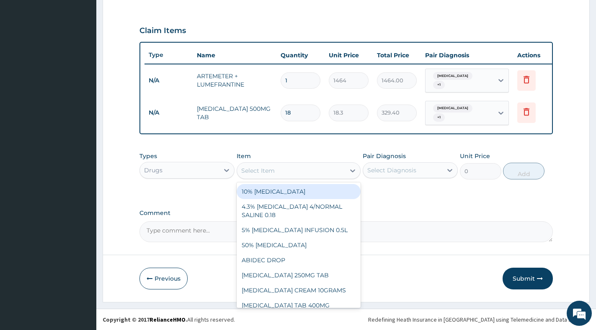
click at [279, 167] on div "Select Item" at bounding box center [291, 170] width 108 height 13
paste input "ARTEMETHER"
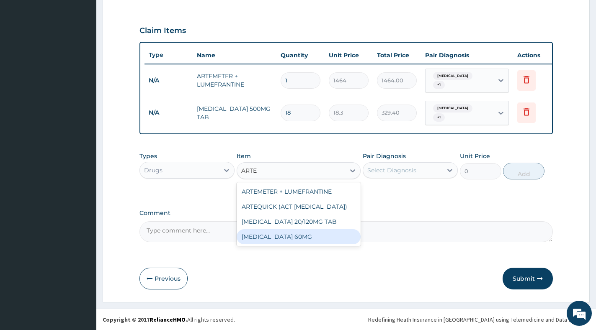
type input "ART"
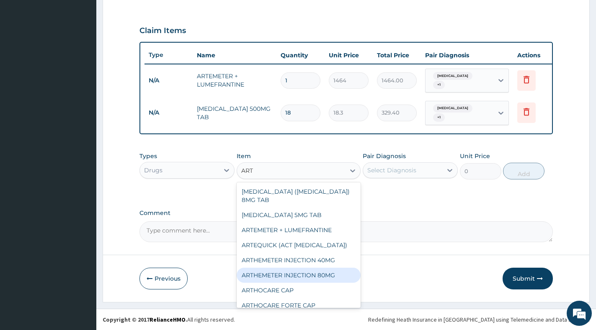
click at [327, 268] on div "ARTHEMETER INJECTION 80MG" at bounding box center [299, 275] width 124 height 15
type input "366"
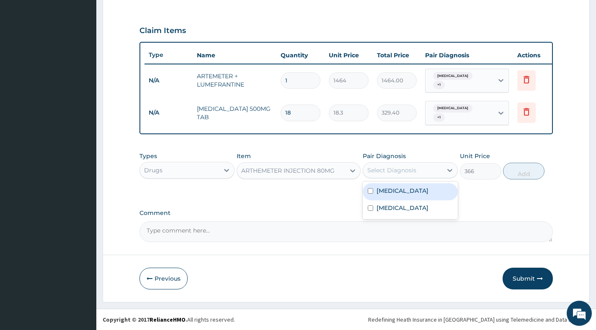
click at [407, 170] on div "Select Diagnosis" at bounding box center [391, 170] width 49 height 8
click at [398, 192] on div "Malaria" at bounding box center [410, 191] width 95 height 17
checkbox input "true"
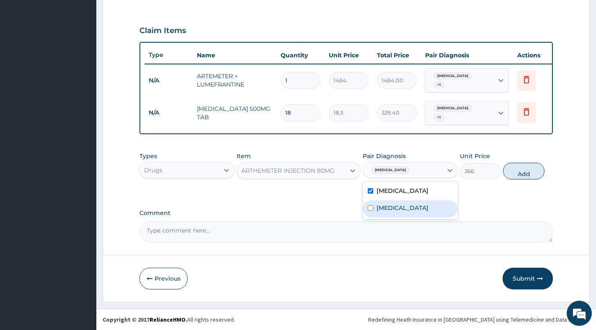
click at [397, 204] on div "Sepsis" at bounding box center [410, 209] width 95 height 17
checkbox input "true"
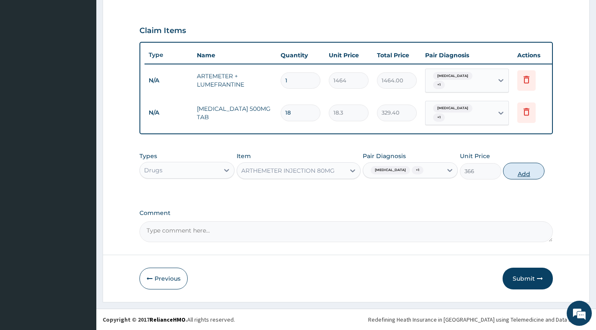
click at [524, 176] on button "Add" at bounding box center [523, 171] width 41 height 17
type input "0"
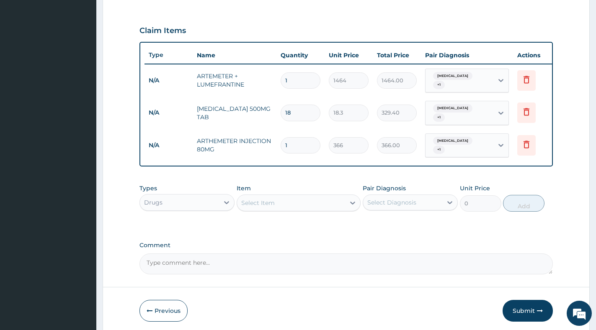
type input "0.00"
type input "2"
type input "732.00"
type input "2"
click at [297, 198] on div "Select Item" at bounding box center [291, 202] width 108 height 13
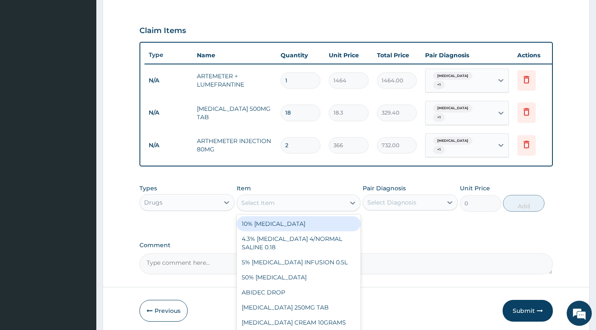
paste input "[MEDICAL_DATA]"
type input "[MEDICAL_DATA]"
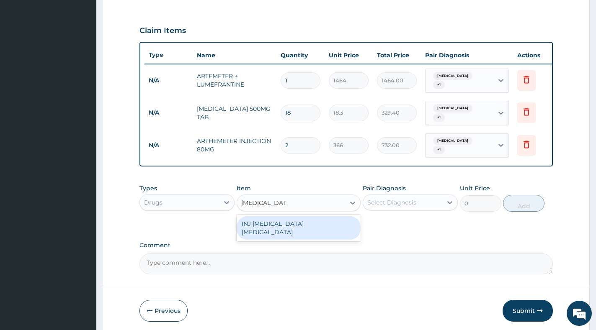
click at [309, 223] on div "INJ [MEDICAL_DATA] [MEDICAL_DATA]" at bounding box center [299, 227] width 124 height 23
type input "1300"
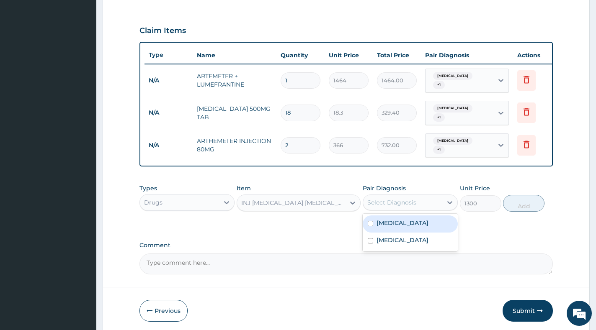
click at [402, 203] on div "Select Diagnosis" at bounding box center [391, 202] width 49 height 8
click at [398, 219] on div "Malaria" at bounding box center [410, 224] width 95 height 17
checkbox input "true"
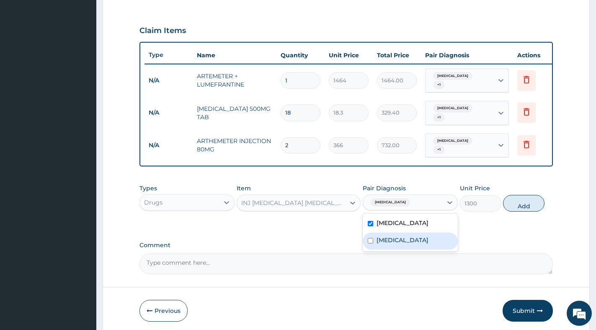
click at [394, 233] on div "Sepsis" at bounding box center [410, 241] width 95 height 17
checkbox input "true"
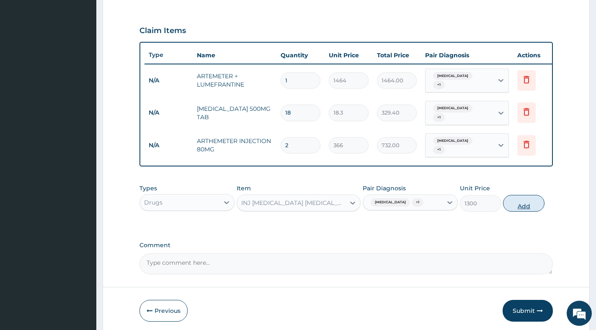
click at [521, 199] on button "Add" at bounding box center [523, 203] width 41 height 17
type input "0"
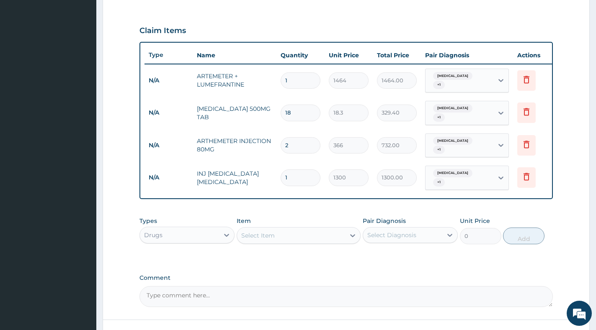
type input "0.00"
type input "2"
type input "2600.00"
type input "2"
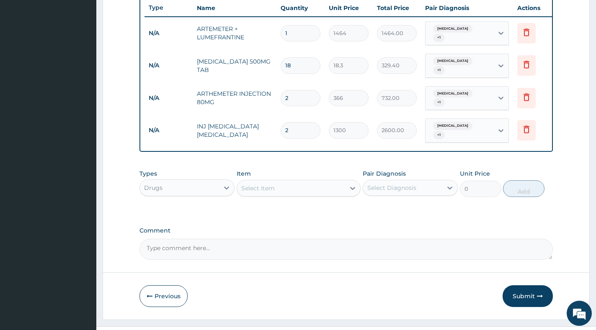
scroll to position [327, 0]
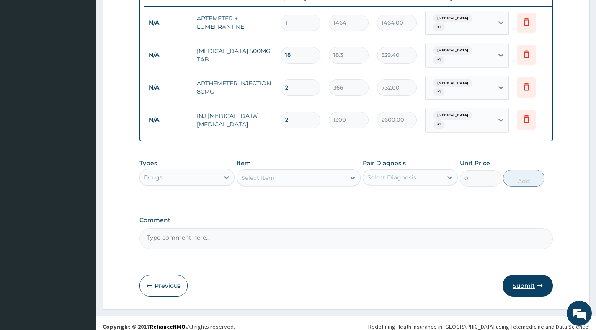
click at [527, 283] on button "Submit" at bounding box center [527, 286] width 50 height 22
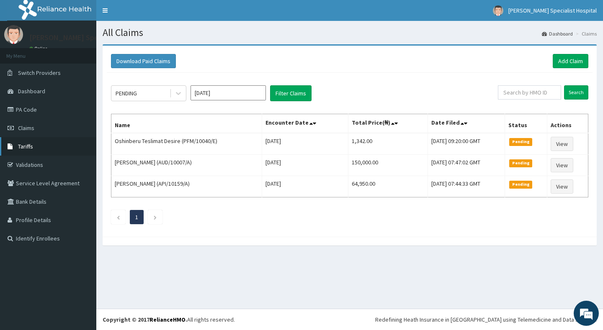
click at [32, 152] on link "Tariffs" at bounding box center [48, 146] width 96 height 18
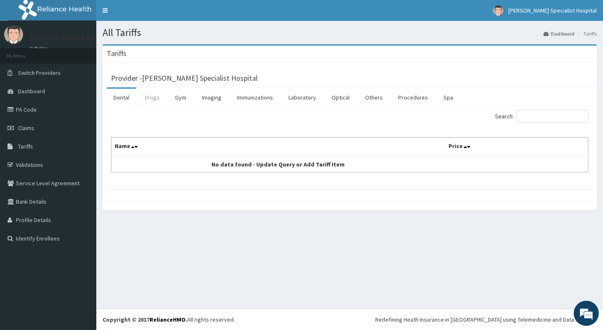
click at [151, 98] on link "Drugs" at bounding box center [152, 98] width 28 height 18
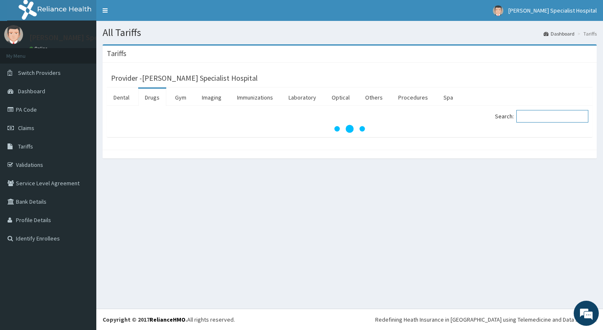
click at [532, 115] on input "Search:" at bounding box center [552, 116] width 72 height 13
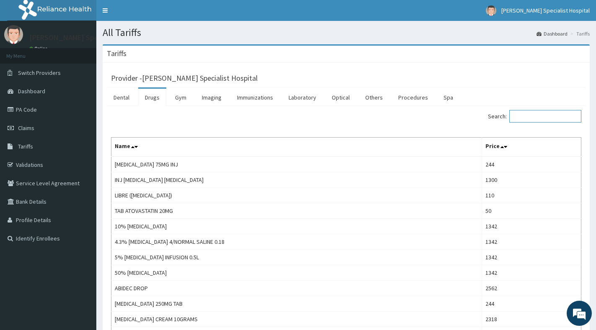
paste input "[MEDICAL_DATA]"
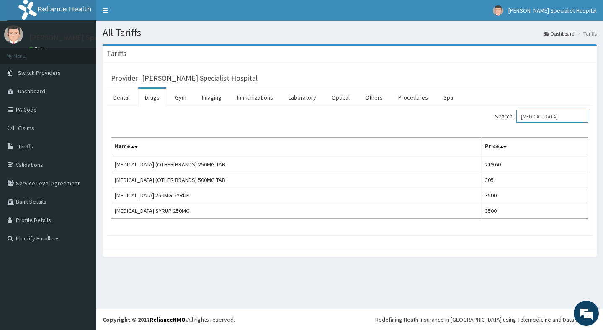
click at [554, 114] on input "[MEDICAL_DATA]" at bounding box center [552, 116] width 72 height 13
paste input "TRIAXONE"
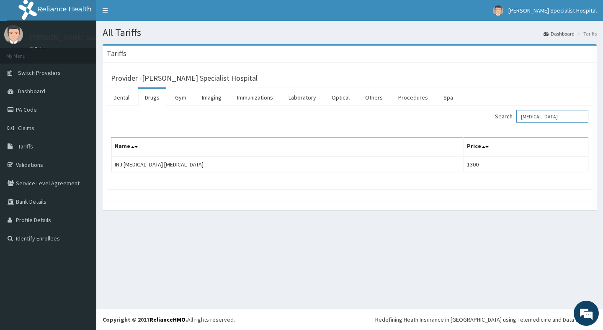
type input "[MEDICAL_DATA]"
click at [31, 111] on link "PA Code" at bounding box center [48, 109] width 96 height 18
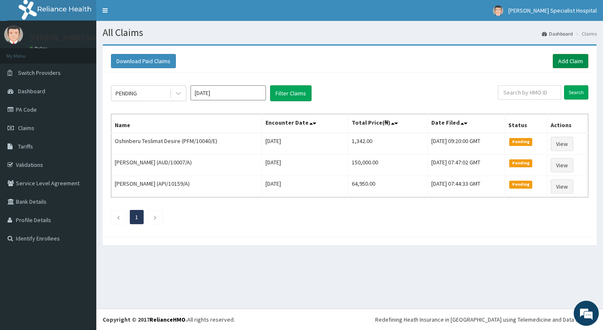
click at [562, 63] on link "Add Claim" at bounding box center [571, 61] width 36 height 14
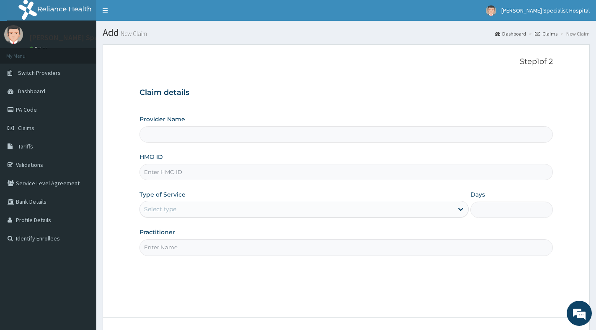
click at [238, 172] on input "HMO ID" at bounding box center [345, 172] width 413 height 16
paste input "FMP/10209/A"
type input "FMP/10209/A"
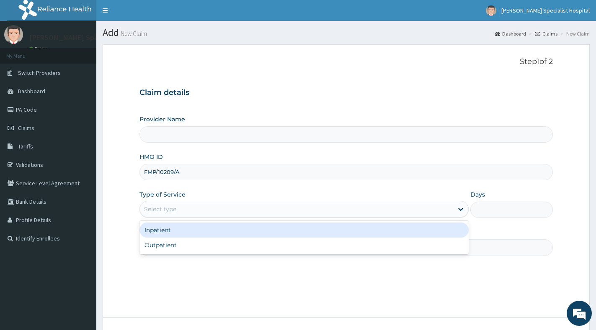
drag, startPoint x: 249, startPoint y: 209, endPoint x: 249, endPoint y: 219, distance: 10.1
click at [250, 210] on div "Select type" at bounding box center [296, 209] width 313 height 13
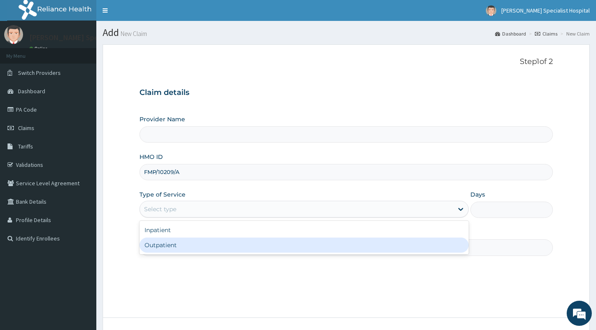
click at [251, 244] on div "Outpatient" at bounding box center [303, 245] width 329 height 15
type input "[PERSON_NAME] Specialist Hospital"
type input "1"
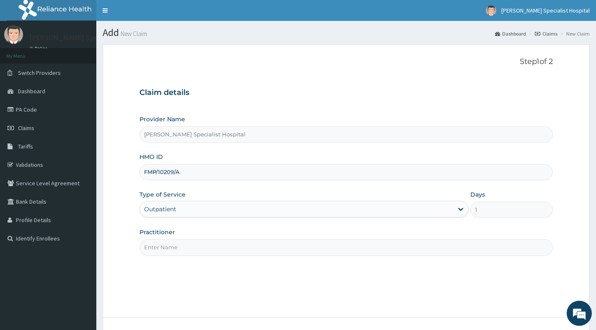
click at [249, 248] on input "Practitioner" at bounding box center [345, 248] width 413 height 16
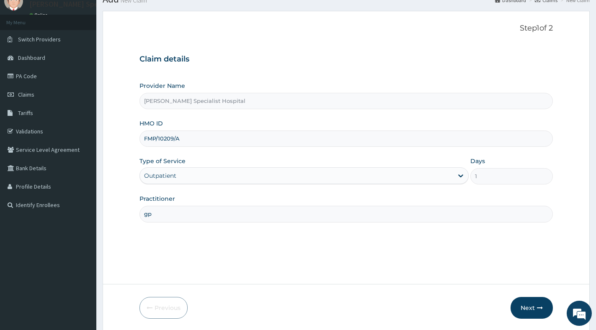
scroll to position [63, 0]
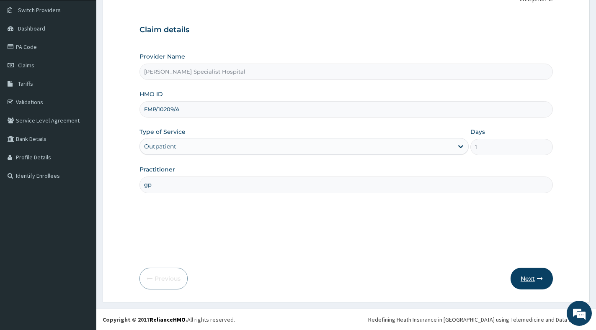
type input "gp"
click at [525, 270] on button "Next" at bounding box center [531, 279] width 42 height 22
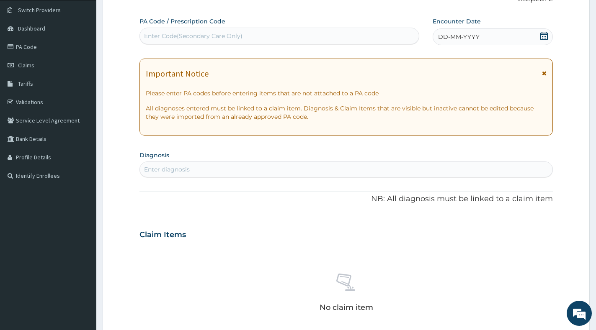
scroll to position [0, 0]
click at [541, 37] on icon at bounding box center [544, 36] width 8 height 8
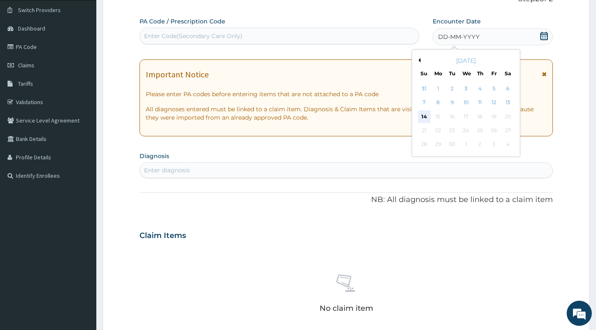
click at [424, 115] on div "14" at bounding box center [424, 117] width 13 height 13
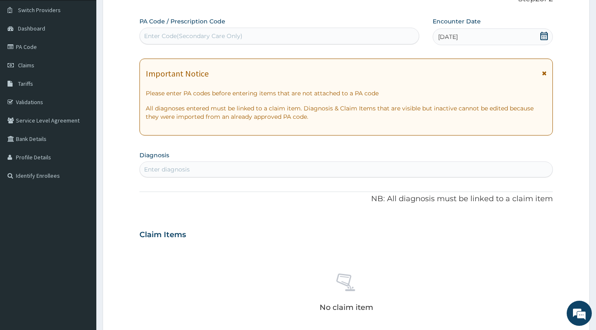
click at [544, 35] on icon at bounding box center [544, 36] width 8 height 8
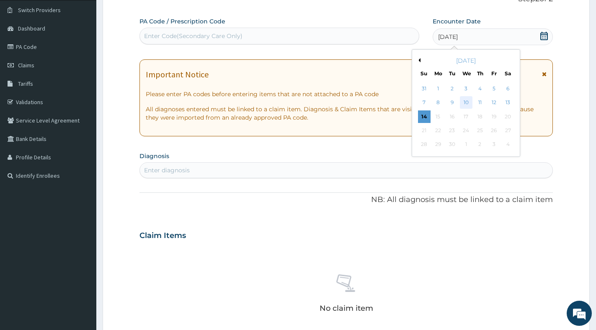
click at [466, 103] on div "10" at bounding box center [466, 103] width 13 height 13
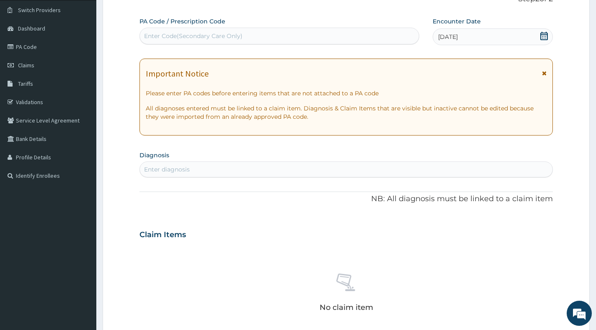
click at [281, 37] on div "Enter Code(Secondary Care Only)" at bounding box center [279, 35] width 279 height 13
click at [323, 171] on div "Enter diagnosis" at bounding box center [346, 169] width 412 height 13
click at [231, 194] on div "Item not found, kindly enter the correct diagnosis" at bounding box center [345, 190] width 413 height 15
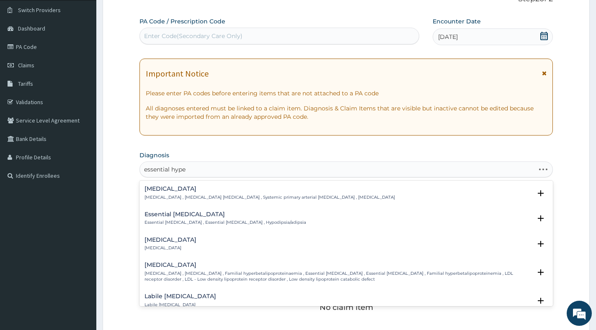
type input "essential hyper"
click at [210, 195] on p "[MEDICAL_DATA] , [MEDICAL_DATA] [MEDICAL_DATA] , Systemic primary arterial [MED…" at bounding box center [269, 198] width 250 height 6
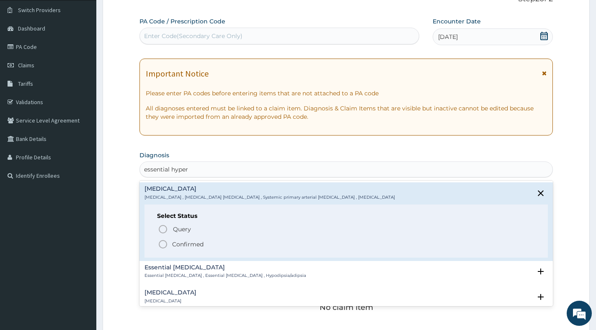
click at [175, 245] on p "Confirmed" at bounding box center [187, 244] width 31 height 8
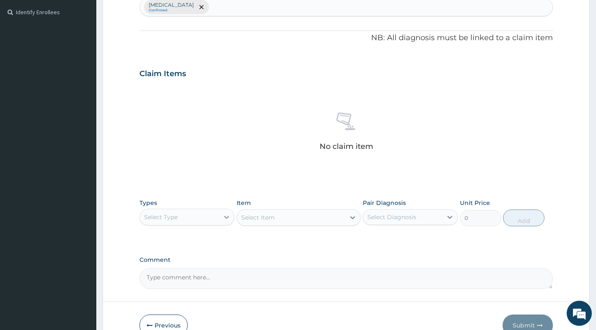
scroll to position [230, 0]
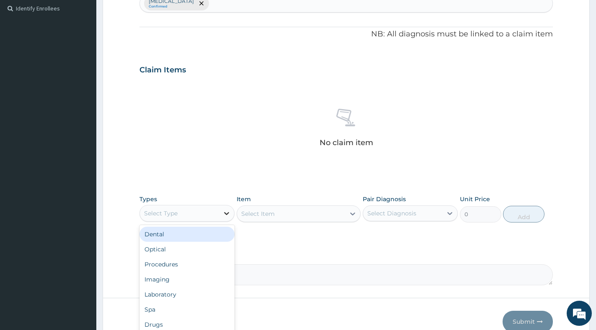
click at [224, 217] on icon at bounding box center [226, 213] width 8 height 8
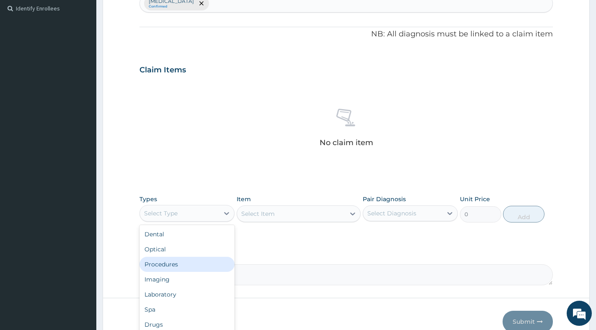
click at [177, 266] on div "Procedures" at bounding box center [186, 264] width 95 height 15
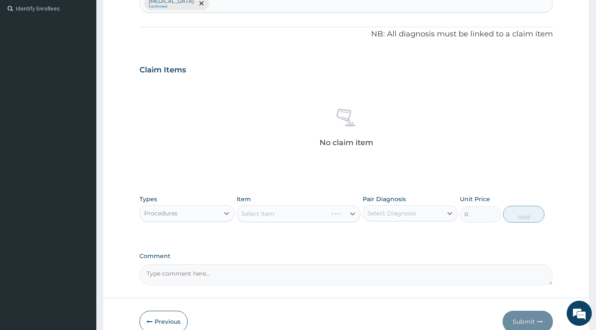
click at [380, 216] on div "Select Diagnosis" at bounding box center [391, 213] width 49 height 8
click at [381, 232] on label "[MEDICAL_DATA]" at bounding box center [402, 234] width 52 height 8
checkbox input "true"
click at [349, 218] on icon at bounding box center [352, 214] width 8 height 8
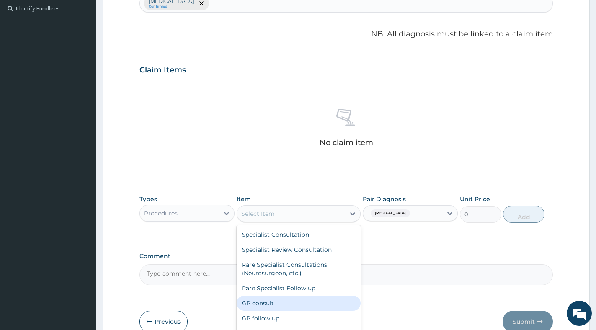
click at [275, 304] on div "GP consult" at bounding box center [299, 303] width 124 height 15
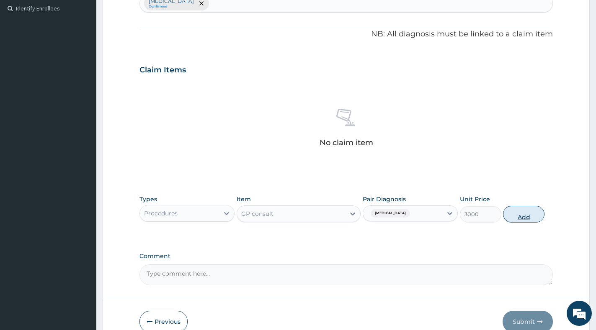
click at [531, 216] on button "Add" at bounding box center [523, 214] width 41 height 17
type input "0"
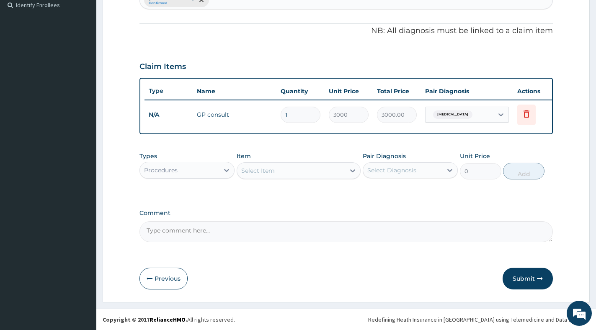
scroll to position [241, 0]
click at [527, 278] on button "Submit" at bounding box center [527, 279] width 50 height 22
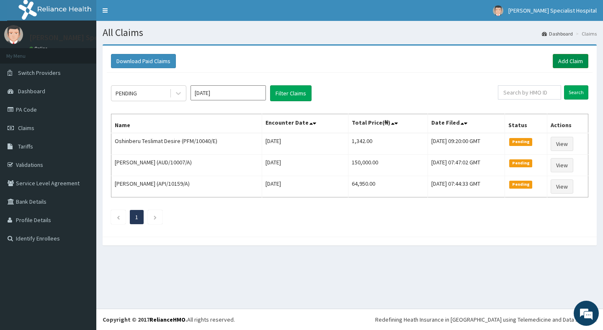
click at [563, 59] on link "Add Claim" at bounding box center [571, 61] width 36 height 14
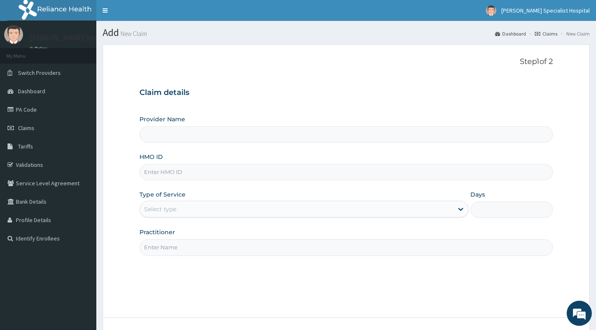
type input "[PERSON_NAME] Specialist Hospital"
click at [279, 179] on input "HMO ID" at bounding box center [345, 172] width 413 height 16
paste input "FMP/10209/B"
type input "FMP/10209/B"
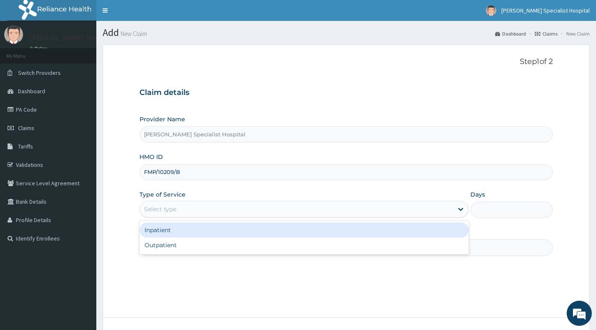
click at [242, 210] on div "Select type" at bounding box center [296, 209] width 313 height 13
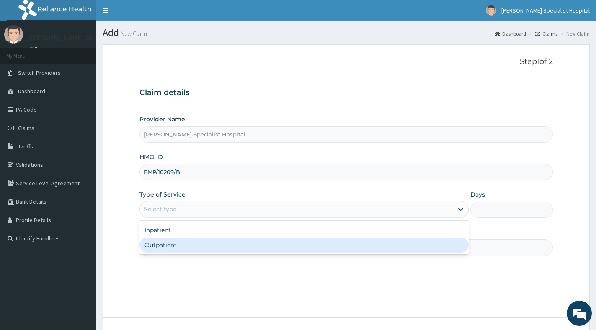
click at [251, 246] on div "Outpatient" at bounding box center [303, 245] width 329 height 15
type input "1"
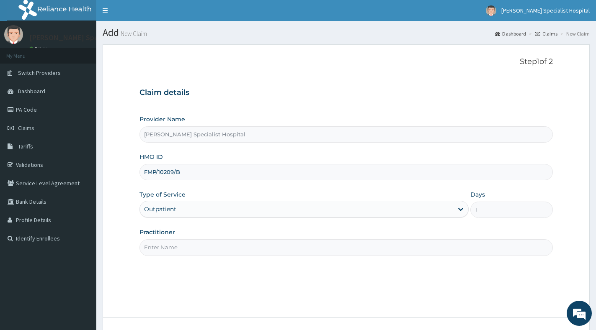
click at [252, 248] on input "Practitioner" at bounding box center [345, 248] width 413 height 16
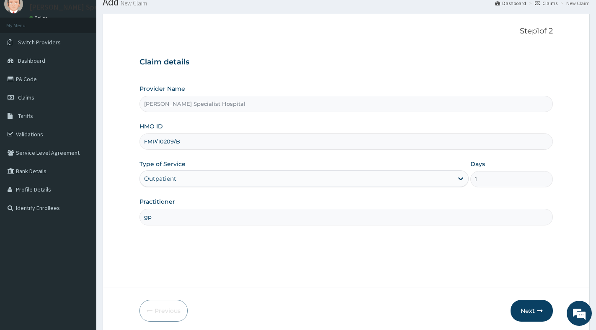
scroll to position [63, 0]
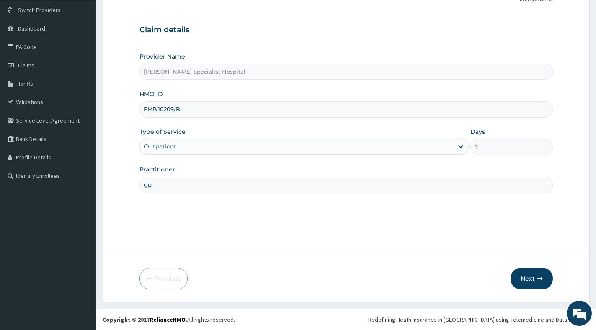
type input "gp"
click at [522, 278] on button "Next" at bounding box center [531, 279] width 42 height 22
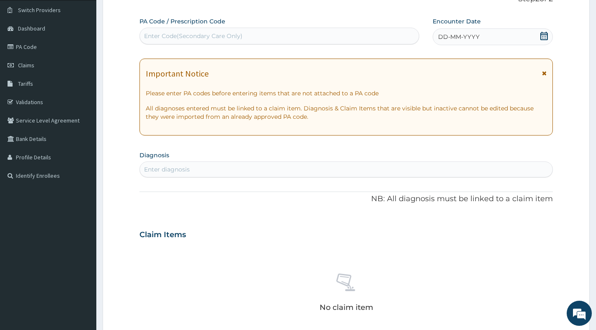
click at [545, 34] on icon at bounding box center [544, 36] width 8 height 8
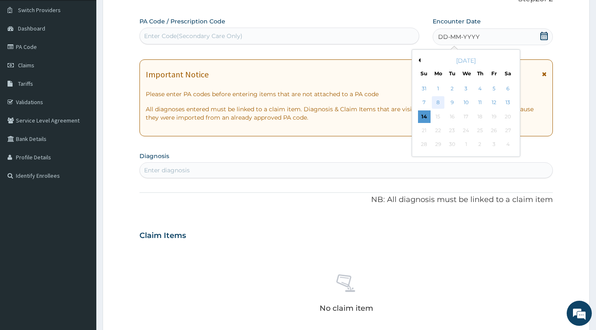
click at [438, 102] on div "8" at bounding box center [438, 103] width 13 height 13
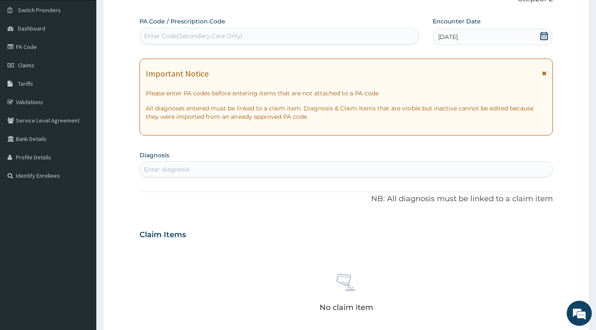
click at [242, 168] on div "Enter diagnosis" at bounding box center [346, 169] width 412 height 13
type input "bacterial vagin"
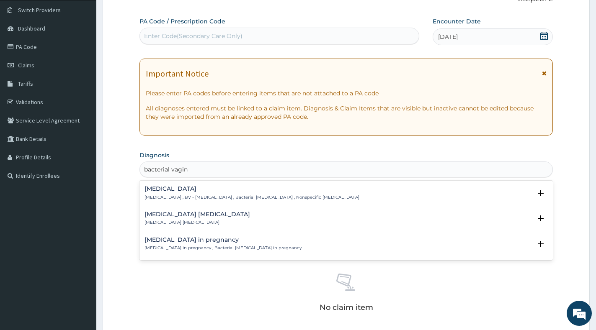
click at [193, 191] on h4 "Bacterial vaginosis" at bounding box center [251, 189] width 215 height 6
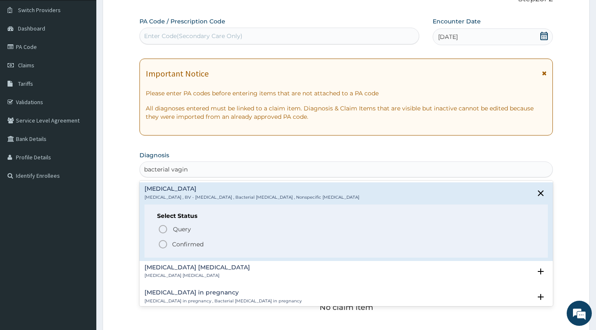
click at [174, 244] on p "Confirmed" at bounding box center [187, 244] width 31 height 8
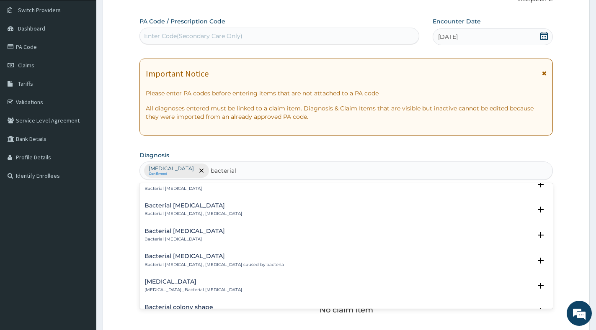
scroll to position [628, 0]
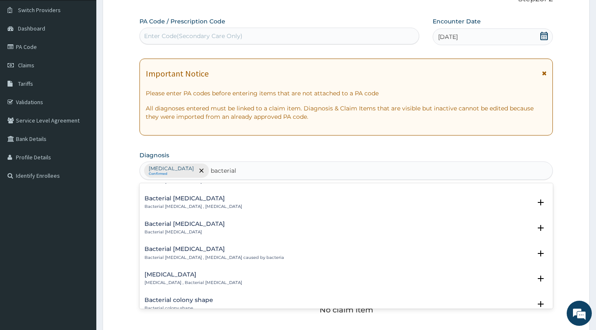
type input "bacterial"
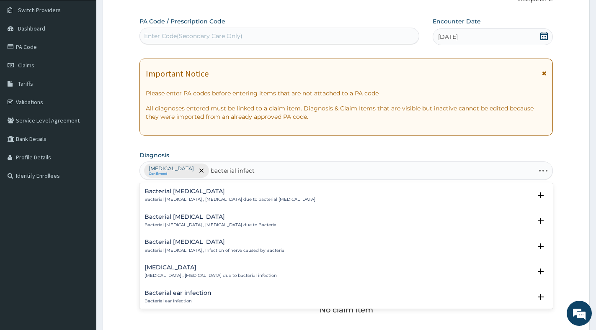
type input "bacterial infecti"
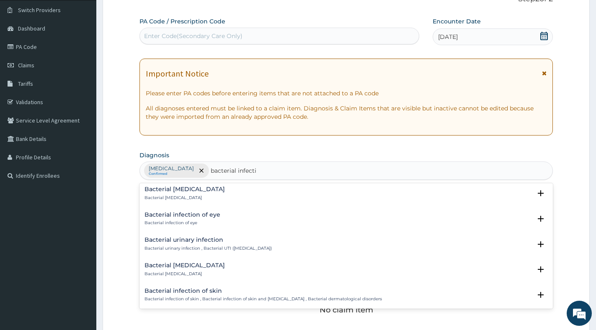
scroll to position [167, 0]
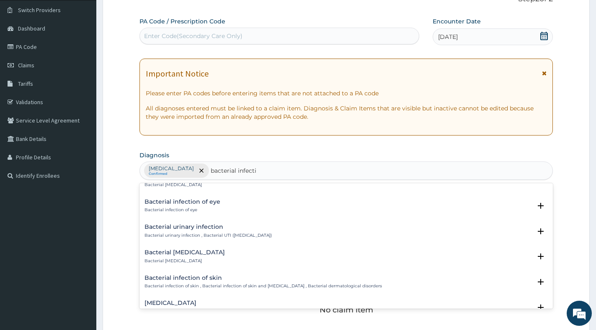
click at [227, 232] on div "Bacterial urinary infection Bacterial urinary infection , Bacterial UTI (urinar…" at bounding box center [207, 231] width 127 height 15
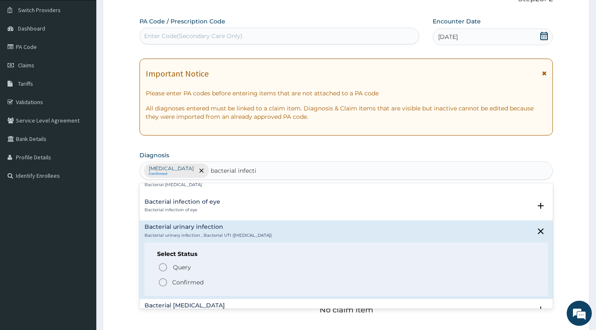
click at [192, 281] on p "Confirmed" at bounding box center [187, 282] width 31 height 8
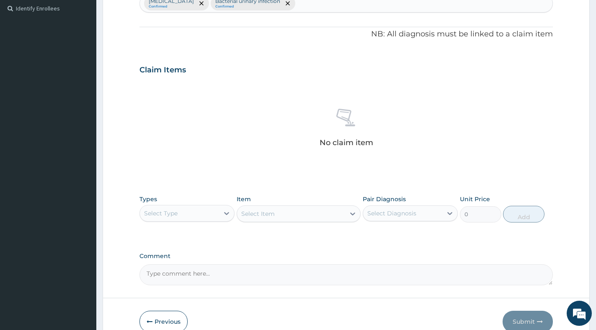
scroll to position [105, 0]
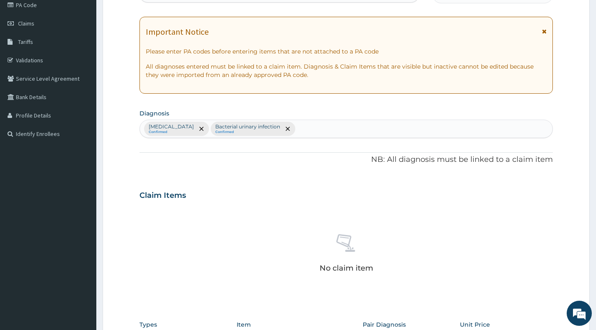
click at [331, 130] on div "Bacterial vaginosis Confirmed Bacterial urinary infection Confirmed" at bounding box center [346, 129] width 412 height 18
type input "malaria"
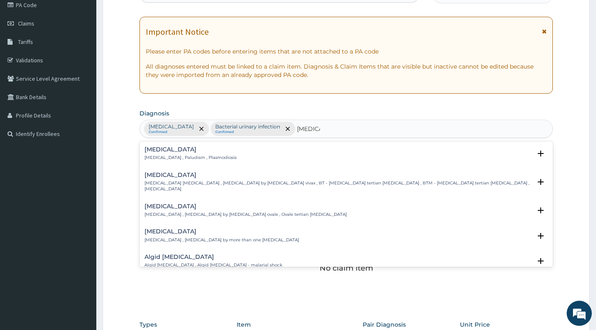
click at [196, 156] on p "Malaria , Paludism , Plasmodiosis" at bounding box center [190, 158] width 92 height 6
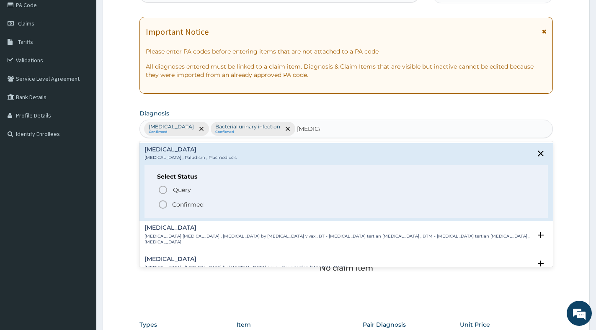
click at [177, 202] on p "Confirmed" at bounding box center [187, 205] width 31 height 8
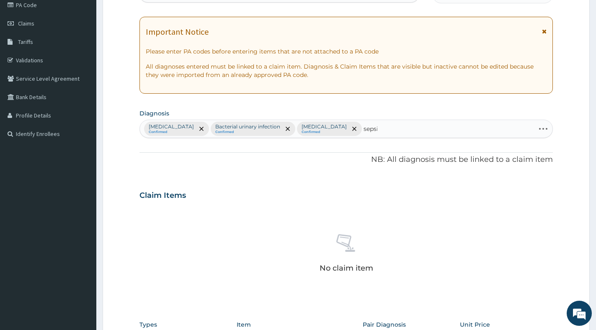
type input "sepsis"
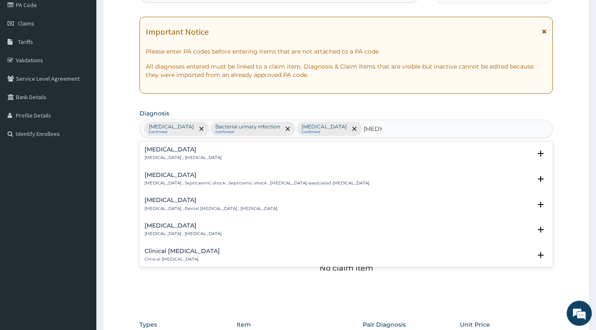
click at [197, 155] on div "Sepsis Systemic infection , Sepsis" at bounding box center [182, 154] width 77 height 15
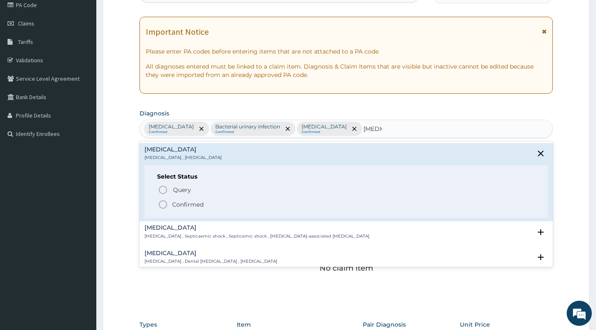
click at [188, 201] on span "Confirmed" at bounding box center [346, 205] width 377 height 10
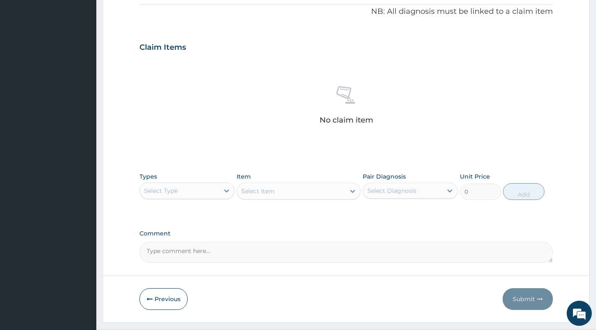
scroll to position [273, 0]
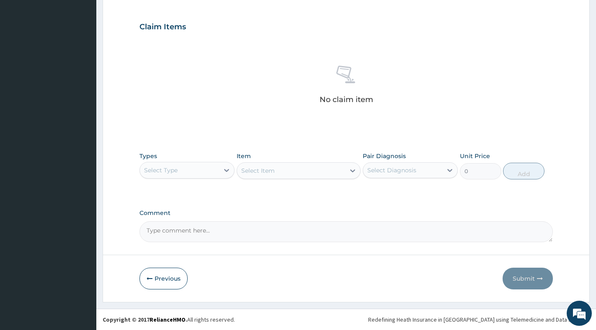
drag, startPoint x: 216, startPoint y: 171, endPoint x: 216, endPoint y: 178, distance: 6.3
click at [216, 171] on div "Select Type" at bounding box center [179, 170] width 79 height 13
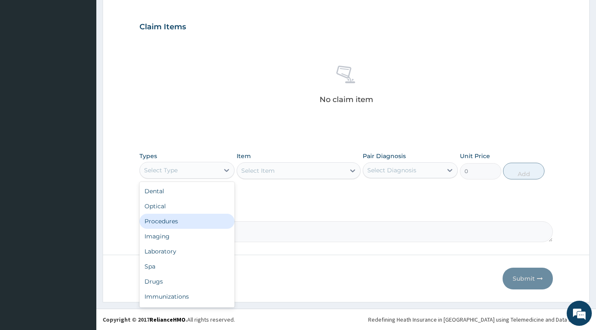
drag, startPoint x: 180, startPoint y: 225, endPoint x: 181, endPoint y: 219, distance: 6.5
click at [179, 225] on div "Procedures" at bounding box center [186, 221] width 95 height 15
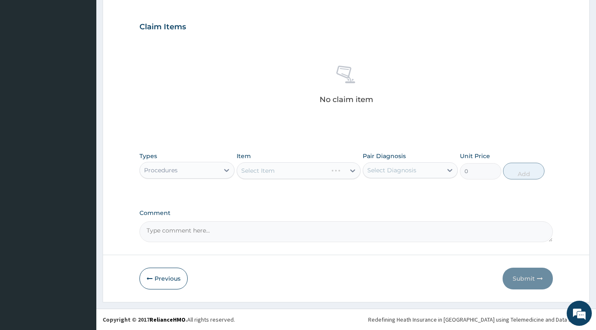
click at [350, 171] on div "Select Item" at bounding box center [299, 170] width 124 height 17
click at [384, 170] on div "Select Diagnosis" at bounding box center [391, 170] width 49 height 8
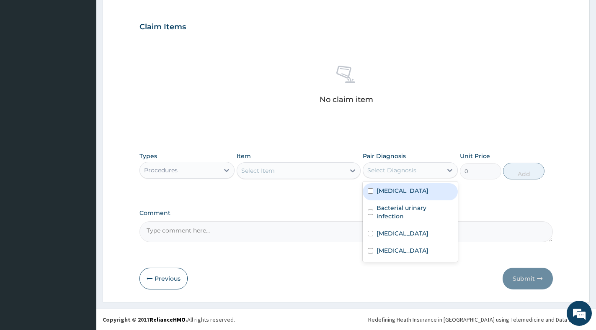
click at [380, 195] on div "Bacterial vaginosis" at bounding box center [410, 191] width 95 height 17
checkbox input "true"
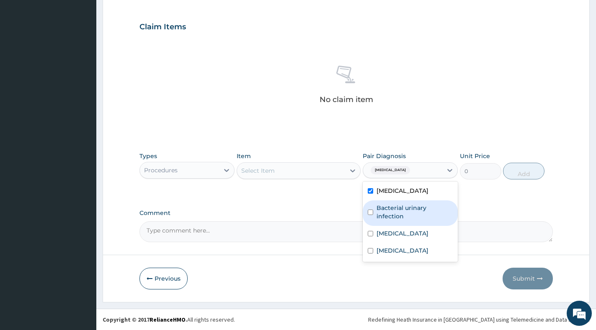
click at [382, 207] on label "Bacterial urinary infection" at bounding box center [414, 212] width 76 height 17
checkbox input "true"
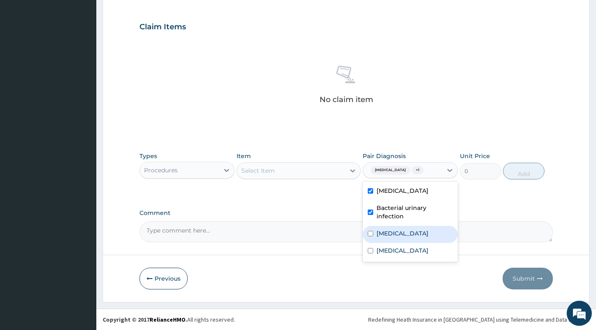
click at [379, 228] on div "Malaria" at bounding box center [410, 234] width 95 height 17
checkbox input "true"
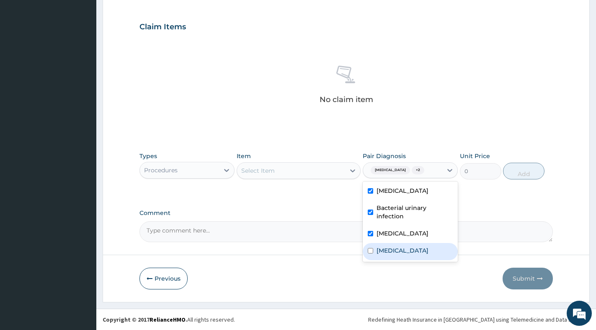
drag, startPoint x: 378, startPoint y: 247, endPoint x: 371, endPoint y: 232, distance: 16.3
click at [377, 247] on label "Sepsis" at bounding box center [402, 251] width 52 height 8
checkbox input "true"
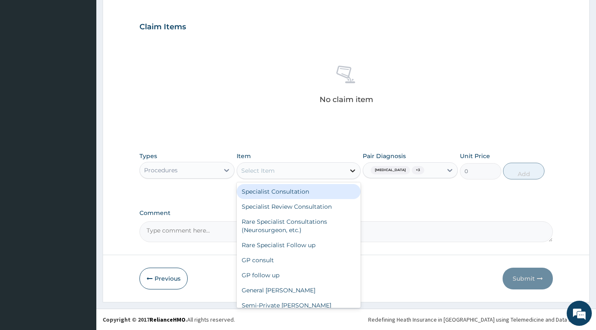
click at [349, 165] on div at bounding box center [352, 170] width 15 height 15
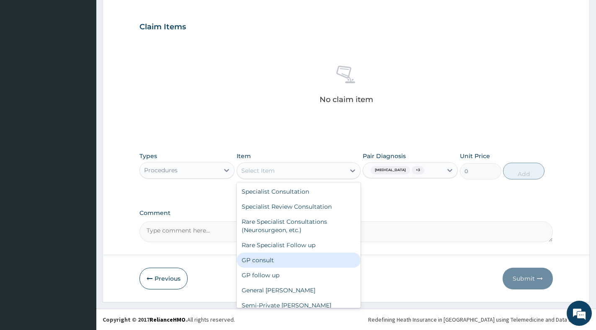
click at [276, 265] on div "GP consult" at bounding box center [299, 260] width 124 height 15
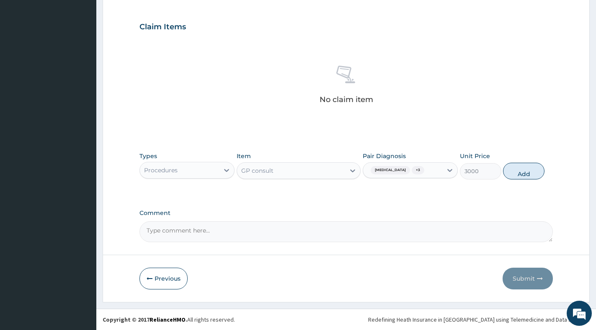
drag, startPoint x: 526, startPoint y: 183, endPoint x: 526, endPoint y: 178, distance: 4.6
click at [526, 182] on div "Types Procedures Item GP consult Pair Diagnosis Bacterial vaginosis + 3 Unit Pr…" at bounding box center [345, 166] width 413 height 36
click at [526, 176] on button "Add" at bounding box center [523, 171] width 41 height 17
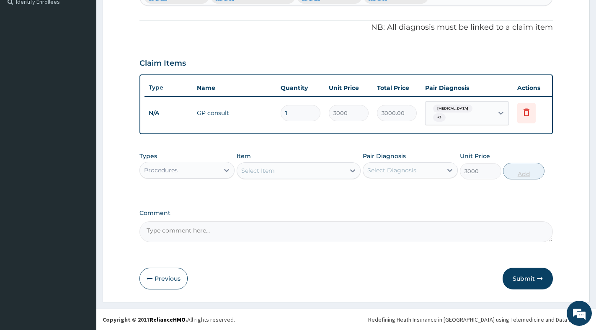
type input "0"
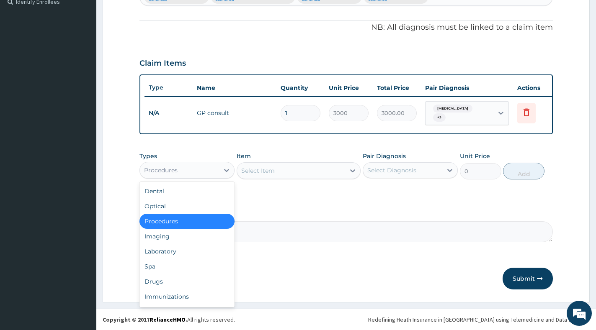
click at [218, 170] on div "Procedures" at bounding box center [179, 170] width 79 height 13
click at [162, 249] on div "Laboratory" at bounding box center [186, 251] width 95 height 15
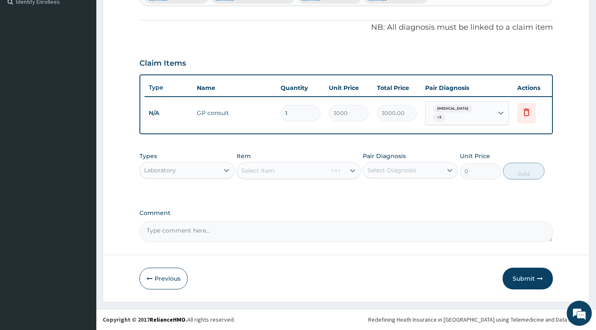
click at [342, 172] on div "Select Item" at bounding box center [299, 170] width 124 height 17
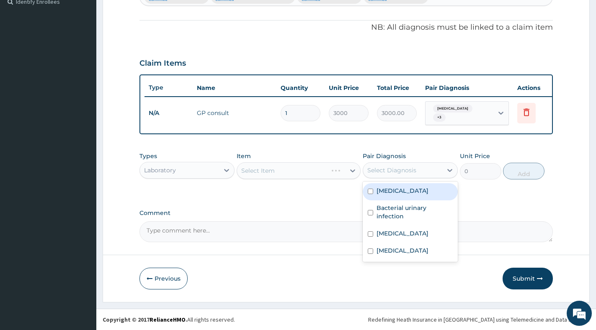
click at [368, 171] on div "Select Diagnosis" at bounding box center [391, 170] width 49 height 8
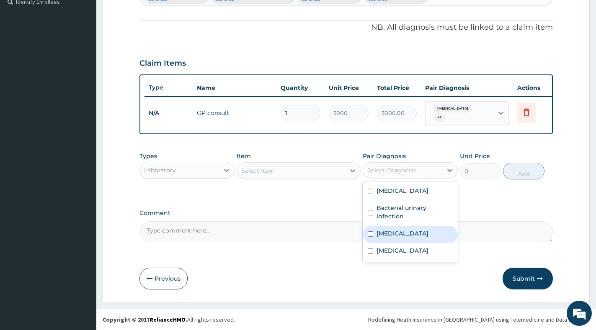
click at [384, 236] on label "Malaria" at bounding box center [402, 233] width 52 height 8
checkbox input "true"
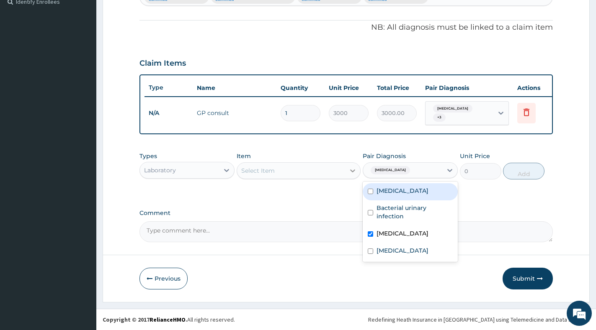
click at [347, 166] on div at bounding box center [352, 170] width 15 height 15
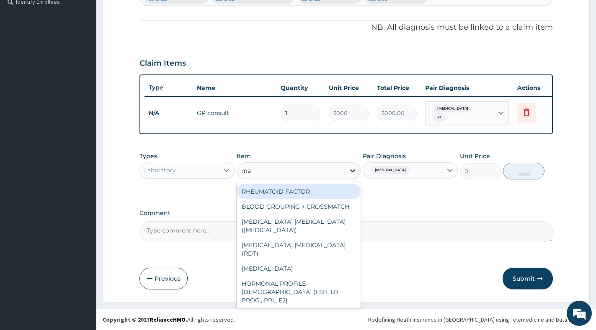
type input "mal"
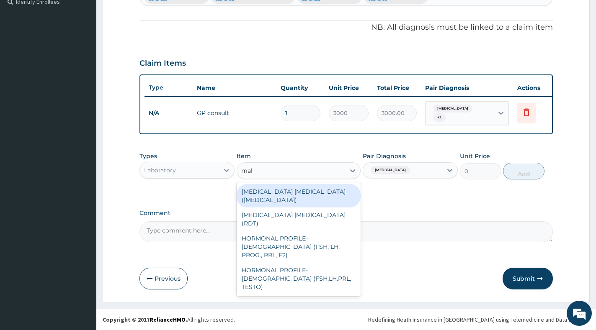
drag, startPoint x: 340, startPoint y: 194, endPoint x: 398, endPoint y: 189, distance: 58.4
click at [340, 193] on div "MALARIA PARASITE (BLOOD FILM)" at bounding box center [299, 195] width 124 height 23
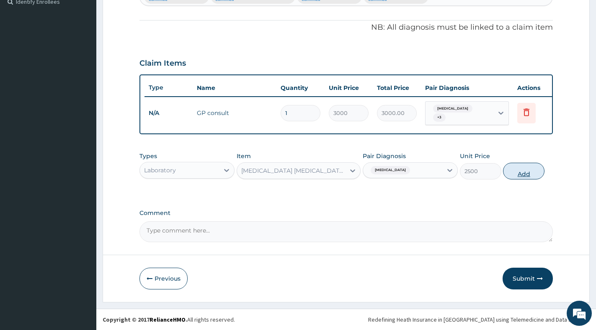
click at [514, 175] on button "Add" at bounding box center [523, 171] width 41 height 17
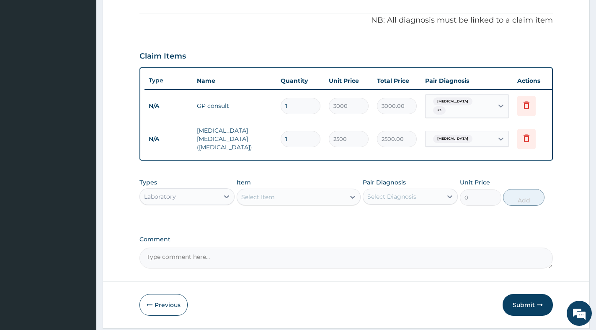
click at [324, 201] on div "Select Item" at bounding box center [291, 197] width 108 height 13
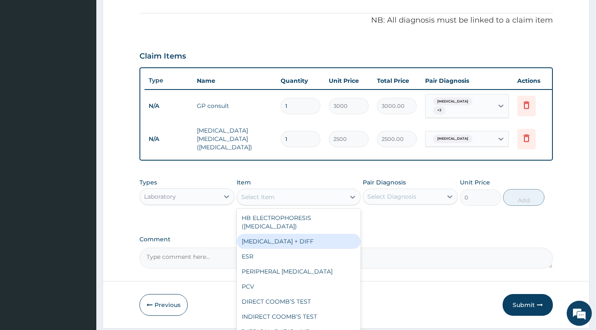
click at [317, 245] on div "FULL BLOOD COUNT + DIFF" at bounding box center [299, 241] width 124 height 15
type input "3500"
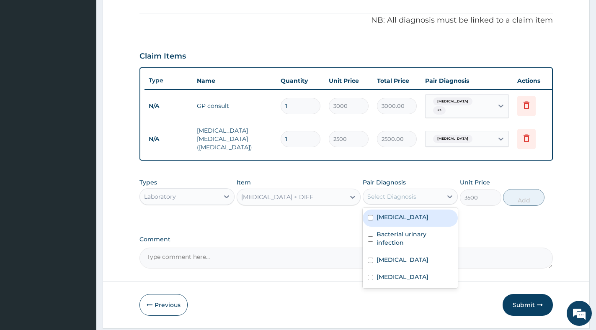
click at [413, 201] on div "Select Diagnosis" at bounding box center [391, 197] width 49 height 8
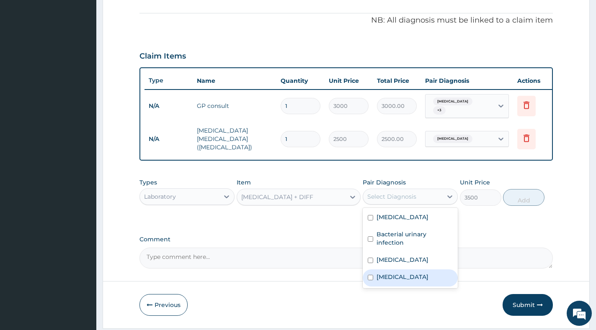
click at [394, 279] on label "Sepsis" at bounding box center [402, 277] width 52 height 8
checkbox input "true"
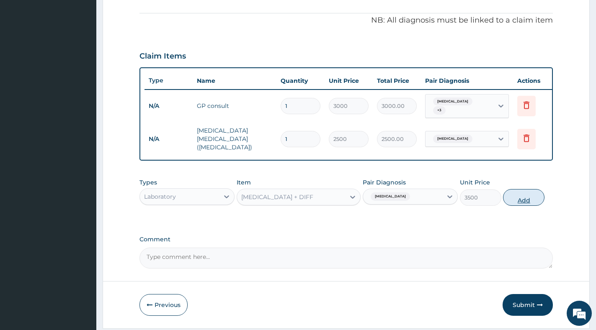
click at [519, 201] on button "Add" at bounding box center [523, 197] width 41 height 17
type input "0"
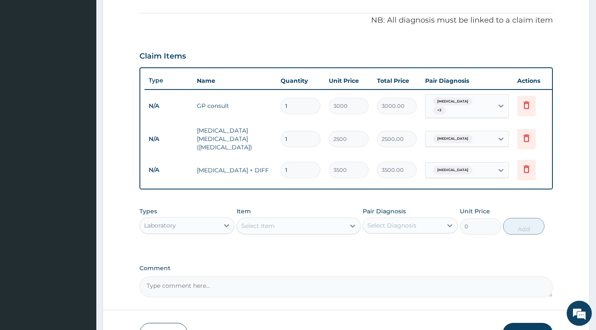
click at [345, 224] on div "Select Item" at bounding box center [291, 225] width 108 height 13
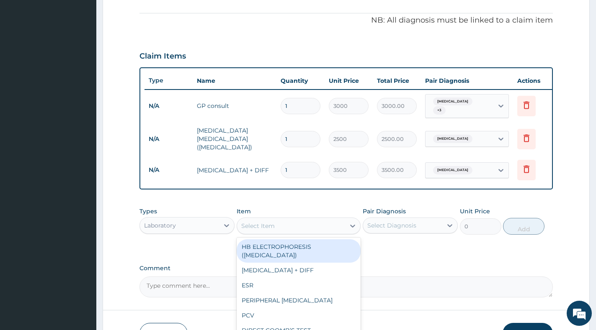
paste input "COUGH"
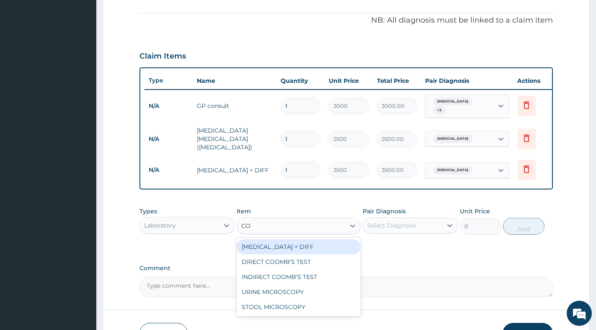
type input "C"
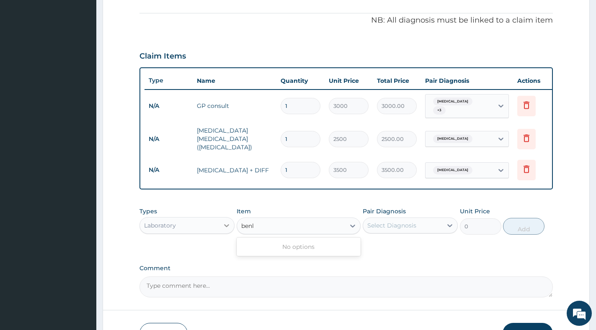
type input "benl"
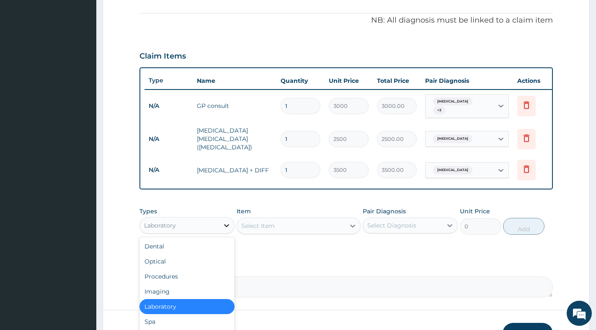
click at [220, 233] on div at bounding box center [226, 225] width 15 height 15
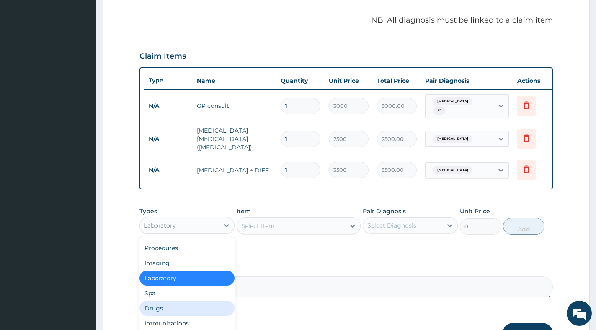
click at [168, 313] on div "Drugs" at bounding box center [186, 308] width 95 height 15
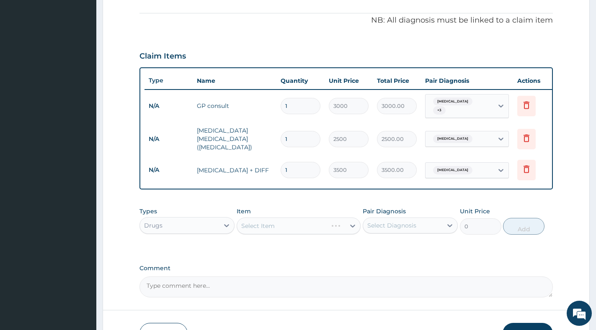
click at [344, 227] on div "Select Item" at bounding box center [299, 226] width 124 height 17
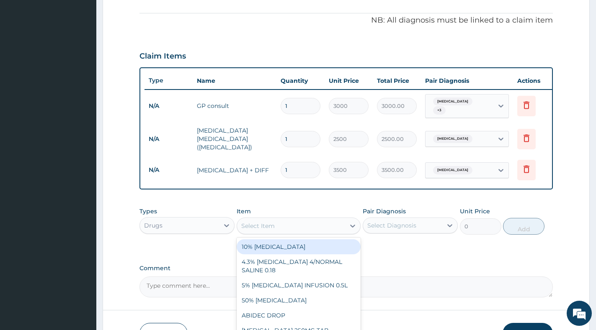
click at [343, 229] on div "Select Item" at bounding box center [291, 225] width 108 height 13
paste input "COUGH"
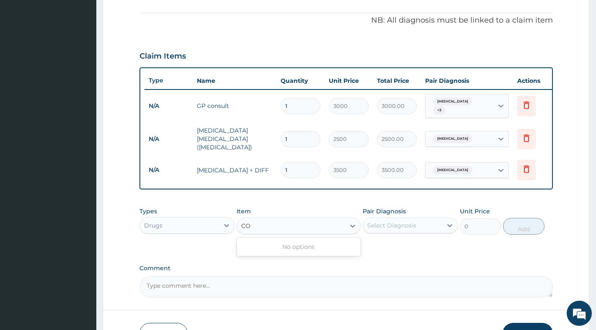
type input "C"
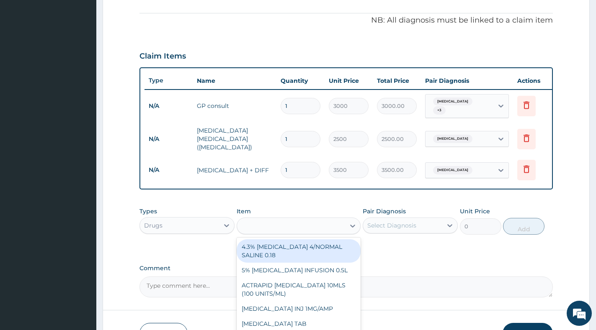
type input "n"
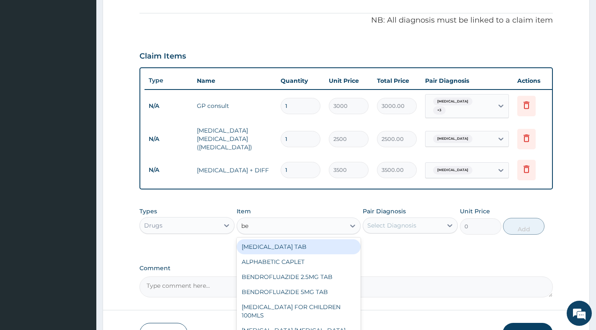
type input "ben"
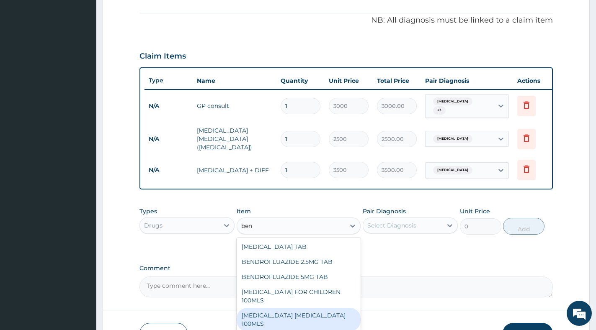
click at [304, 310] on div "BENYLIN EXPECTORANT 100MLS" at bounding box center [299, 319] width 124 height 23
type input "793"
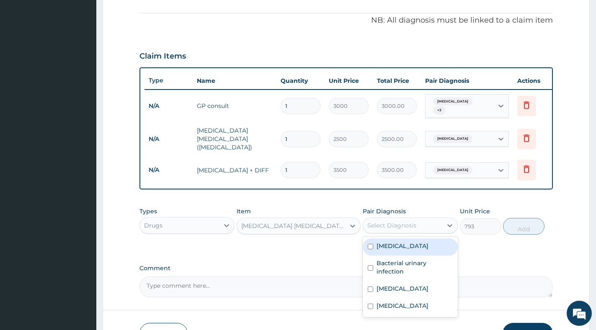
click at [419, 228] on div "Select Diagnosis" at bounding box center [402, 225] width 79 height 13
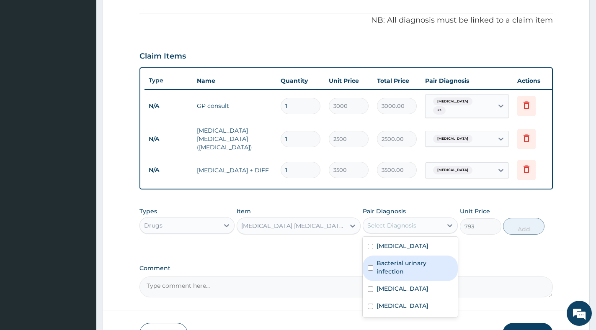
drag, startPoint x: 400, startPoint y: 270, endPoint x: 401, endPoint y: 265, distance: 5.5
click at [400, 270] on label "Bacterial urinary infection" at bounding box center [414, 267] width 76 height 17
checkbox input "true"
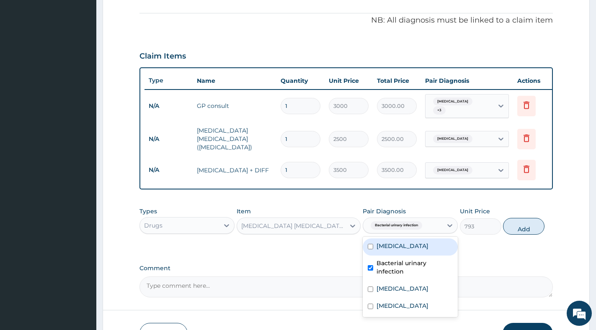
click at [401, 247] on label "Bacterial vaginosis" at bounding box center [402, 246] width 52 height 8
checkbox input "true"
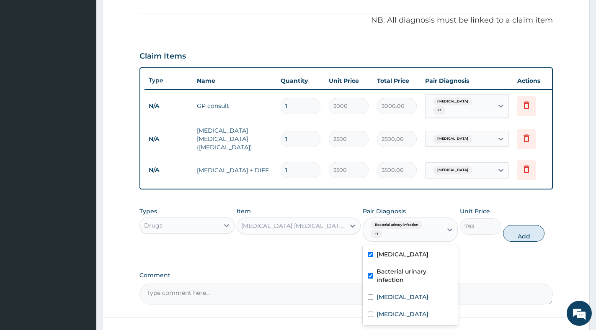
click at [516, 241] on button "Add" at bounding box center [523, 233] width 41 height 17
type input "0"
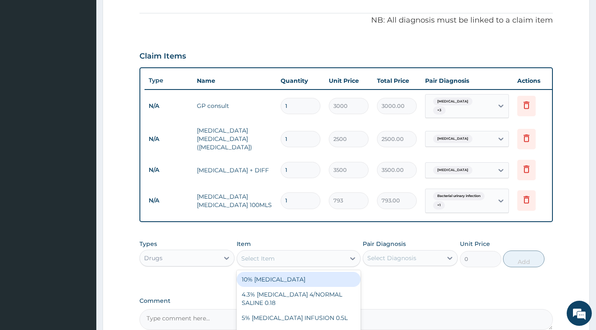
click at [319, 259] on div "Select Item" at bounding box center [291, 258] width 108 height 13
paste input "[MEDICAL_DATA]"
type input "[MEDICAL_DATA]"
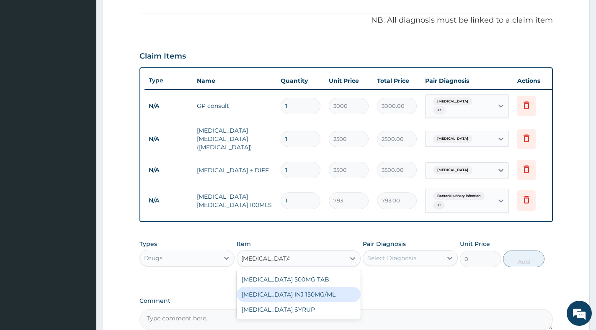
click at [326, 298] on div "[MEDICAL_DATA] INJ 150MG/ML" at bounding box center [299, 294] width 124 height 15
type input "122"
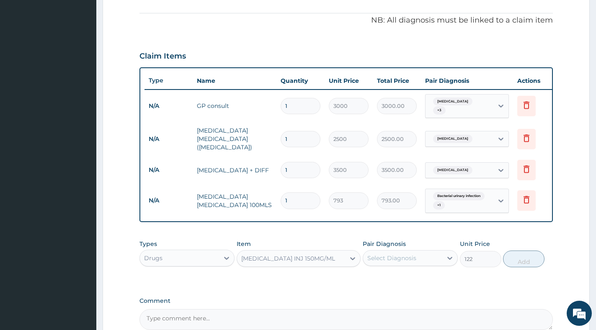
drag, startPoint x: 402, startPoint y: 258, endPoint x: 404, endPoint y: 263, distance: 5.6
click at [403, 258] on div "Select Diagnosis" at bounding box center [391, 258] width 49 height 8
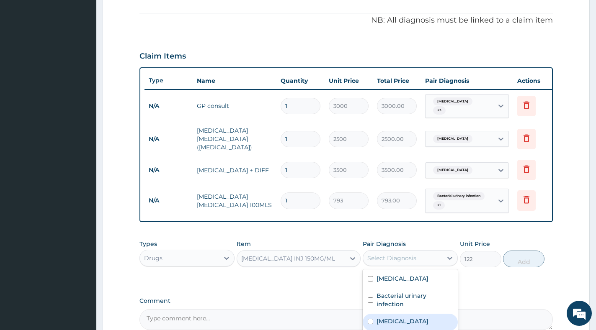
click at [395, 324] on label "[MEDICAL_DATA]" at bounding box center [402, 321] width 52 height 8
checkbox input "true"
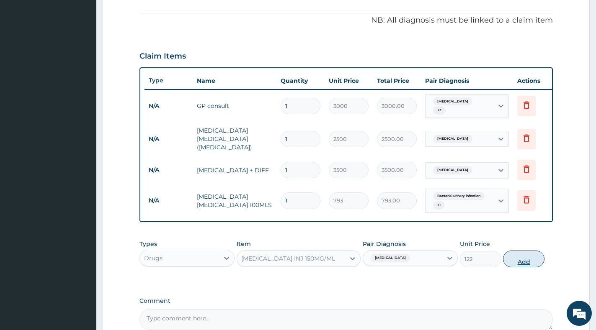
click at [517, 261] on button "Add" at bounding box center [523, 259] width 41 height 17
type input "0"
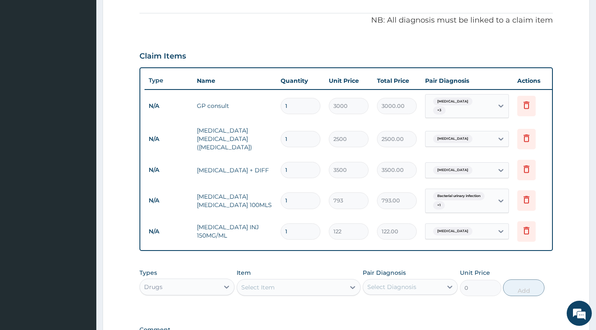
type input "0.00"
type input "3"
type input "366.00"
type input "3"
type input "0.00"
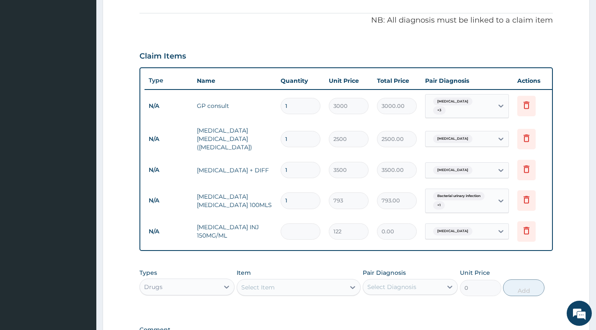
type input "6"
type input "732.00"
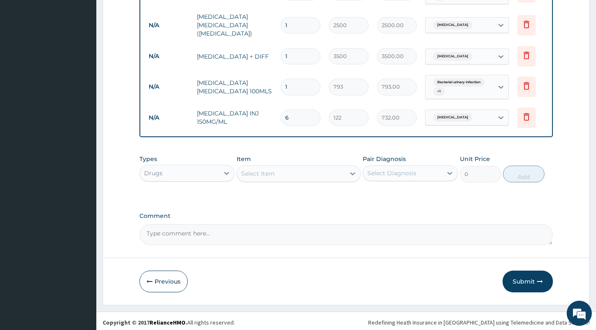
scroll to position [363, 0]
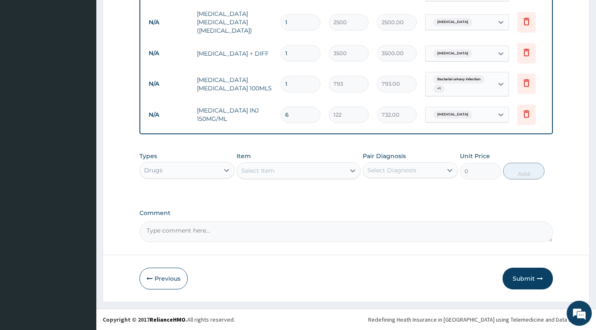
type input "6"
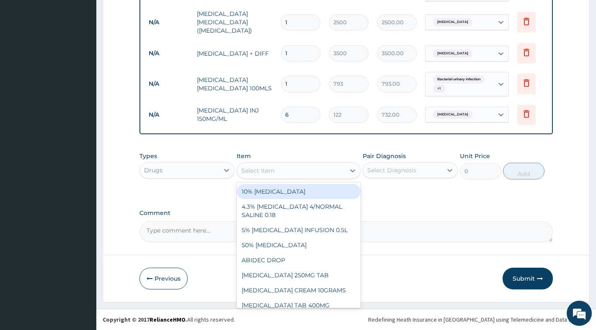
click at [265, 173] on div "Select Item" at bounding box center [257, 171] width 33 height 8
paste input "ARTEMETHER"
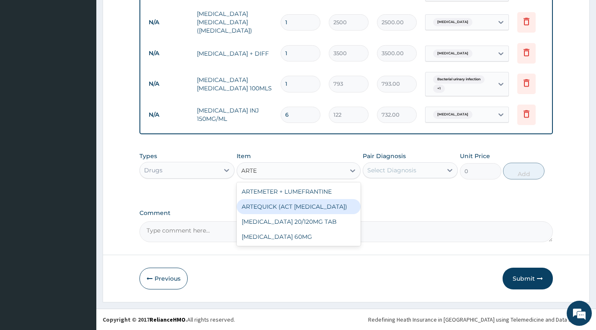
type input "ART"
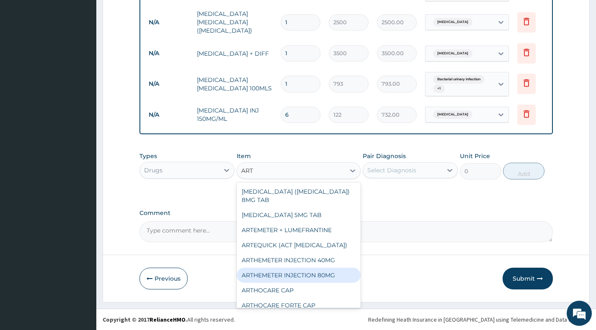
click at [317, 268] on div "ARTHEMETER INJECTION 80MG" at bounding box center [299, 275] width 124 height 15
type input "366"
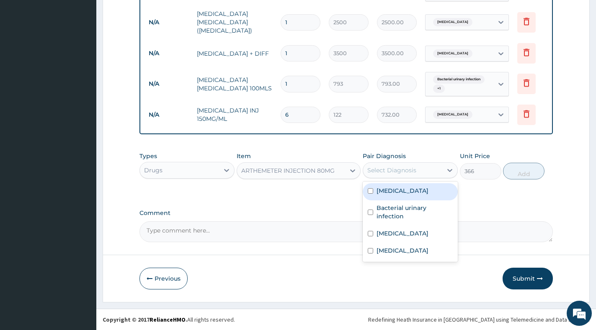
click at [415, 174] on div "Select Diagnosis" at bounding box center [391, 170] width 49 height 8
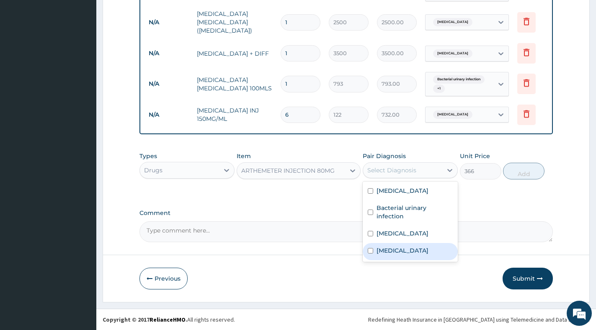
click at [391, 251] on label "Sepsis" at bounding box center [402, 251] width 52 height 8
checkbox input "true"
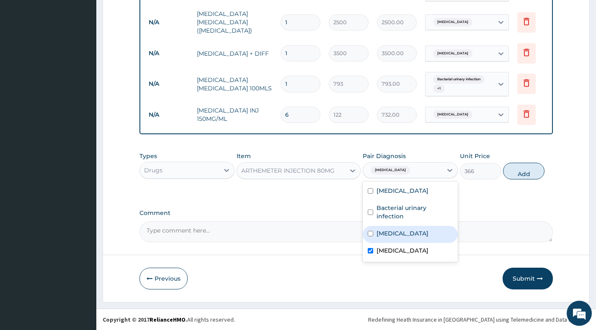
click at [388, 238] on div "Malaria" at bounding box center [410, 234] width 95 height 17
checkbox input "true"
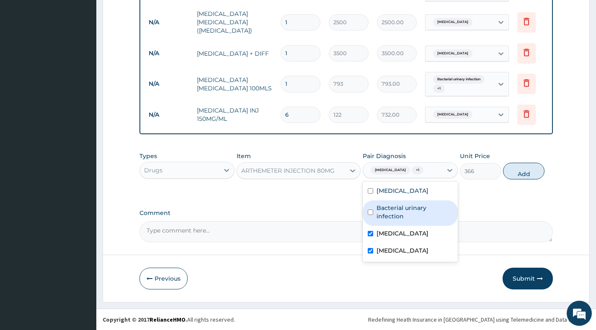
click at [399, 213] on label "Bacterial urinary infection" at bounding box center [414, 212] width 76 height 17
checkbox input "true"
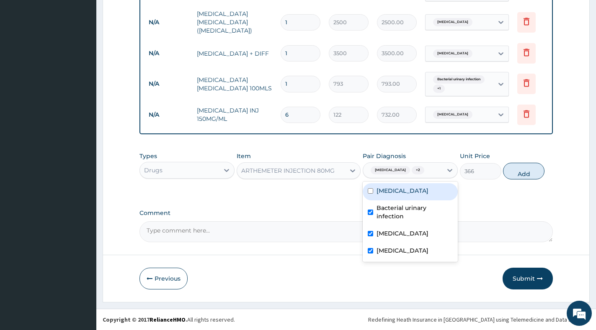
click at [405, 192] on label "Bacterial vaginosis" at bounding box center [402, 191] width 52 height 8
checkbox input "true"
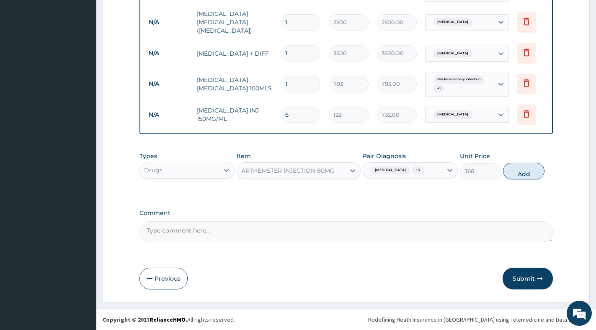
click at [504, 176] on div "Types Drugs Item ARTHEMETER INJECTION 80MG Pair Diagnosis Sepsis + 3 Unit Price…" at bounding box center [345, 166] width 413 height 36
click at [510, 170] on button "Add" at bounding box center [523, 171] width 41 height 17
type input "0"
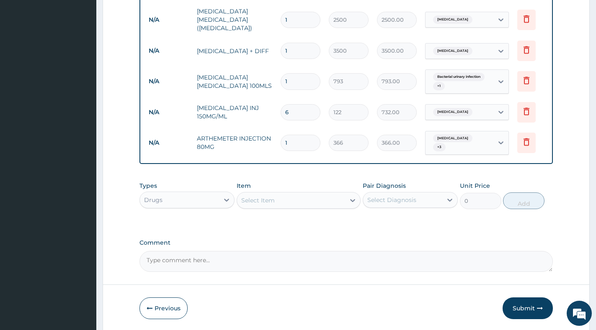
type input "0.00"
type input "6"
type input "2196.00"
type input "6"
click at [517, 307] on button "Submit" at bounding box center [527, 309] width 50 height 22
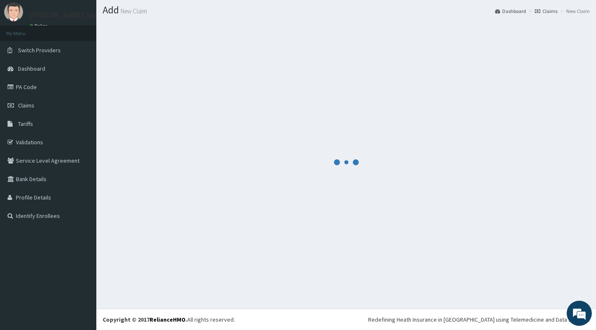
scroll to position [23, 0]
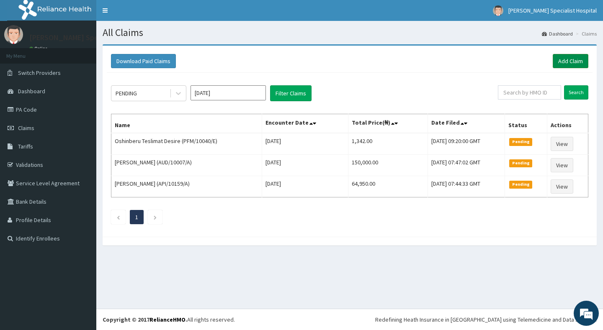
click at [555, 63] on link "Add Claim" at bounding box center [571, 61] width 36 height 14
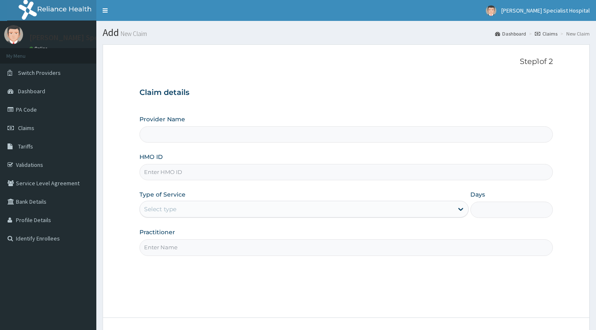
click at [237, 175] on input "HMO ID" at bounding box center [345, 172] width 413 height 16
paste input "FMP/10149/D"
type input "FMP/10149/D"
click at [222, 208] on div "Select type" at bounding box center [296, 209] width 313 height 13
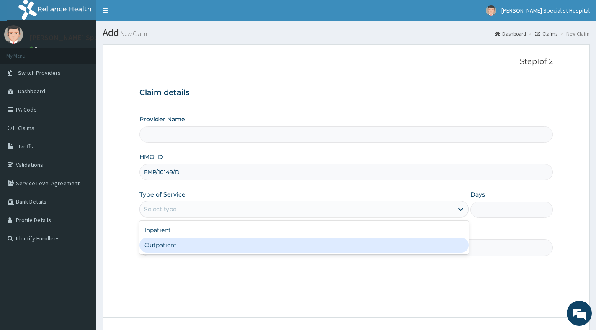
click at [205, 243] on div "Outpatient" at bounding box center [303, 245] width 329 height 15
type input "1"
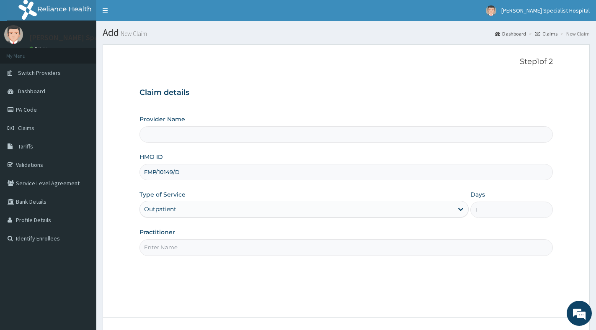
click at [204, 243] on input "Practitioner" at bounding box center [345, 248] width 413 height 16
type input "gp"
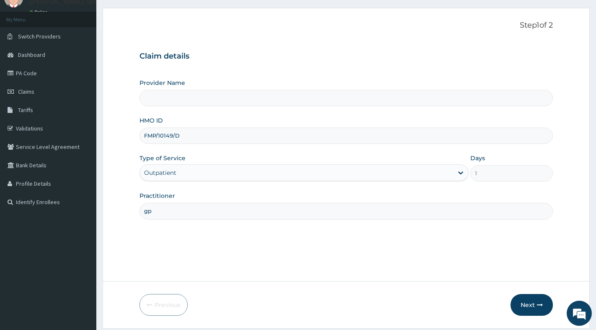
scroll to position [63, 0]
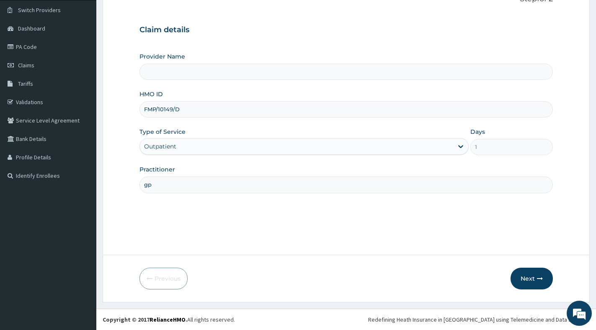
type input "[PERSON_NAME] Specialist Hospital"
type input "gp"
click at [526, 278] on button "Next" at bounding box center [531, 279] width 42 height 22
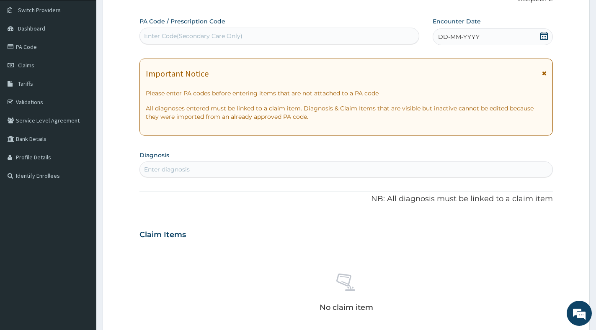
click at [548, 38] on icon at bounding box center [544, 36] width 8 height 8
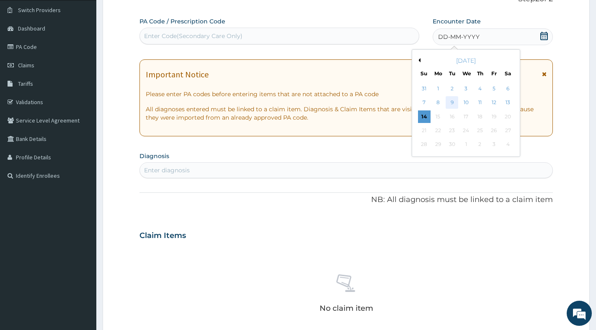
click at [453, 103] on div "9" at bounding box center [452, 103] width 13 height 13
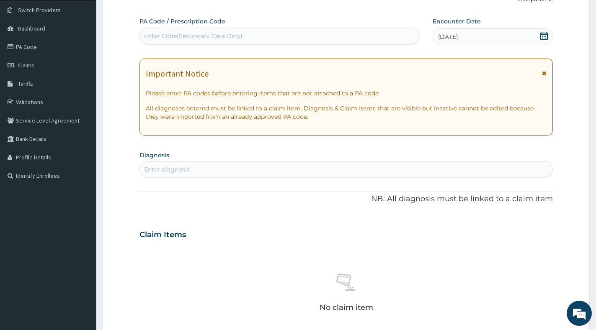
scroll to position [0, 0]
drag, startPoint x: 155, startPoint y: 168, endPoint x: 159, endPoint y: 161, distance: 7.9
click at [157, 168] on div "Enter diagnosis" at bounding box center [167, 169] width 46 height 8
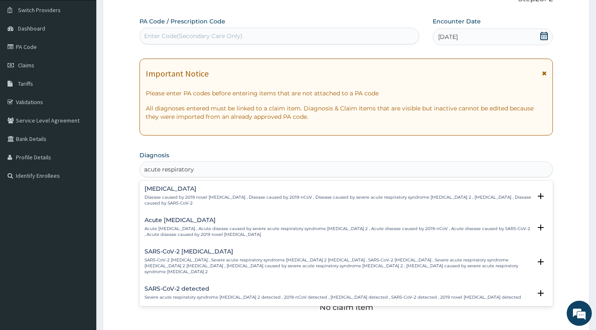
type input "acute respiratory"
type input "acute respiratory dise"
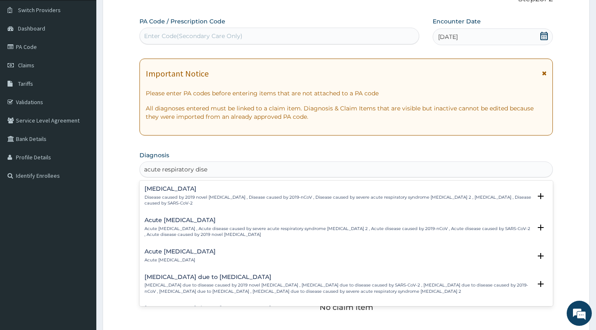
click at [230, 252] on div "Acute [MEDICAL_DATA] Acute [MEDICAL_DATA]" at bounding box center [345, 256] width 403 height 15
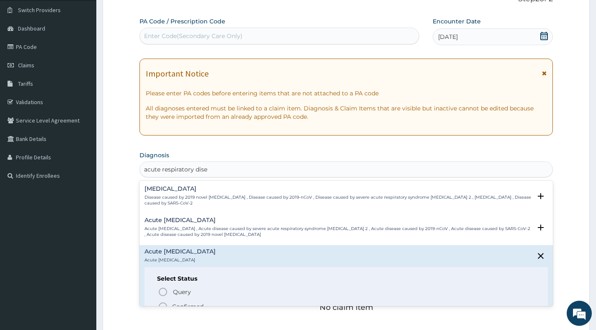
click at [180, 304] on p "Confirmed" at bounding box center [187, 307] width 31 height 8
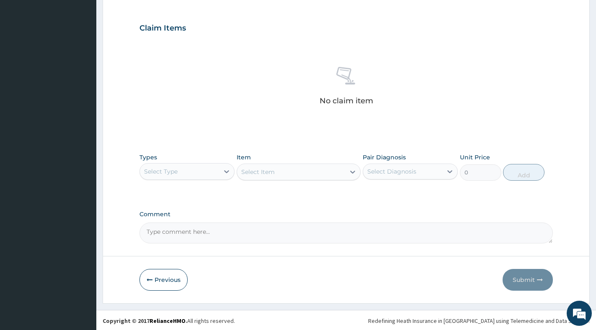
scroll to position [273, 0]
click at [223, 168] on icon at bounding box center [226, 170] width 8 height 8
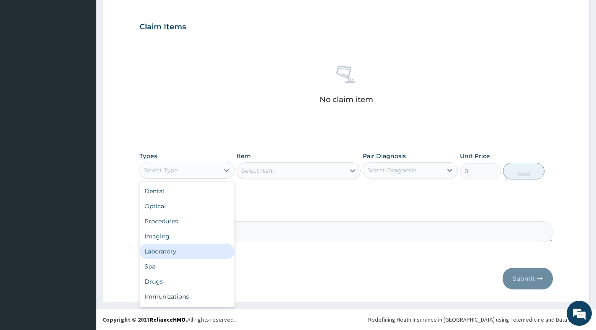
drag, startPoint x: 174, startPoint y: 250, endPoint x: 191, endPoint y: 187, distance: 65.3
click at [174, 249] on div "Laboratory" at bounding box center [186, 251] width 95 height 15
click at [210, 176] on div "Laboratory" at bounding box center [179, 170] width 79 height 13
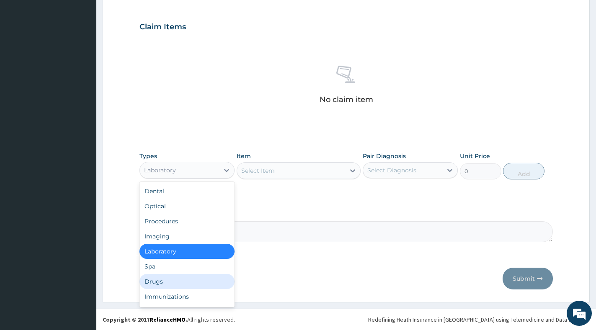
drag, startPoint x: 162, startPoint y: 279, endPoint x: 160, endPoint y: 269, distance: 9.8
click at [162, 277] on div "Drugs" at bounding box center [186, 281] width 95 height 15
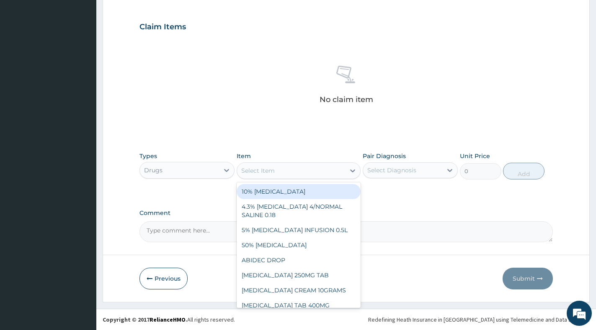
click at [338, 174] on div "Select Item" at bounding box center [291, 170] width 108 height 13
paste input "[MEDICAL_DATA]"
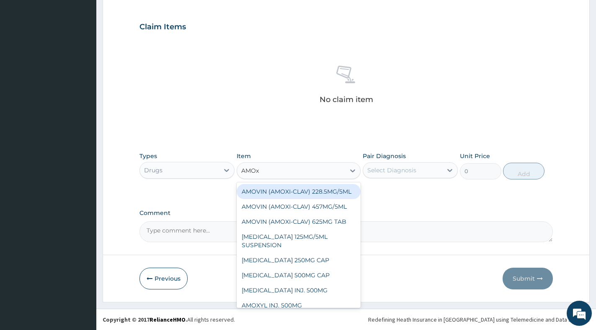
type input "AMOxy"
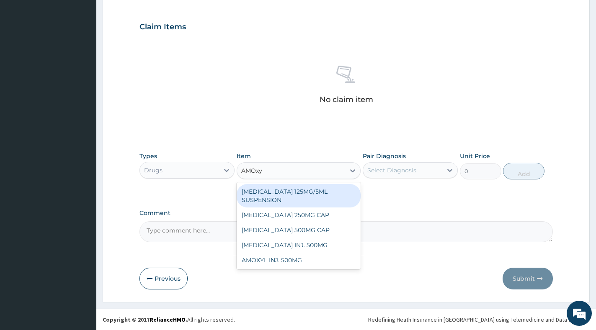
click at [319, 199] on div "[MEDICAL_DATA] 125MG/5ML SUSPENSION" at bounding box center [299, 195] width 124 height 23
type input "671"
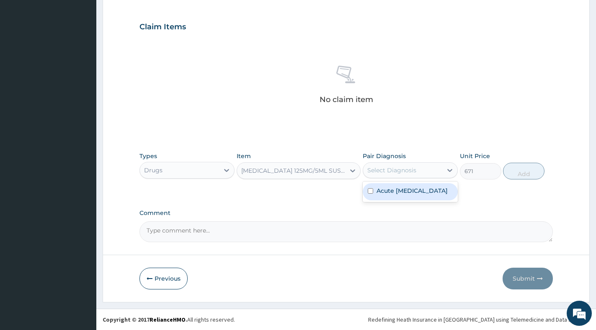
click at [426, 173] on div "Select Diagnosis" at bounding box center [402, 170] width 79 height 13
click at [413, 187] on label "Acute [MEDICAL_DATA]" at bounding box center [411, 191] width 71 height 8
checkbox input "true"
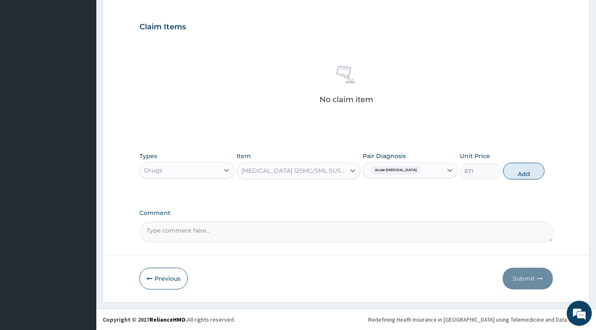
drag, startPoint x: 531, startPoint y: 171, endPoint x: 423, endPoint y: 134, distance: 114.8
click at [528, 169] on button "Add" at bounding box center [523, 171] width 41 height 17
type input "0"
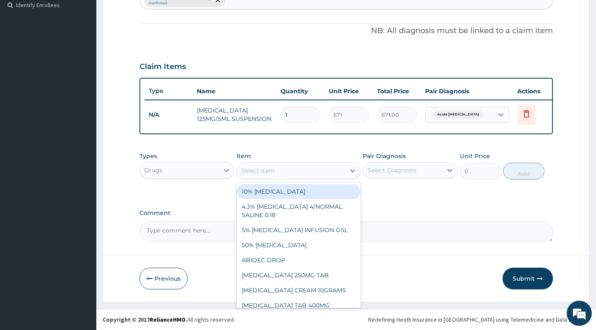
click at [283, 175] on div "Select Item" at bounding box center [291, 170] width 108 height 13
paste input "NORMAL"
type input "NORMAL"
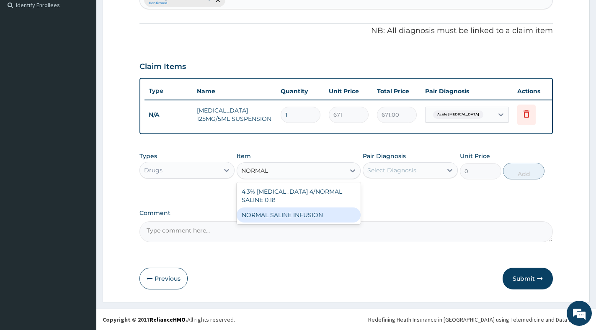
drag, startPoint x: 316, startPoint y: 216, endPoint x: 358, endPoint y: 180, distance: 55.3
click at [316, 215] on div "NORMAL SALINE INFUSION" at bounding box center [299, 215] width 124 height 15
type input "1342"
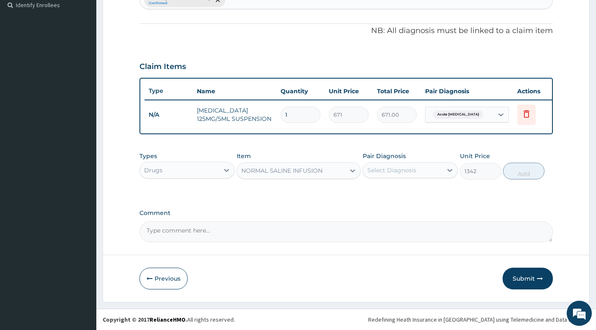
click at [382, 173] on div "Select Diagnosis" at bounding box center [391, 170] width 49 height 8
click at [376, 190] on label "Acute respiratory disease" at bounding box center [411, 191] width 71 height 8
checkbox input "true"
drag, startPoint x: 501, startPoint y: 167, endPoint x: 510, endPoint y: 167, distance: 8.8
click at [502, 167] on div "Types Drugs Item NORMAL SALINE INFUSION Pair Diagnosis option Acute respiratory…" at bounding box center [345, 166] width 413 height 36
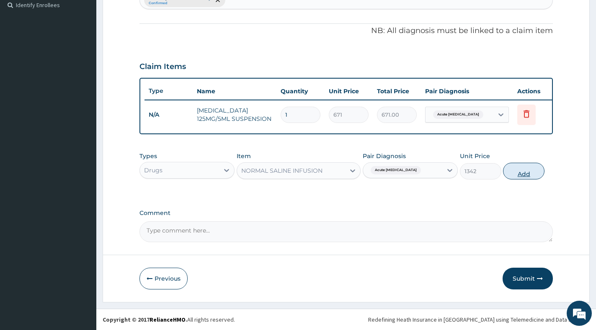
click at [519, 168] on button "Add" at bounding box center [523, 171] width 41 height 17
type input "0"
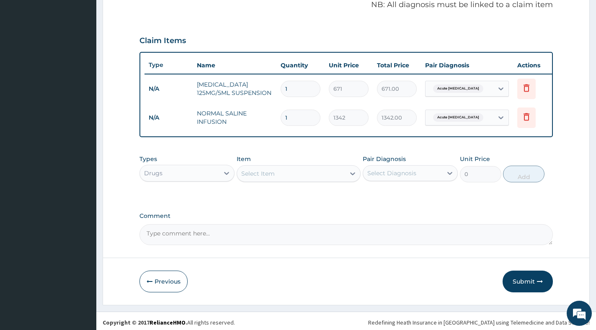
scroll to position [270, 0]
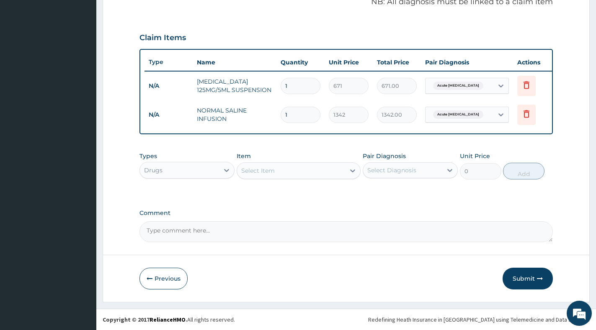
drag, startPoint x: 532, startPoint y: 281, endPoint x: 497, endPoint y: 252, distance: 44.9
click at [530, 278] on button "Submit" at bounding box center [527, 279] width 50 height 22
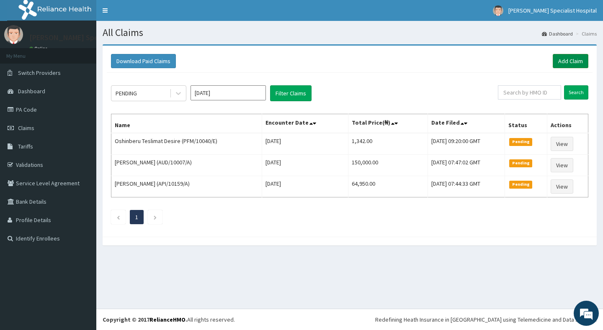
click at [557, 57] on link "Add Claim" at bounding box center [571, 61] width 36 height 14
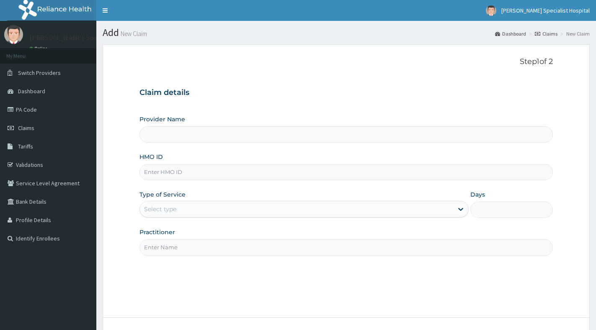
click at [245, 169] on input "HMO ID" at bounding box center [345, 172] width 413 height 16
paste input "NTT/10009/D"
type input "NTT/10009/D"
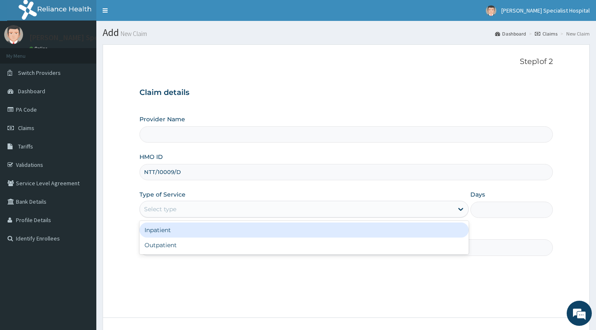
click at [232, 204] on div "Select type" at bounding box center [296, 209] width 313 height 13
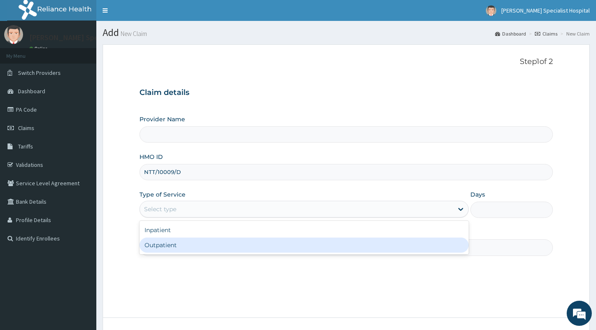
click at [218, 245] on div "Outpatient" at bounding box center [303, 245] width 329 height 15
type input "1"
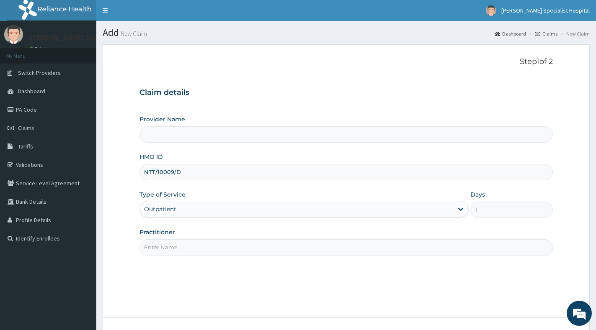
click at [218, 245] on input "Practitioner" at bounding box center [345, 248] width 413 height 16
type input "[PERSON_NAME] Specialist Hospital"
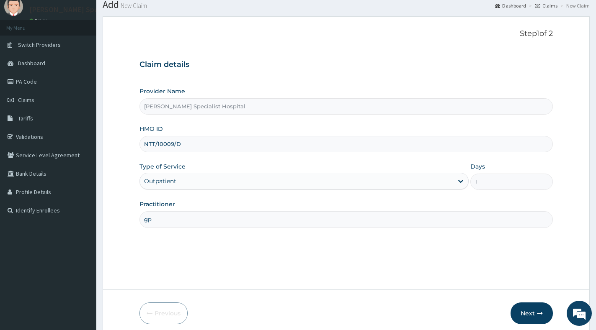
scroll to position [63, 0]
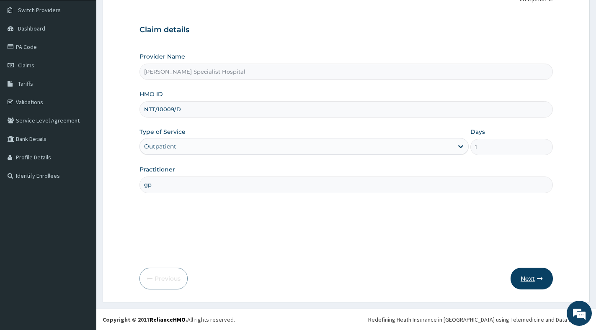
type input "gp"
click at [526, 281] on button "Next" at bounding box center [531, 279] width 42 height 22
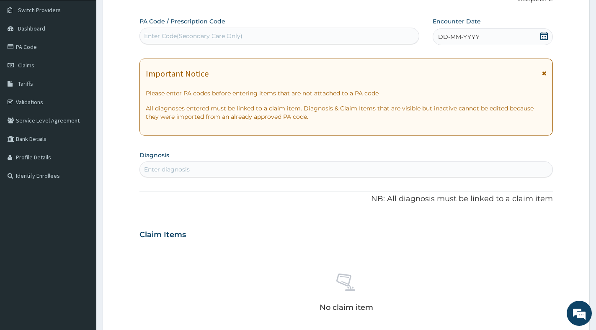
click at [541, 38] on icon at bounding box center [544, 36] width 8 height 8
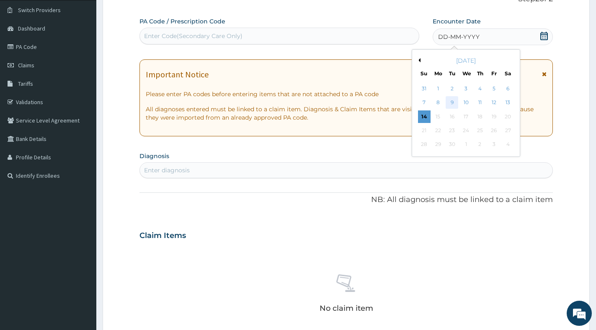
click at [448, 102] on div "9" at bounding box center [452, 103] width 13 height 13
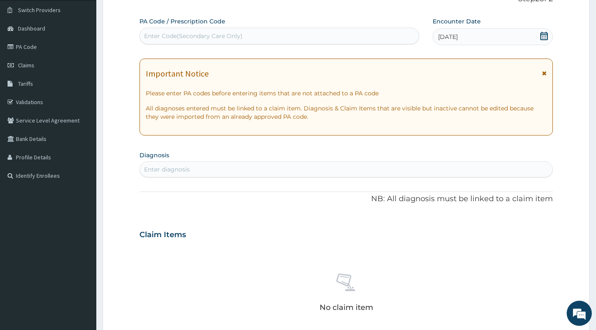
click at [196, 170] on div "Enter diagnosis" at bounding box center [346, 169] width 412 height 13
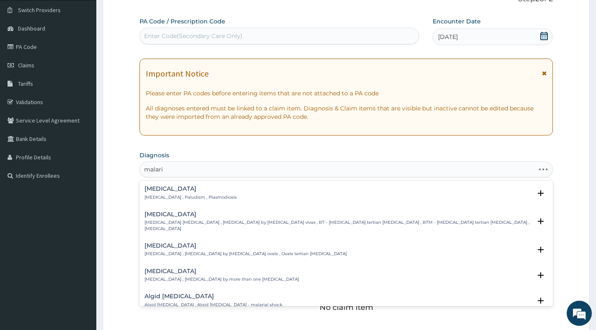
type input "[MEDICAL_DATA]"
click at [167, 201] on div "[MEDICAL_DATA] [MEDICAL_DATA] , Paludism , Plasmodiosis Select Status Query Que…" at bounding box center [345, 195] width 403 height 19
click at [173, 195] on p "Malaria , Paludism , Plasmodiosis" at bounding box center [190, 198] width 92 height 6
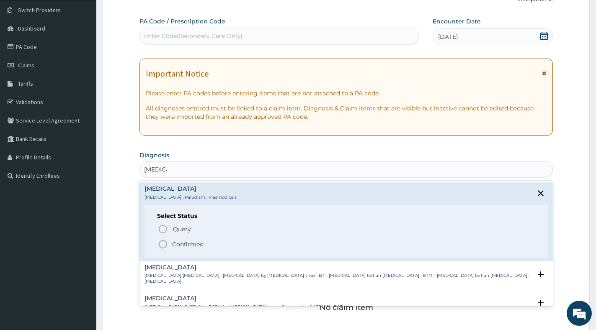
click at [165, 243] on icon "status option filled" at bounding box center [163, 245] width 10 height 10
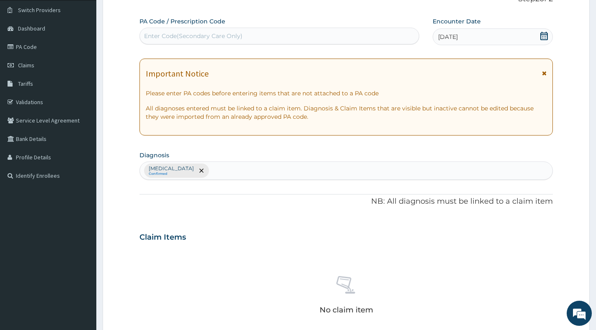
scroll to position [272, 0]
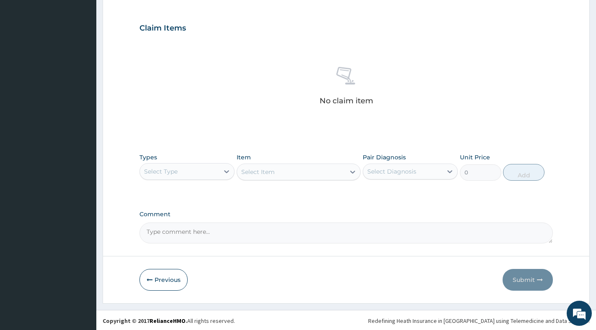
click at [219, 177] on div "Select Type" at bounding box center [179, 171] width 79 height 13
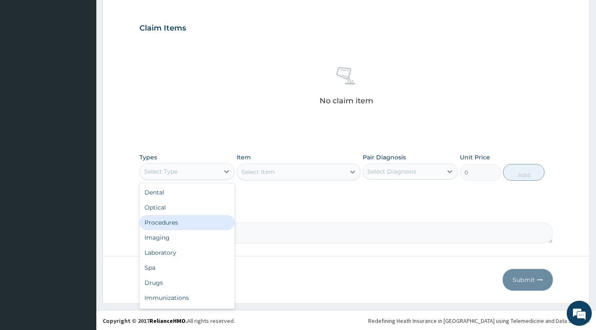
drag, startPoint x: 185, startPoint y: 224, endPoint x: 205, endPoint y: 215, distance: 21.7
click at [185, 224] on div "Procedures" at bounding box center [186, 222] width 95 height 15
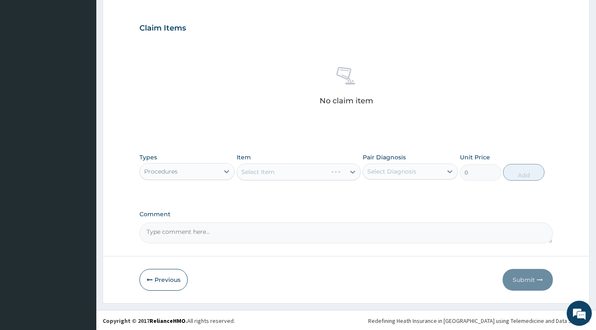
click at [394, 175] on div "Select Diagnosis" at bounding box center [391, 171] width 49 height 8
click at [378, 200] on div "Malaria" at bounding box center [410, 193] width 95 height 17
click at [382, 194] on label "[MEDICAL_DATA]" at bounding box center [402, 192] width 52 height 8
click at [378, 192] on label "[MEDICAL_DATA]" at bounding box center [402, 192] width 52 height 8
checkbox input "true"
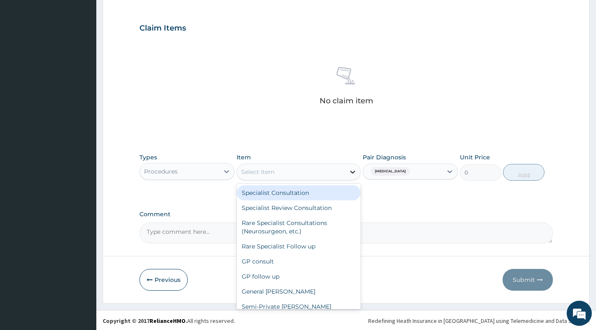
click at [350, 171] on icon at bounding box center [352, 172] width 8 height 8
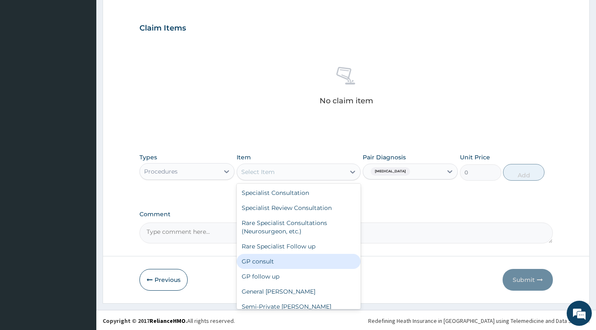
drag, startPoint x: 277, startPoint y: 263, endPoint x: 278, endPoint y: 254, distance: 9.3
click at [276, 263] on div "GP consult" at bounding box center [299, 261] width 124 height 15
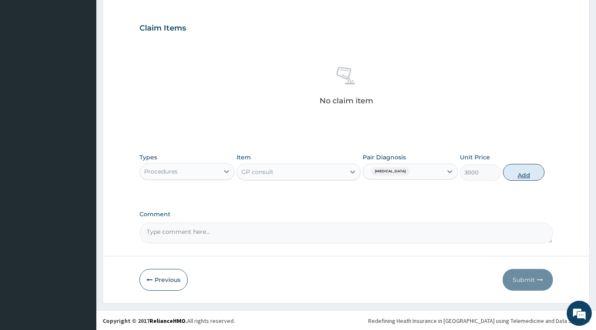
drag, startPoint x: 536, startPoint y: 175, endPoint x: 491, endPoint y: 171, distance: 45.0
click at [536, 175] on button "Add" at bounding box center [523, 172] width 41 height 17
type input "0"
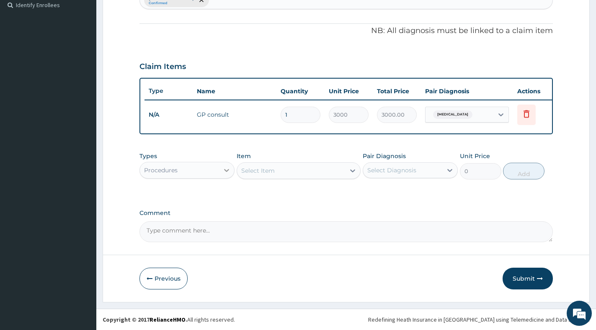
click at [228, 169] on icon at bounding box center [226, 170] width 8 height 8
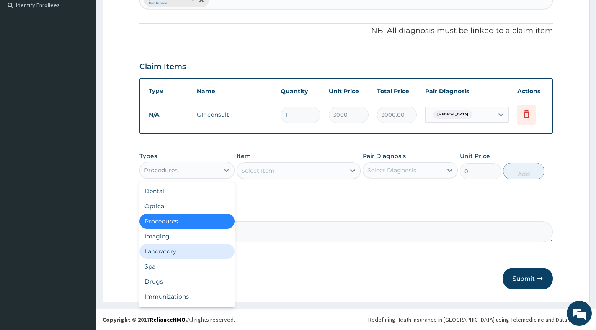
click at [178, 247] on div "Laboratory" at bounding box center [186, 251] width 95 height 15
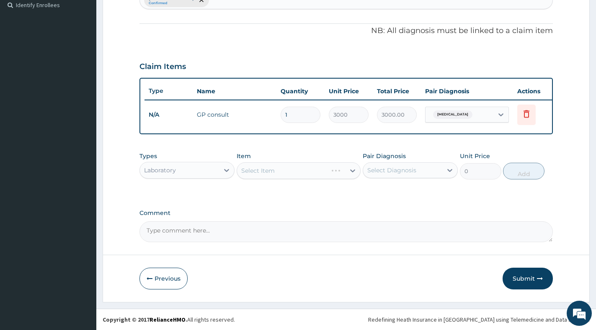
click at [338, 174] on div "Select Item" at bounding box center [299, 170] width 124 height 17
click at [356, 174] on div "Select Item" at bounding box center [299, 170] width 124 height 17
click at [351, 174] on div "Select Item" at bounding box center [299, 170] width 124 height 17
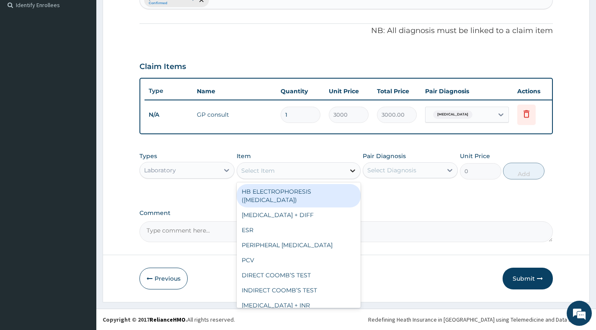
click at [351, 173] on icon at bounding box center [352, 171] width 8 height 8
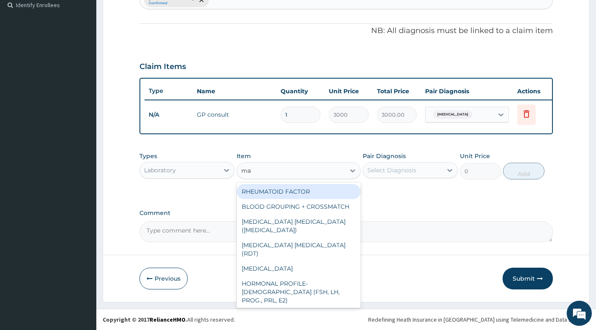
type input "mal"
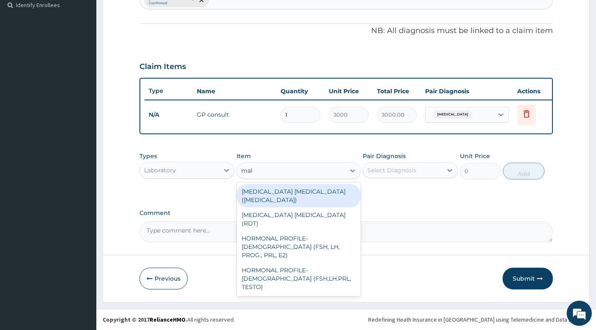
click at [325, 193] on div "[MEDICAL_DATA] [MEDICAL_DATA] ([MEDICAL_DATA])" at bounding box center [299, 195] width 124 height 23
type input "2500"
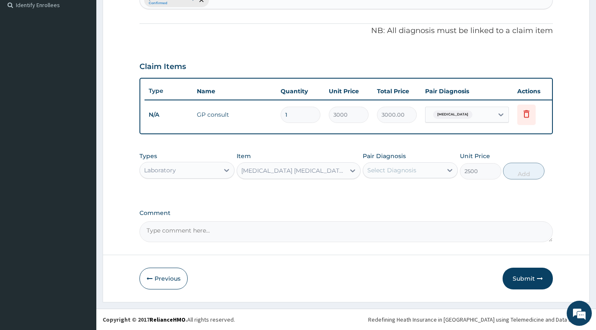
click at [406, 172] on div "Select Diagnosis" at bounding box center [391, 170] width 49 height 8
click at [395, 193] on label "[MEDICAL_DATA]" at bounding box center [402, 191] width 52 height 8
checkbox input "true"
click at [513, 169] on button "Add" at bounding box center [523, 171] width 41 height 17
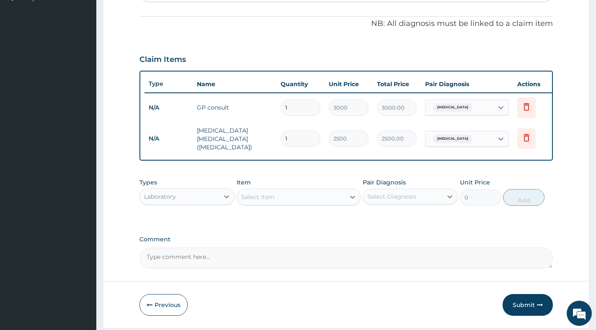
click at [307, 201] on div "Select Item" at bounding box center [291, 197] width 108 height 13
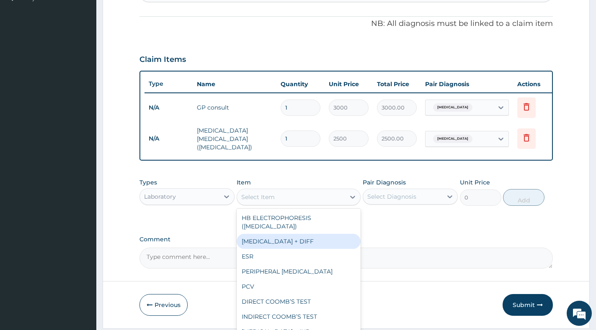
click at [298, 247] on div "[MEDICAL_DATA] + DIFF" at bounding box center [299, 241] width 124 height 15
type input "3500"
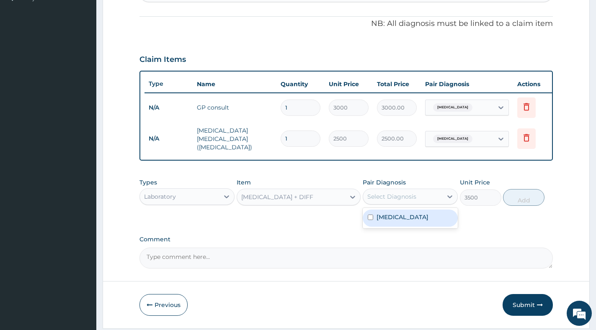
click at [417, 203] on div "Select Diagnosis" at bounding box center [402, 196] width 79 height 13
drag, startPoint x: 409, startPoint y: 222, endPoint x: 433, endPoint y: 214, distance: 25.4
click at [409, 221] on div "[MEDICAL_DATA]" at bounding box center [410, 218] width 95 height 17
checkbox input "true"
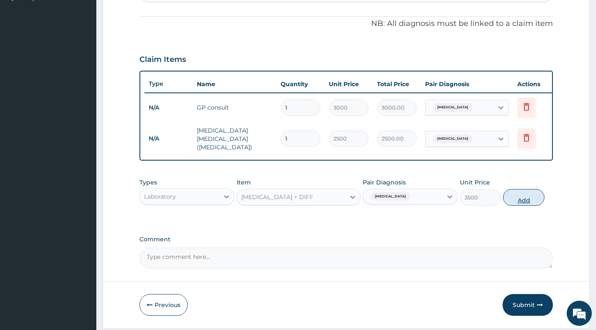
click at [518, 201] on button "Add" at bounding box center [523, 197] width 41 height 17
type input "0"
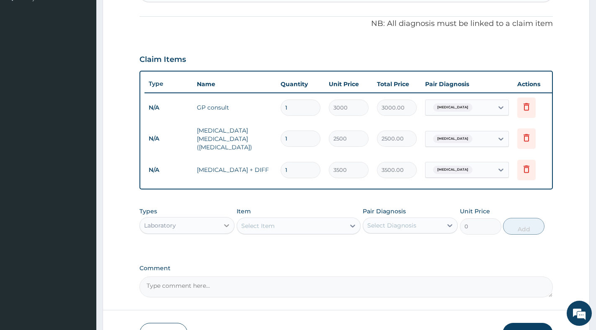
click at [221, 226] on div at bounding box center [226, 225] width 15 height 15
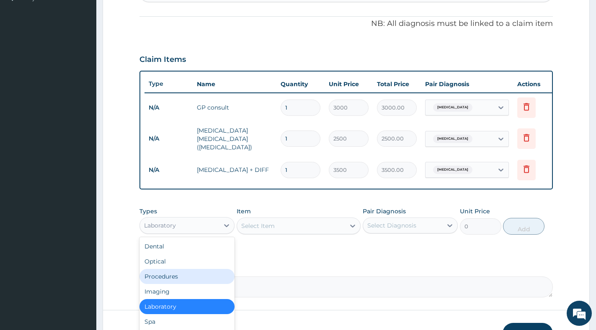
drag, startPoint x: 189, startPoint y: 279, endPoint x: 189, endPoint y: 274, distance: 5.0
click at [189, 272] on div "Procedures" at bounding box center [186, 276] width 95 height 15
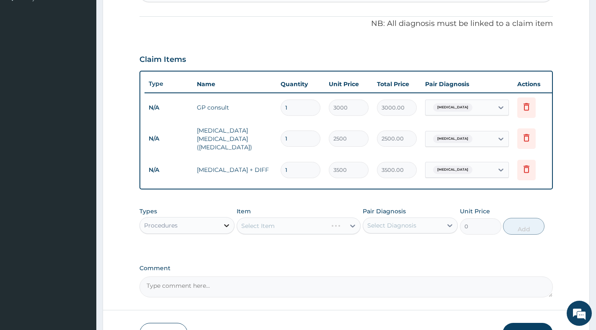
click at [229, 232] on div at bounding box center [226, 225] width 15 height 15
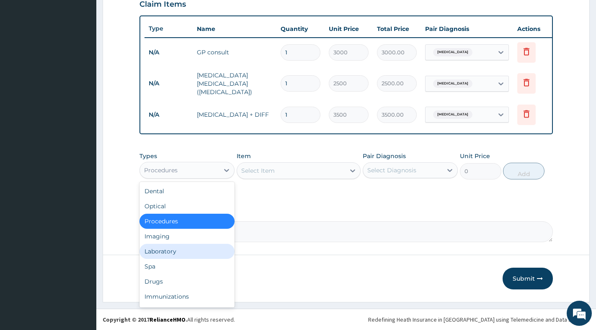
scroll to position [299, 0]
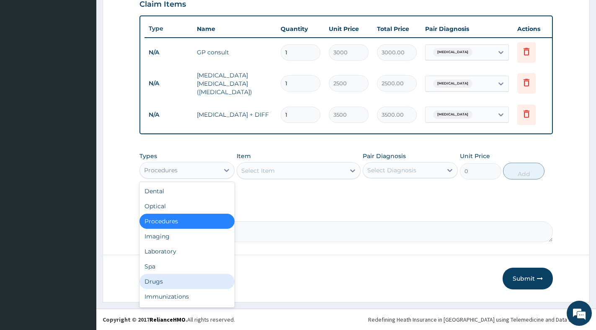
drag, startPoint x: 163, startPoint y: 276, endPoint x: 183, endPoint y: 259, distance: 26.4
click at [163, 276] on div "Drugs" at bounding box center [186, 281] width 95 height 15
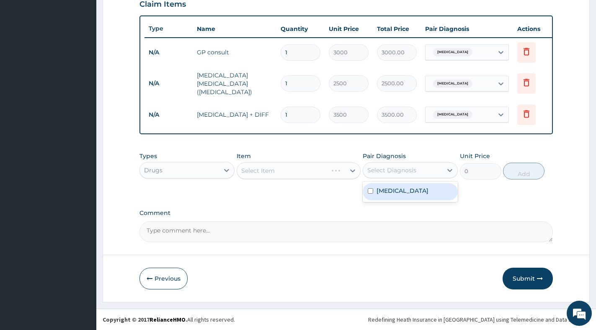
click at [370, 169] on div "Select Diagnosis" at bounding box center [391, 170] width 49 height 8
click at [373, 193] on div "[MEDICAL_DATA]" at bounding box center [410, 191] width 95 height 17
checkbox input "true"
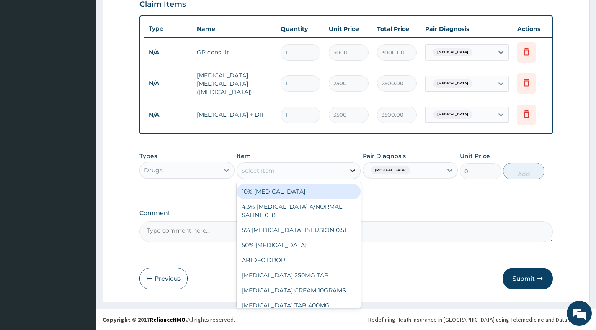
click at [350, 173] on icon at bounding box center [352, 171] width 8 height 8
paste input "[MEDICAL_DATA]"
type input "[MEDICAL_DATA]"
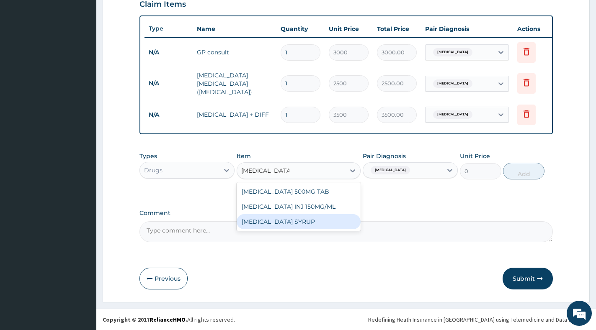
click at [310, 219] on div "[MEDICAL_DATA] SYRUP" at bounding box center [299, 221] width 124 height 15
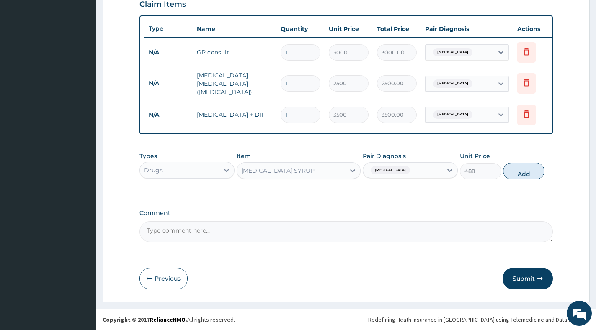
click at [520, 176] on button "Add" at bounding box center [523, 171] width 41 height 17
type input "0"
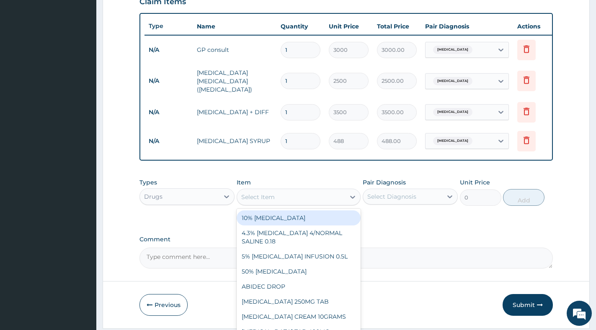
click at [294, 203] on div "Select Item" at bounding box center [291, 197] width 108 height 13
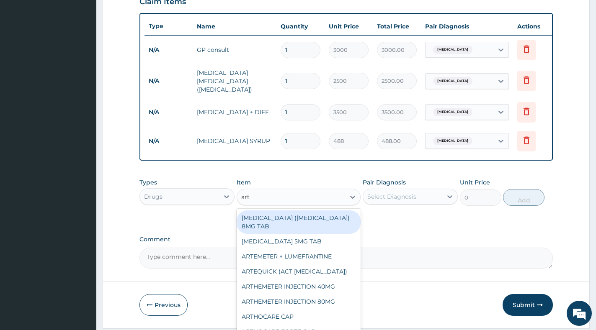
type input "arte"
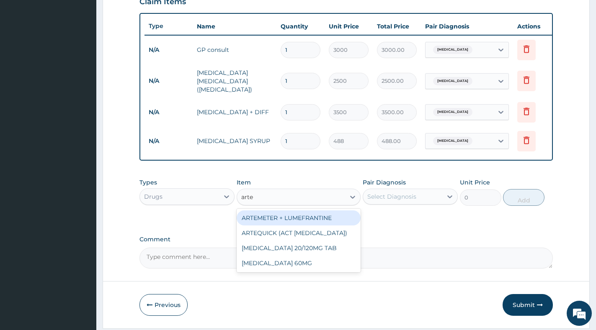
click at [297, 217] on div "ARTEMETER + LUMEFRANTINE" at bounding box center [299, 218] width 124 height 15
type input "1464"
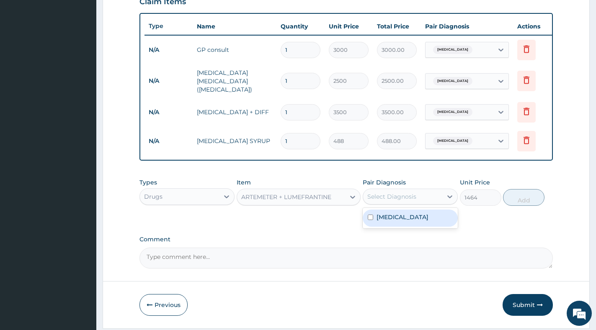
click at [417, 200] on div "Select Diagnosis" at bounding box center [402, 196] width 79 height 13
click at [407, 222] on div "[MEDICAL_DATA]" at bounding box center [410, 218] width 95 height 17
checkbox input "true"
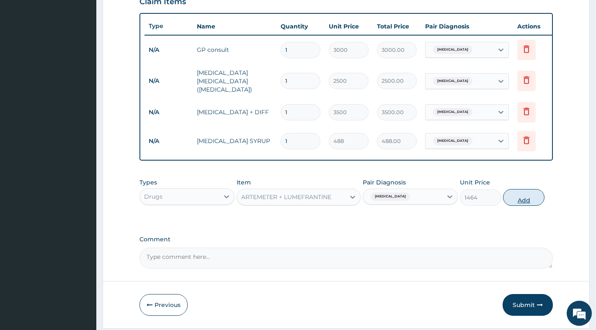
click at [522, 202] on button "Add" at bounding box center [523, 197] width 41 height 17
type input "0"
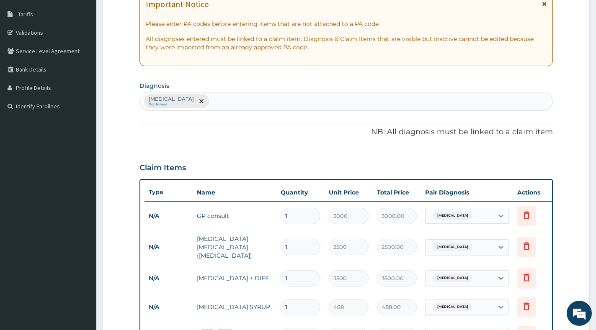
scroll to position [131, 0]
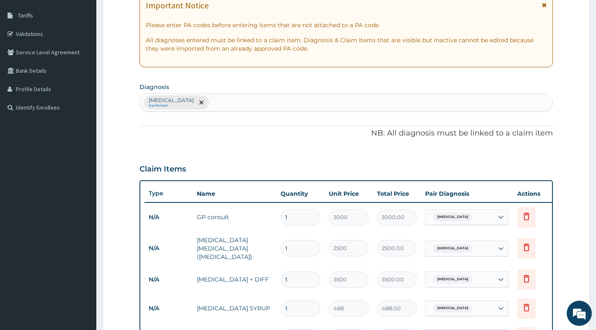
click at [268, 101] on div "Malaria Confirmed" at bounding box center [346, 103] width 412 height 18
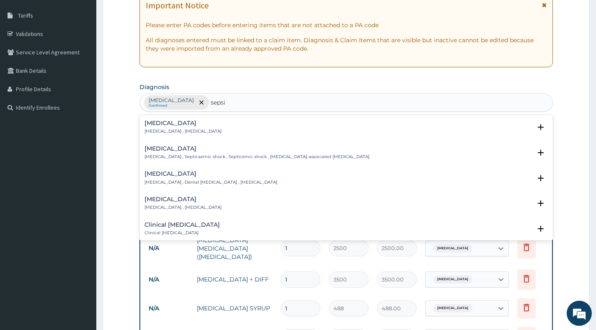
type input "[MEDICAL_DATA]"
click at [183, 122] on h4 "[MEDICAL_DATA]" at bounding box center [182, 123] width 77 height 6
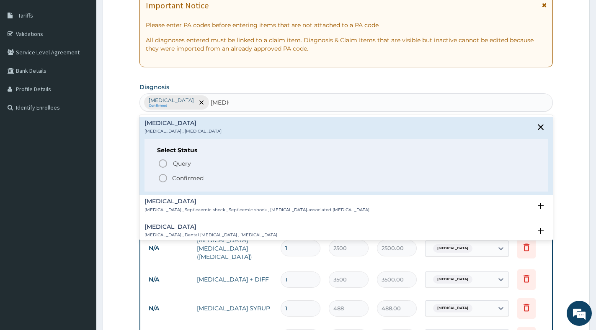
click at [170, 175] on span "Confirmed" at bounding box center [346, 178] width 377 height 10
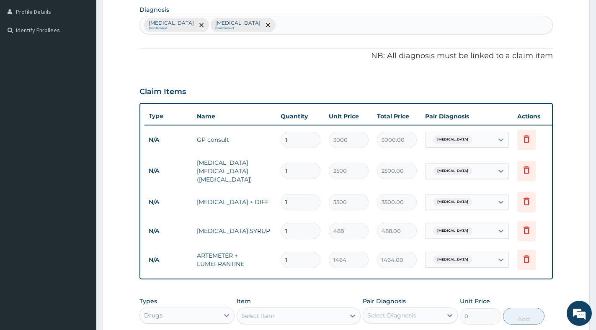
scroll to position [299, 0]
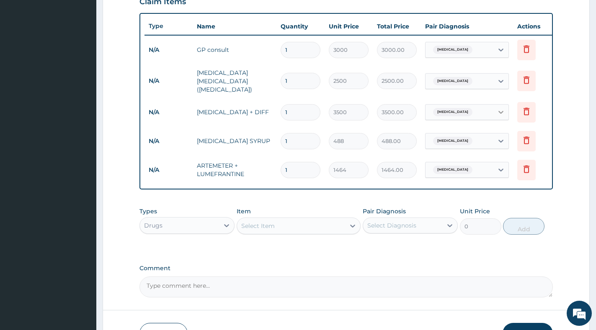
click at [502, 111] on icon at bounding box center [501, 112] width 8 height 8
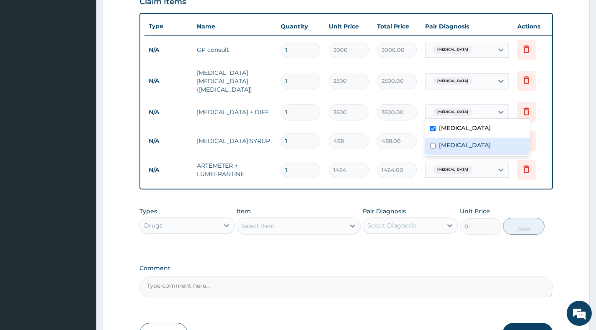
click at [474, 148] on div "[MEDICAL_DATA]" at bounding box center [477, 146] width 105 height 17
checkbox input "true"
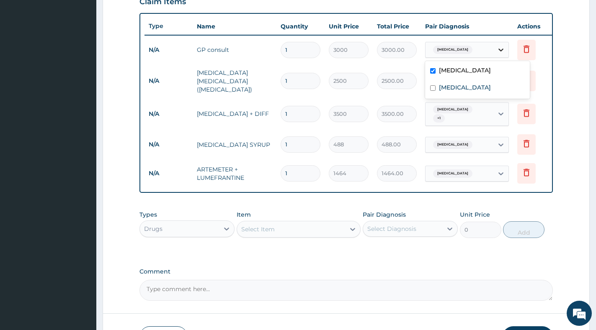
click at [499, 46] on icon at bounding box center [501, 50] width 8 height 8
click at [487, 82] on div "[MEDICAL_DATA]" at bounding box center [477, 88] width 105 height 17
checkbox input "true"
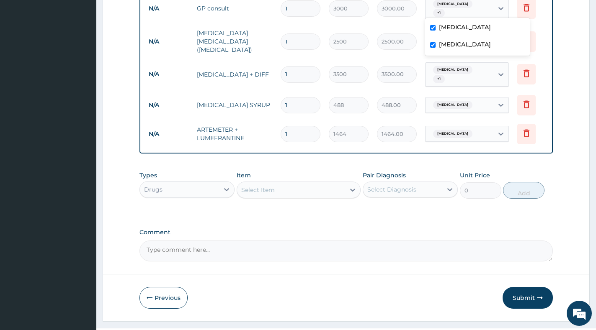
scroll to position [356, 0]
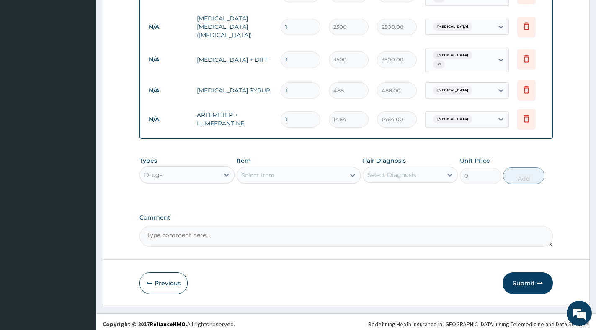
drag, startPoint x: 516, startPoint y: 278, endPoint x: 517, endPoint y: 271, distance: 7.1
click at [516, 277] on button "Submit" at bounding box center [527, 284] width 50 height 22
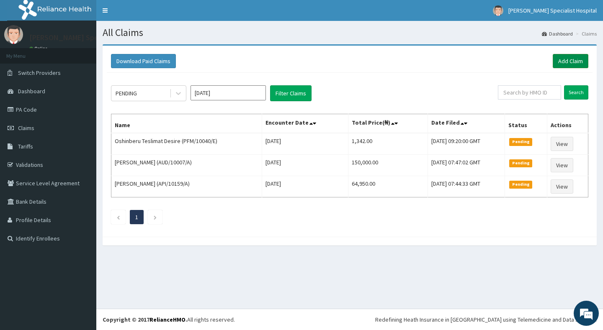
click at [559, 62] on link "Add Claim" at bounding box center [571, 61] width 36 height 14
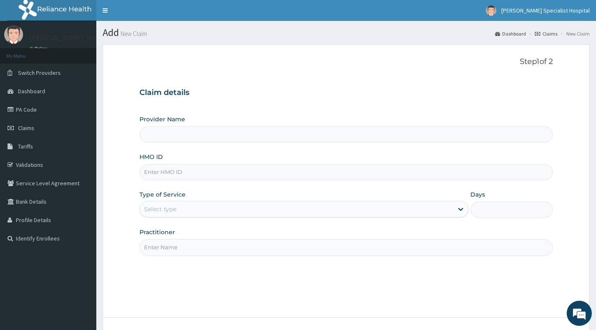
click at [171, 175] on input "HMO ID" at bounding box center [345, 172] width 413 height 16
paste input "NTT/10009/C"
type input "NTT/10009/C"
type input "[PERSON_NAME] Specialist Hospital"
click at [188, 213] on div "Select type" at bounding box center [296, 209] width 313 height 13
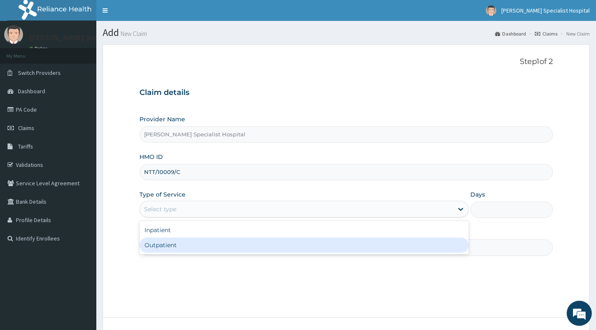
click at [166, 249] on div "Outpatient" at bounding box center [303, 245] width 329 height 15
type input "1"
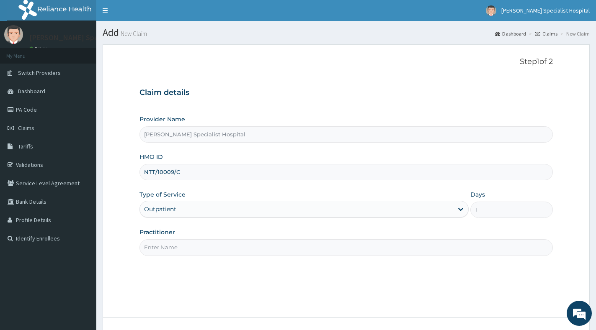
click at [168, 247] on input "Practitioner" at bounding box center [345, 248] width 413 height 16
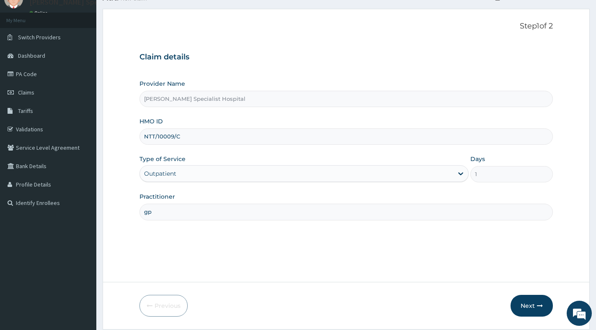
scroll to position [63, 0]
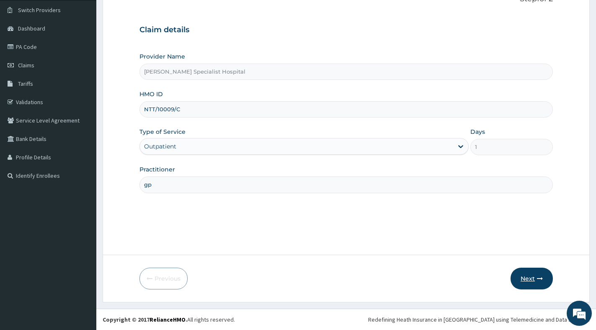
type input "gp"
click at [531, 281] on button "Next" at bounding box center [531, 279] width 42 height 22
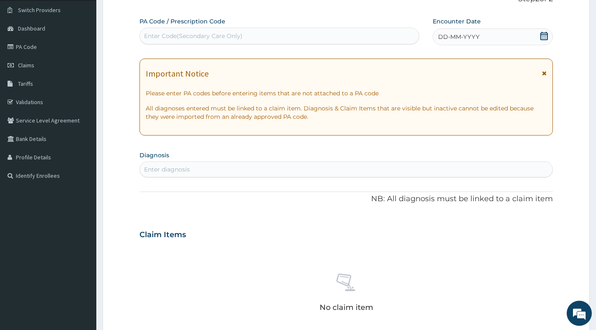
click at [287, 161] on section "Diagnosis Enter diagnosis" at bounding box center [345, 163] width 413 height 28
click at [280, 169] on div "Enter diagnosis" at bounding box center [346, 169] width 412 height 13
type input "[MEDICAL_DATA]"
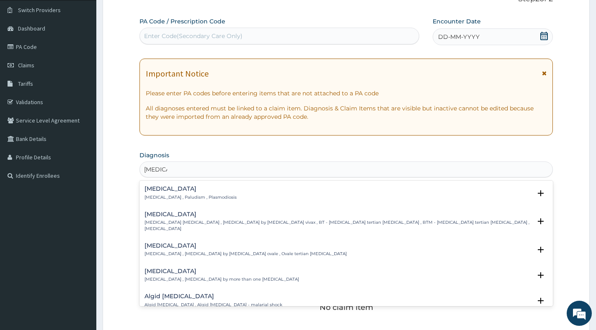
click at [191, 198] on p "[MEDICAL_DATA] , Paludism , Plasmodiosis" at bounding box center [190, 198] width 92 height 6
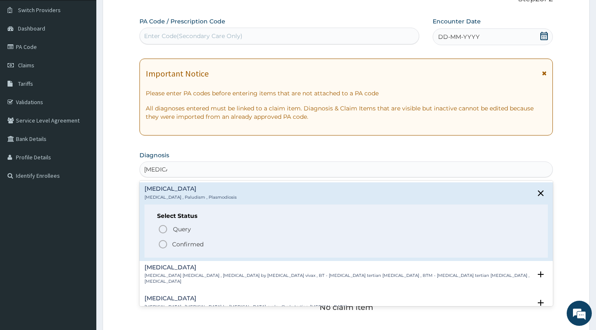
click at [176, 245] on p "Confirmed" at bounding box center [187, 244] width 31 height 8
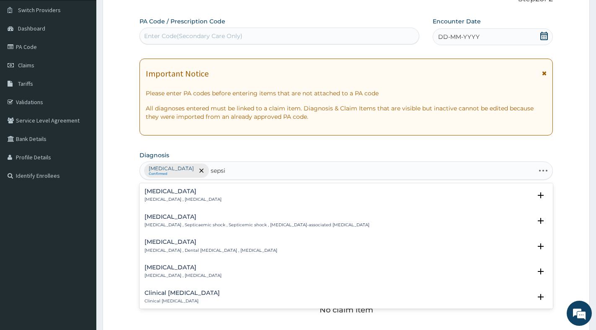
type input "[MEDICAL_DATA]"
click at [165, 199] on p "[MEDICAL_DATA] , [MEDICAL_DATA]" at bounding box center [182, 200] width 77 height 6
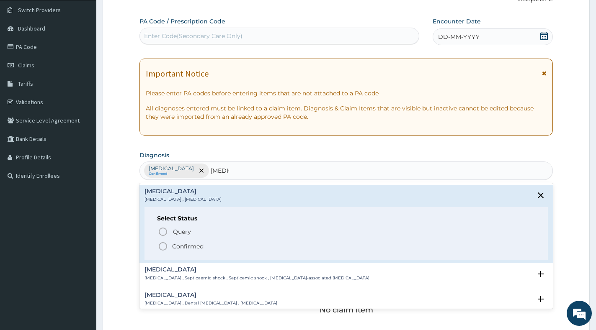
drag, startPoint x: 169, startPoint y: 244, endPoint x: 172, endPoint y: 239, distance: 6.2
click at [169, 245] on span "Confirmed" at bounding box center [346, 247] width 377 height 10
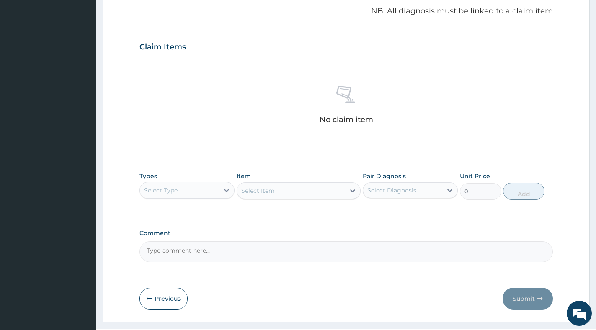
scroll to position [273, 0]
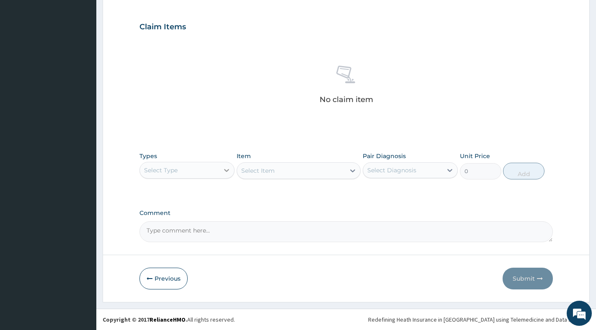
click at [222, 169] on div at bounding box center [226, 170] width 15 height 15
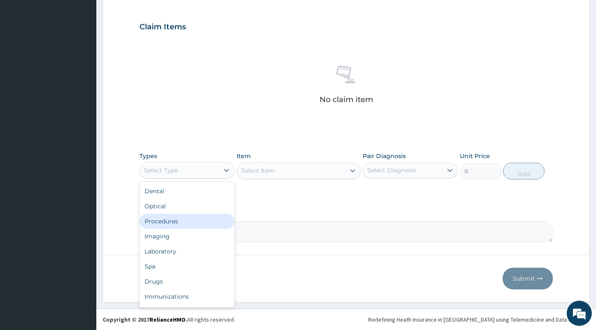
click at [195, 221] on div "Procedures" at bounding box center [186, 221] width 95 height 15
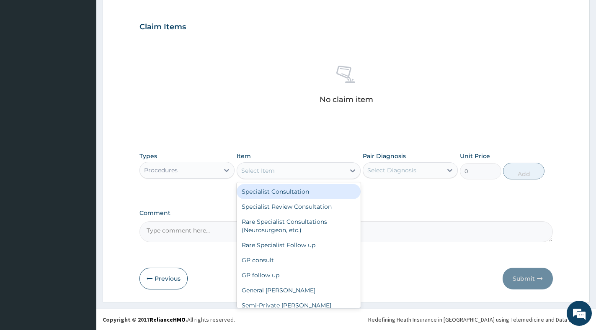
click at [344, 168] on div "Select Item" at bounding box center [291, 170] width 108 height 13
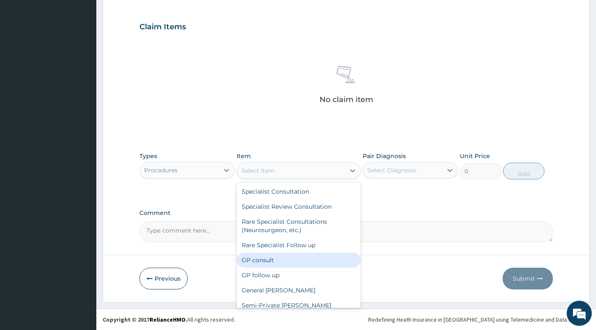
click at [276, 259] on div "GP consult" at bounding box center [299, 260] width 124 height 15
type input "3000"
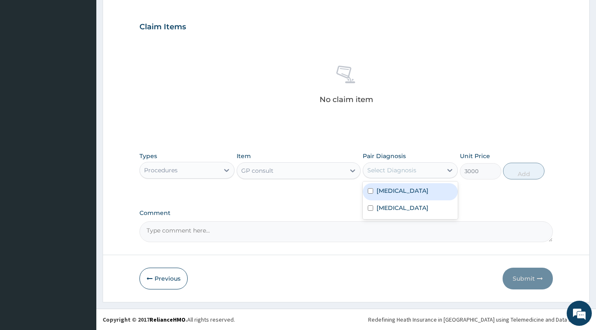
click at [422, 170] on div "Select Diagnosis" at bounding box center [402, 170] width 79 height 13
click at [408, 196] on div "Malaria" at bounding box center [410, 191] width 95 height 17
checkbox input "true"
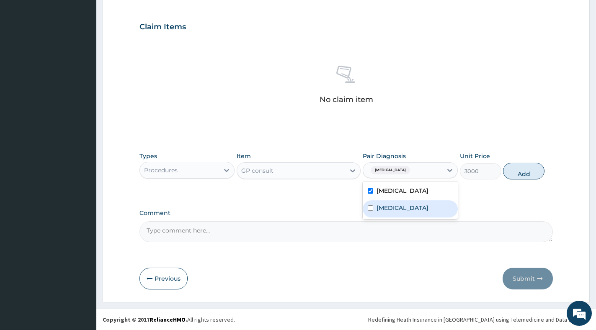
click at [405, 206] on div "Sepsis" at bounding box center [410, 209] width 95 height 17
checkbox input "true"
click at [525, 169] on button "Add" at bounding box center [523, 171] width 41 height 17
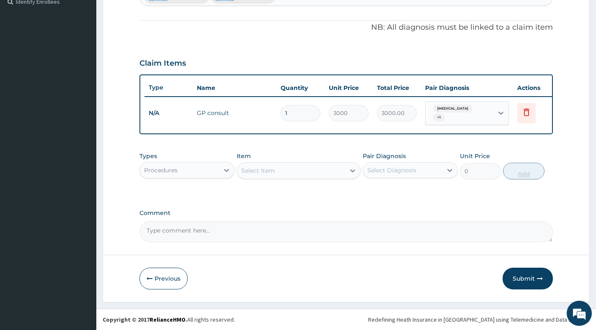
scroll to position [241, 0]
click at [215, 171] on div "Procedures" at bounding box center [179, 170] width 79 height 13
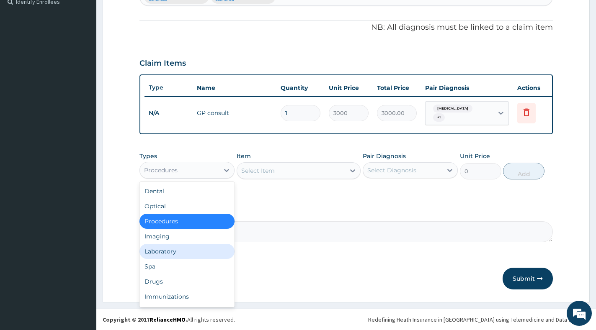
click at [171, 255] on div "Laboratory" at bounding box center [186, 251] width 95 height 15
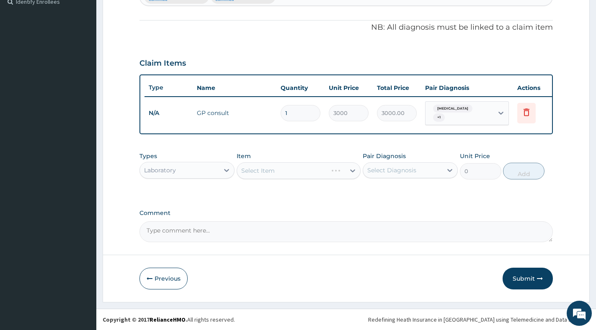
click at [352, 173] on div "Select Item" at bounding box center [299, 170] width 124 height 17
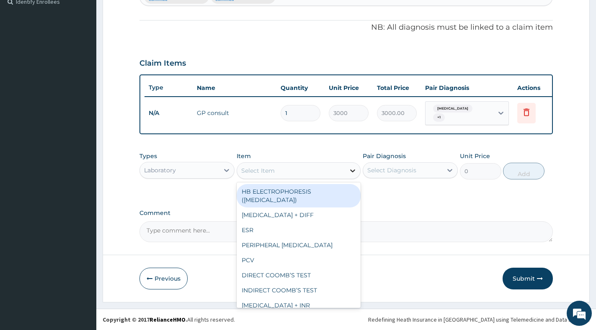
click at [351, 172] on icon at bounding box center [352, 171] width 8 height 8
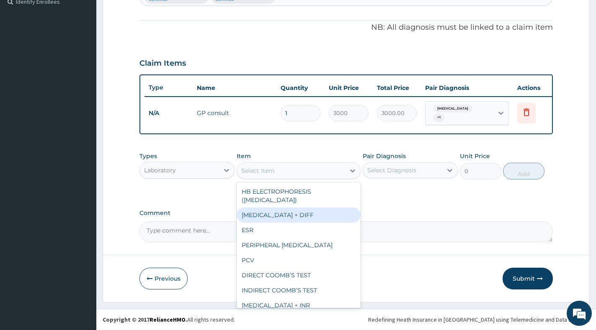
click at [309, 219] on div "FULL BLOOD COUNT + DIFF" at bounding box center [299, 215] width 124 height 15
type input "3500"
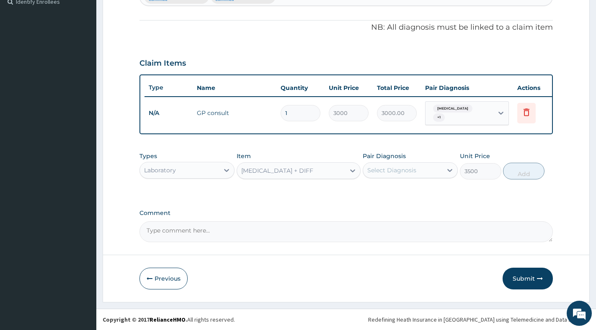
click at [425, 171] on div "Select Diagnosis" at bounding box center [402, 170] width 79 height 13
click at [410, 195] on div "Malaria" at bounding box center [410, 191] width 95 height 17
checkbox input "true"
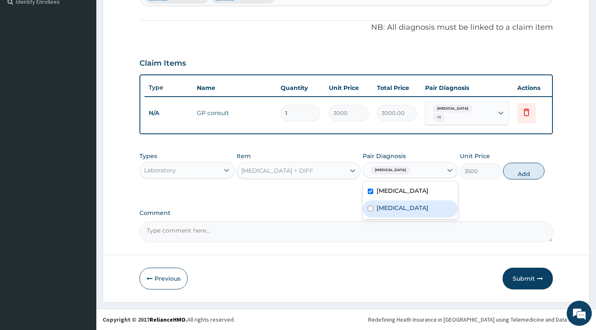
click at [402, 204] on div "Sepsis" at bounding box center [410, 209] width 95 height 17
checkbox input "true"
click at [518, 172] on button "Add" at bounding box center [523, 171] width 41 height 17
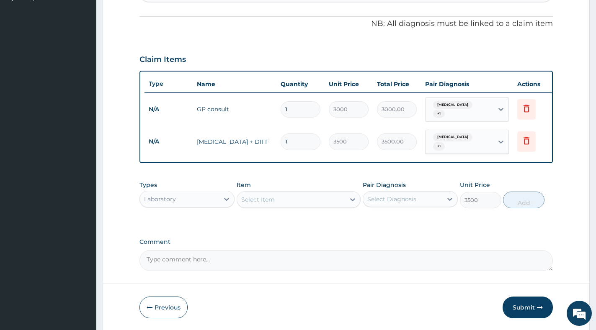
type input "0"
click at [318, 210] on div "Types Laboratory Item Select Item Pair Diagnosis Select Diagnosis Unit Price 0 …" at bounding box center [345, 195] width 413 height 36
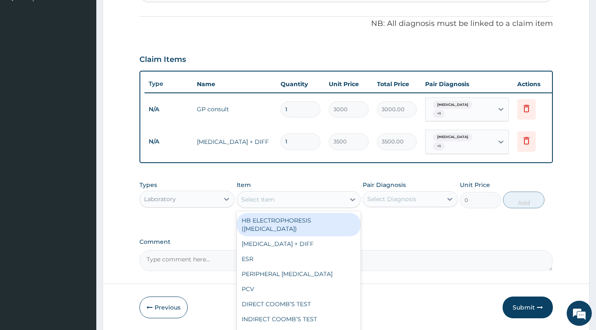
click at [323, 203] on div "Select Item" at bounding box center [291, 199] width 108 height 13
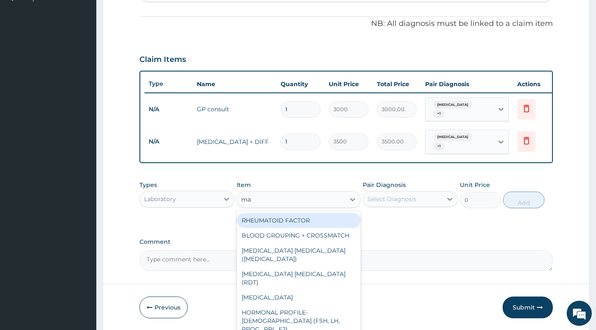
type input "mal"
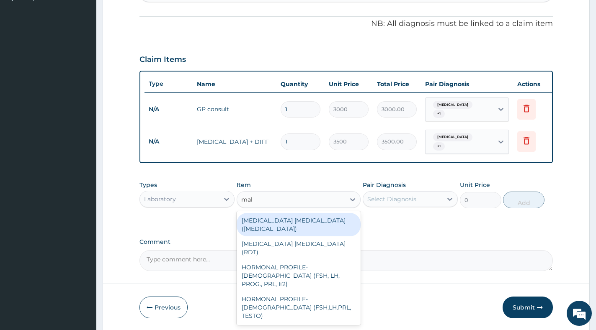
click at [315, 217] on div "MALARIA PARASITE (BLOOD FILM)" at bounding box center [299, 224] width 124 height 23
type input "2500"
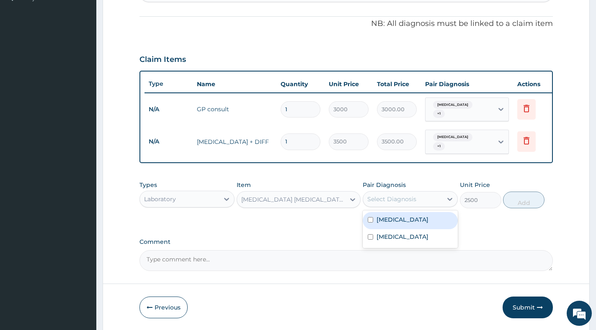
click at [399, 200] on div "Select Diagnosis" at bounding box center [391, 199] width 49 height 8
click at [391, 220] on label "Malaria" at bounding box center [402, 220] width 52 height 8
checkbox input "true"
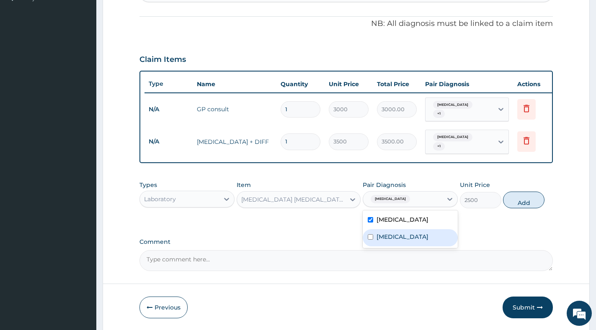
click at [389, 232] on div "Sepsis" at bounding box center [410, 237] width 95 height 17
checkbox input "true"
drag, startPoint x: 518, startPoint y: 201, endPoint x: 506, endPoint y: 203, distance: 11.8
click at [518, 201] on button "Add" at bounding box center [523, 200] width 41 height 17
type input "0"
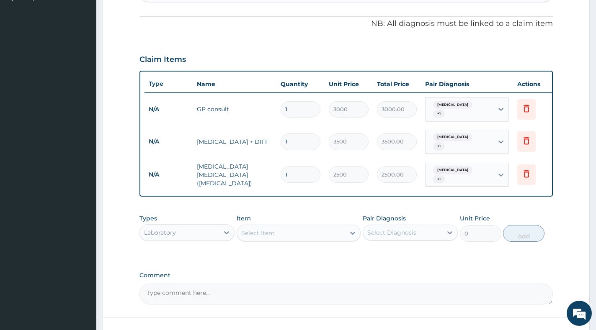
click at [255, 229] on div "Select Item" at bounding box center [257, 233] width 33 height 8
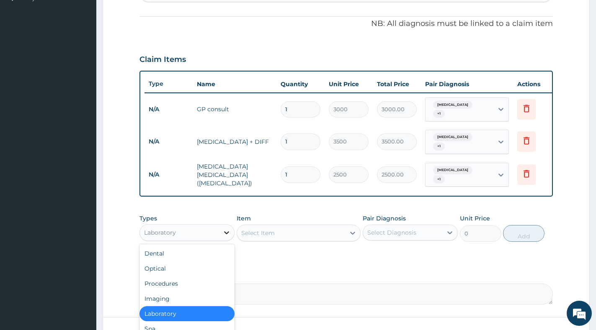
click at [225, 225] on div at bounding box center [226, 232] width 15 height 15
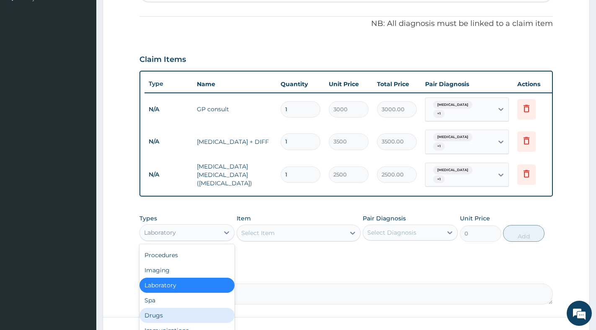
click at [173, 312] on div "Drugs" at bounding box center [186, 315] width 95 height 15
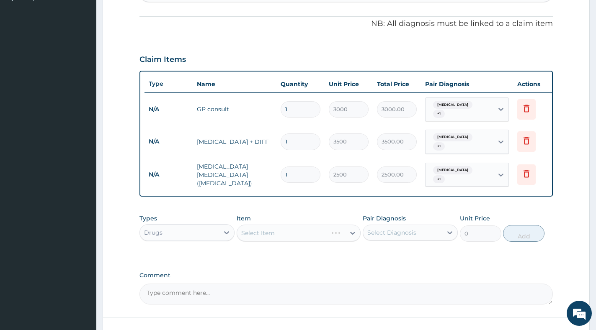
click at [346, 228] on div "Select Item" at bounding box center [299, 233] width 124 height 17
click at [378, 229] on div "Select Diagnosis" at bounding box center [391, 233] width 49 height 8
click at [379, 249] on label "Malaria" at bounding box center [402, 253] width 52 height 8
checkbox input "true"
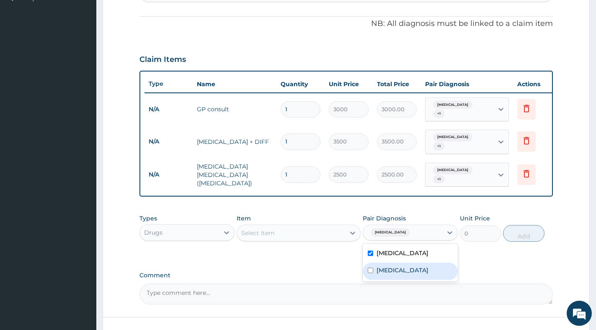
click at [375, 264] on div "Sepsis" at bounding box center [410, 271] width 95 height 17
checkbox input "true"
click at [344, 227] on div "Select Item" at bounding box center [291, 233] width 108 height 13
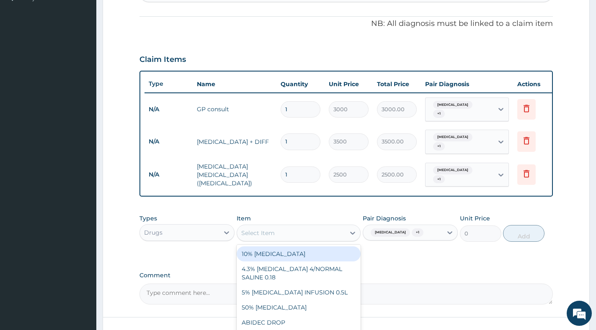
paste input "ARTEMETHER"
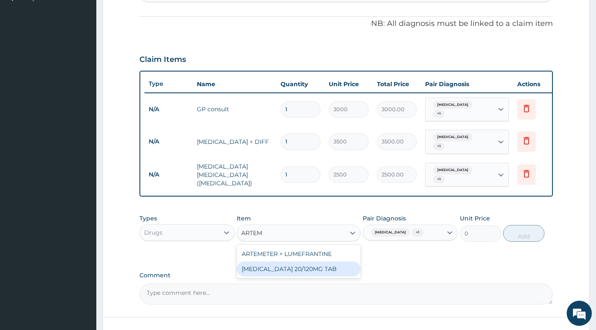
type input "ARTE"
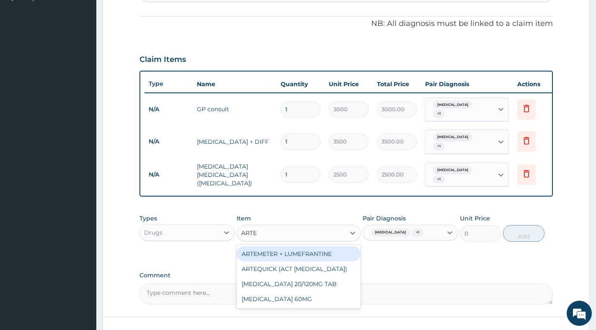
click at [327, 252] on div "ARTEMETER + LUMEFRANTINE" at bounding box center [299, 254] width 124 height 15
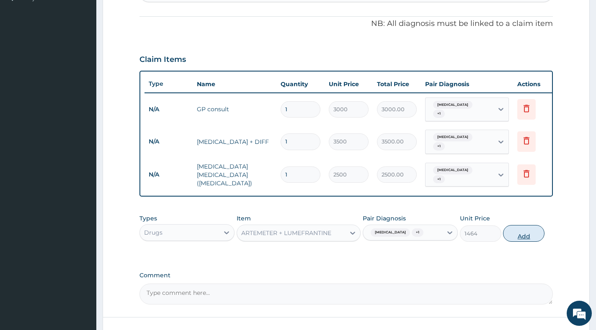
click at [523, 231] on button "Add" at bounding box center [523, 233] width 41 height 17
type input "0"
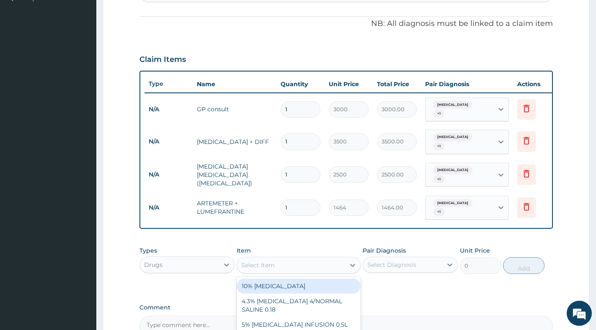
click at [264, 261] on div "Select Item" at bounding box center [257, 265] width 33 height 8
paste input "PARACETAMOL"
type input "PARACETAMOL"
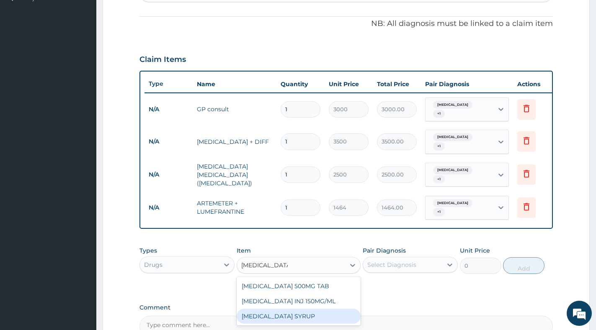
drag, startPoint x: 308, startPoint y: 309, endPoint x: 312, endPoint y: 306, distance: 5.0
click at [311, 309] on div "PARACETAMOL SYRUP" at bounding box center [299, 316] width 124 height 15
type input "488"
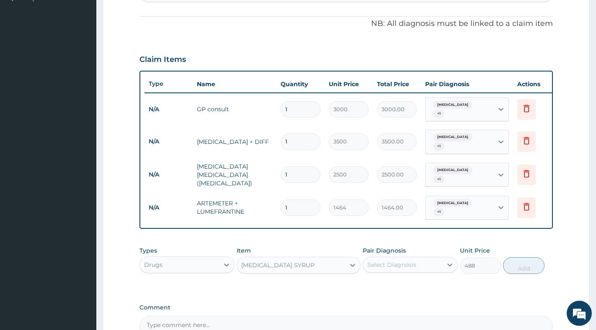
click at [425, 258] on div "Select Diagnosis" at bounding box center [402, 264] width 79 height 13
click at [421, 278] on div "Malaria" at bounding box center [410, 286] width 95 height 17
checkbox input "true"
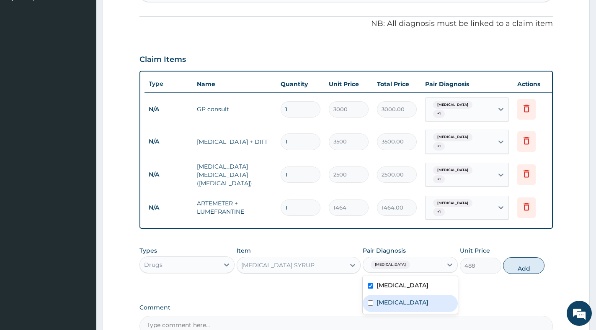
drag, startPoint x: 409, startPoint y: 297, endPoint x: 414, endPoint y: 291, distance: 8.0
click at [409, 296] on div "Sepsis" at bounding box center [410, 303] width 95 height 17
checkbox input "true"
click at [530, 260] on button "Add" at bounding box center [523, 266] width 41 height 17
type input "0"
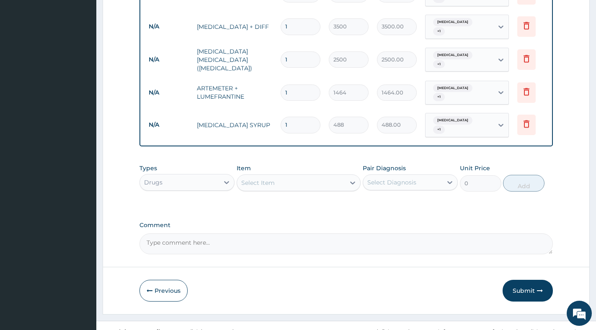
scroll to position [356, 0]
click at [520, 280] on button "Submit" at bounding box center [527, 291] width 50 height 22
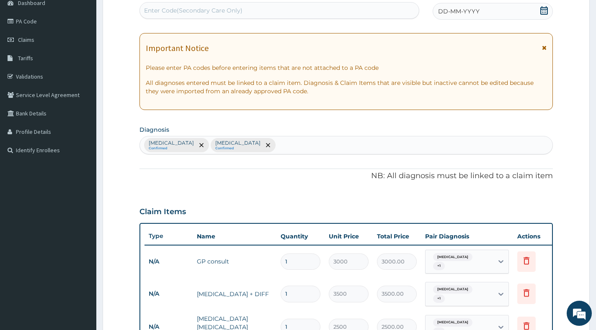
scroll to position [0, 0]
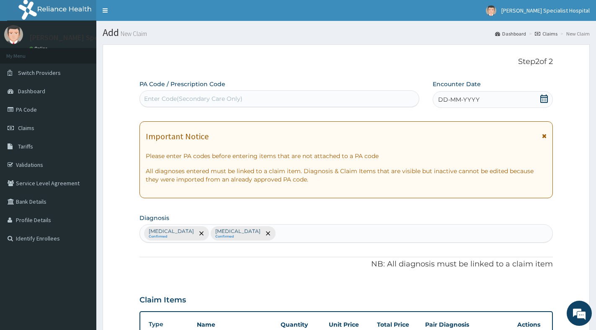
click at [539, 98] on div "DD-MM-YYYY" at bounding box center [493, 99] width 120 height 17
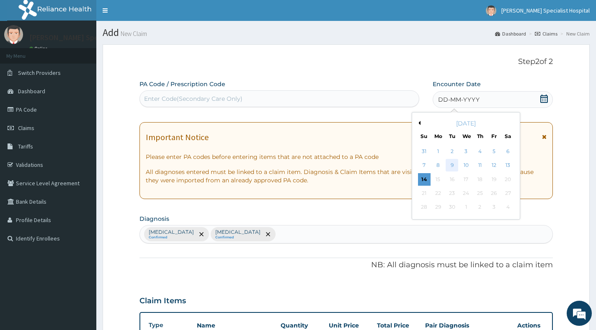
click at [446, 163] on div "9" at bounding box center [452, 166] width 13 height 13
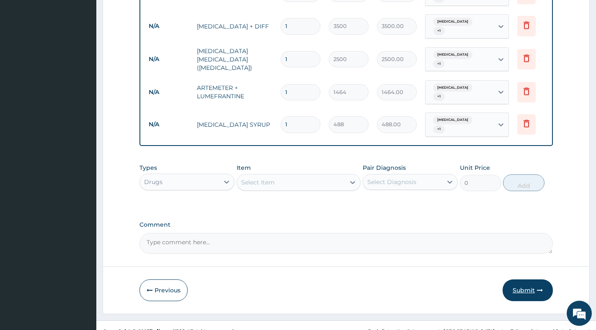
click at [524, 280] on button "Submit" at bounding box center [527, 291] width 50 height 22
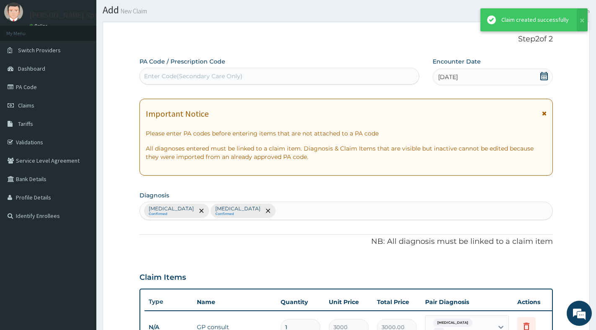
scroll to position [356, 0]
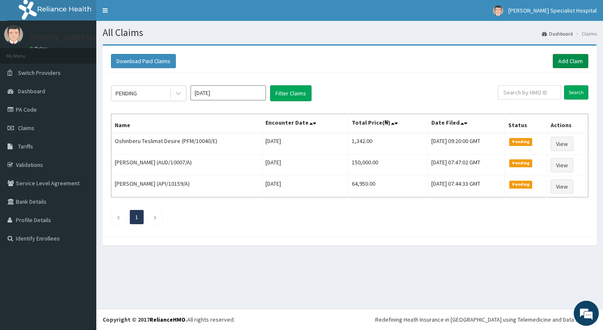
click at [563, 61] on link "Add Claim" at bounding box center [571, 61] width 36 height 14
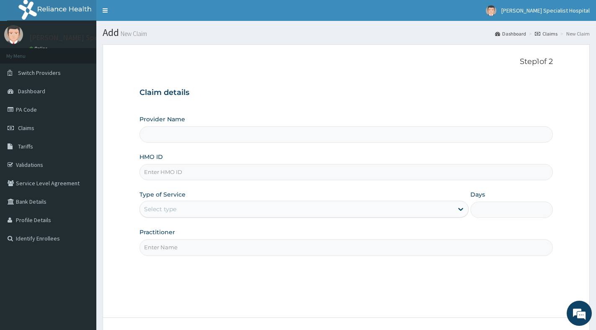
type input "[PERSON_NAME] Specialist Hospital"
click at [258, 170] on input "HMO ID" at bounding box center [345, 172] width 413 height 16
paste input "AIT/10591/A"
type input "AIT/10591/A"
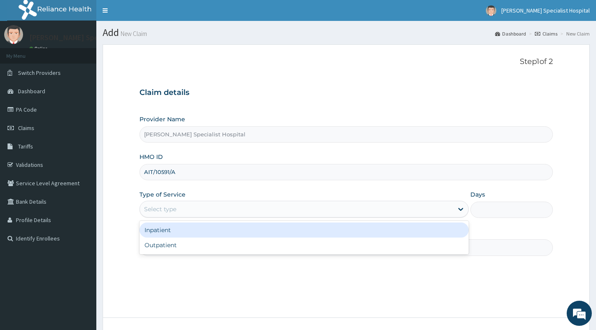
click at [227, 207] on div "Select type" at bounding box center [296, 209] width 313 height 13
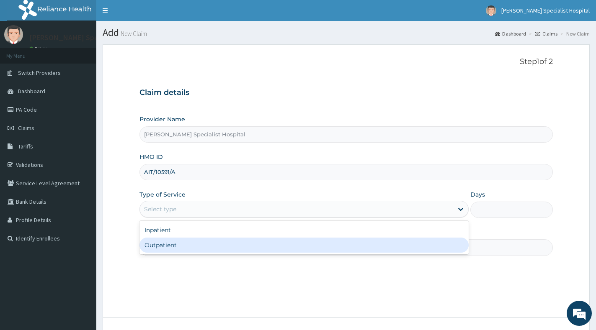
click at [215, 247] on div "Outpatient" at bounding box center [303, 245] width 329 height 15
type input "1"
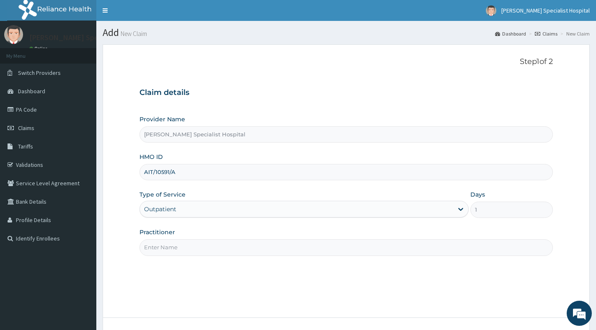
click at [215, 247] on input "Practitioner" at bounding box center [345, 248] width 413 height 16
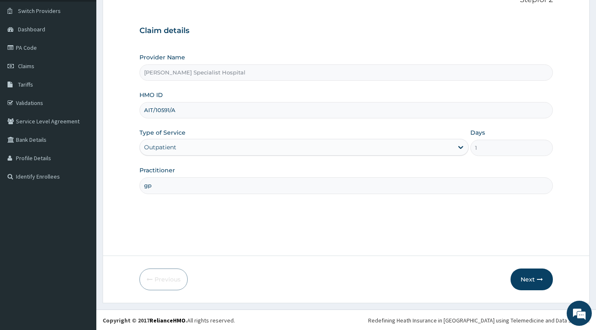
scroll to position [63, 0]
type input "gp"
click at [528, 274] on button "Next" at bounding box center [531, 279] width 42 height 22
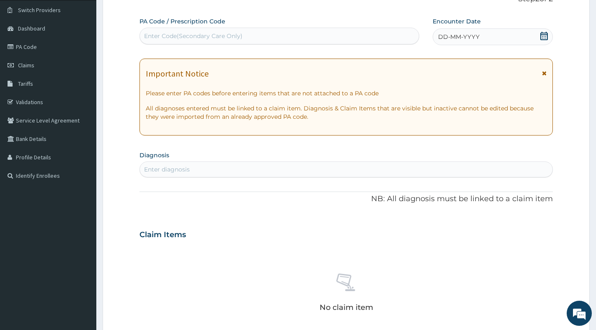
click at [236, 31] on div "Enter Code(Secondary Care Only)" at bounding box center [279, 35] width 279 height 13
paste input "PA/B28532"
type input "PA/B28532"
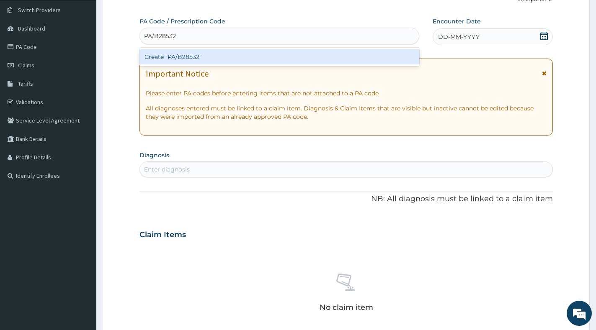
click at [247, 53] on div "Create "PA/B28532"" at bounding box center [279, 56] width 280 height 15
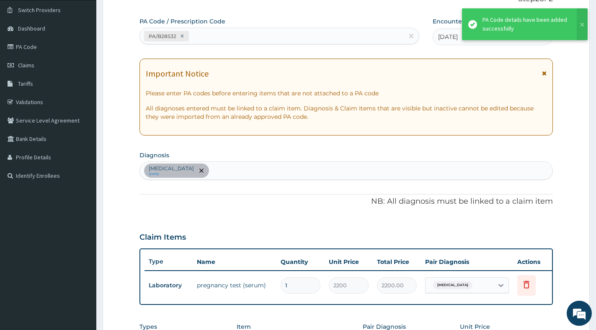
scroll to position [241, 0]
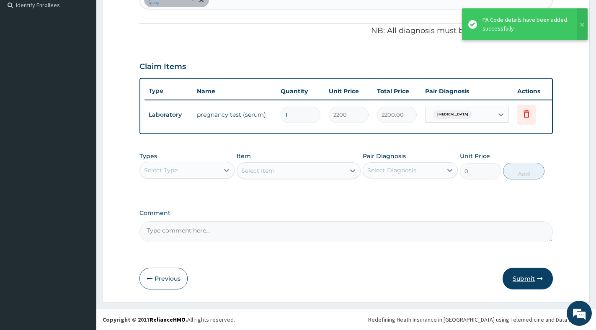
click at [527, 278] on button "Submit" at bounding box center [527, 279] width 50 height 22
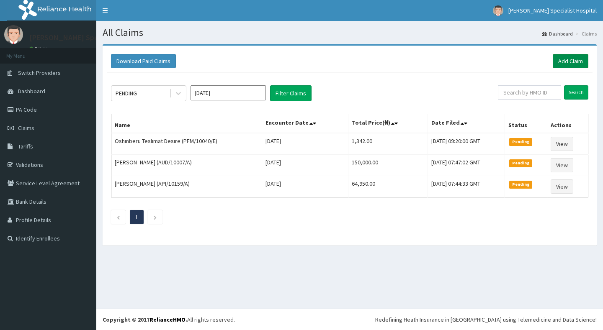
click at [570, 62] on link "Add Claim" at bounding box center [571, 61] width 36 height 14
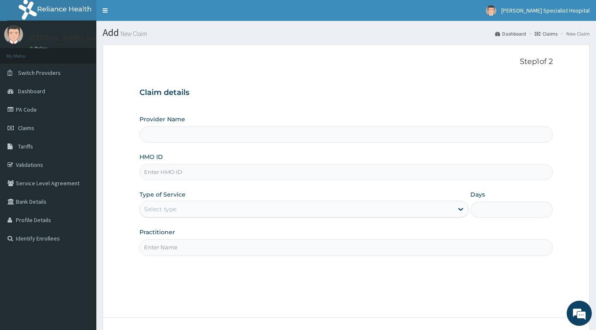
click at [225, 168] on input "HMO ID" at bounding box center [345, 172] width 413 height 16
paste input "AIT/10591/A"
type input "AIT/10591/A"
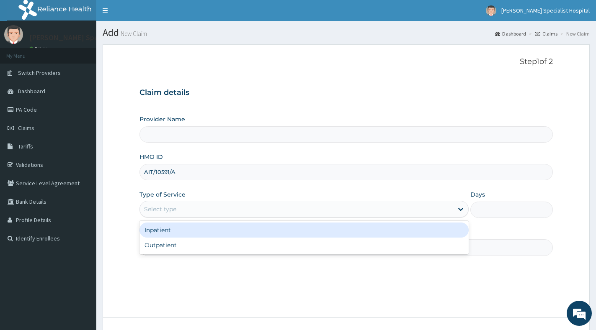
drag, startPoint x: 208, startPoint y: 208, endPoint x: 204, endPoint y: 222, distance: 14.4
click at [208, 208] on div "Select type" at bounding box center [296, 209] width 313 height 13
type input "[PERSON_NAME] Specialist Hospital"
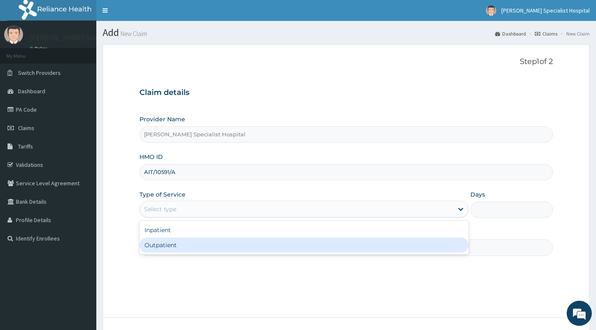
click at [199, 240] on div "Outpatient" at bounding box center [303, 245] width 329 height 15
type input "1"
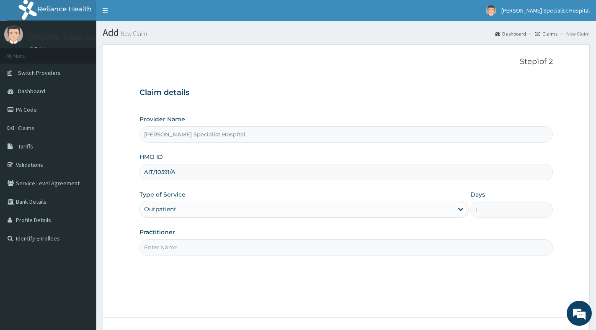
click at [198, 240] on input "Practitioner" at bounding box center [345, 248] width 413 height 16
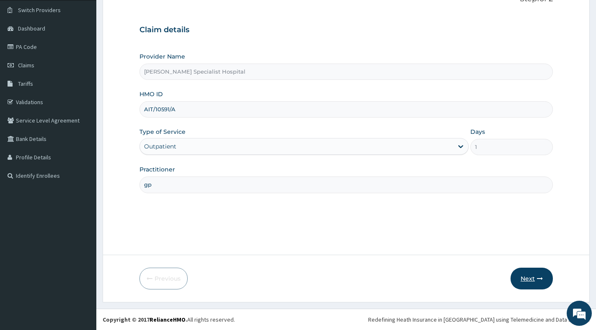
type input "gp"
drag, startPoint x: 533, startPoint y: 276, endPoint x: 531, endPoint y: 271, distance: 4.5
click at [531, 271] on button "Next" at bounding box center [531, 279] width 42 height 22
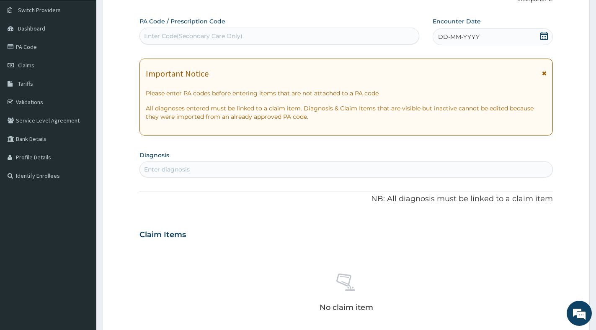
scroll to position [0, 0]
click at [254, 34] on div "Enter Code(Secondary Care Only)" at bounding box center [279, 35] width 279 height 13
paste input "PA/9F8A93"
type input "PA/9F8A93"
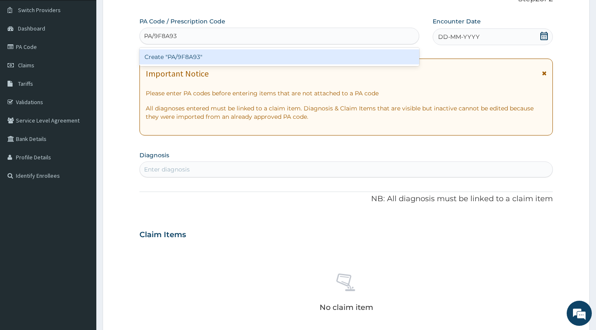
click at [251, 56] on div "Create "PA/9F8A93"" at bounding box center [279, 56] width 280 height 15
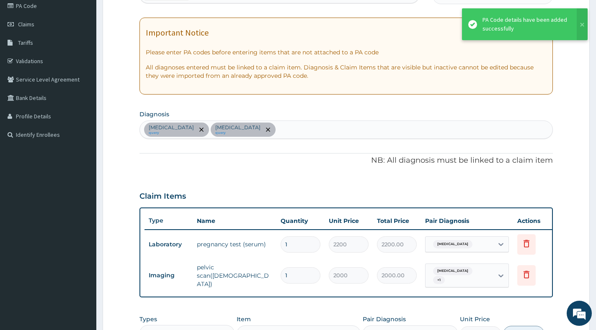
scroll to position [270, 0]
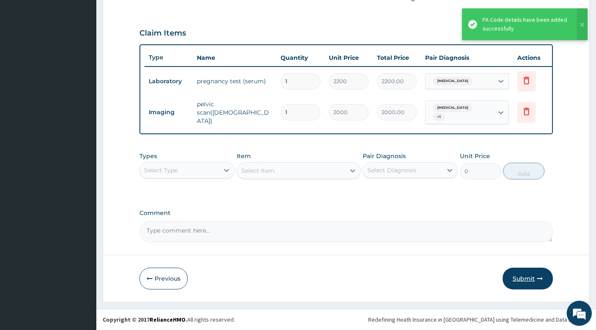
click at [520, 283] on button "Submit" at bounding box center [527, 279] width 50 height 22
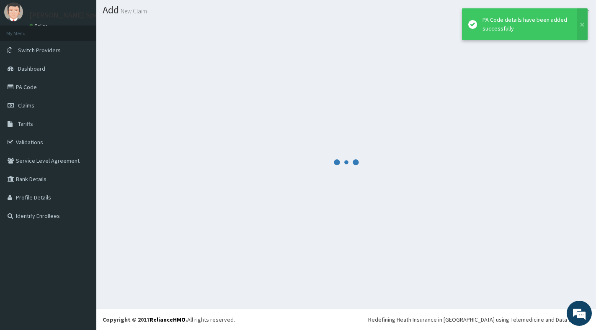
scroll to position [23, 0]
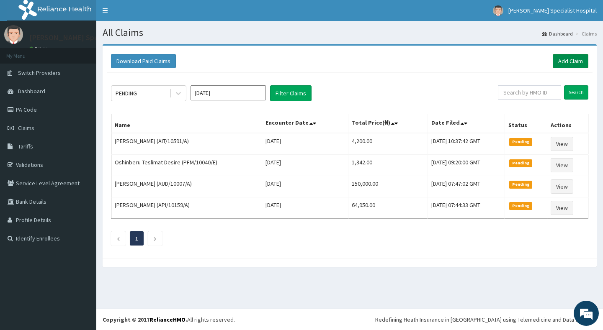
click at [579, 64] on link "Add Claim" at bounding box center [571, 61] width 36 height 14
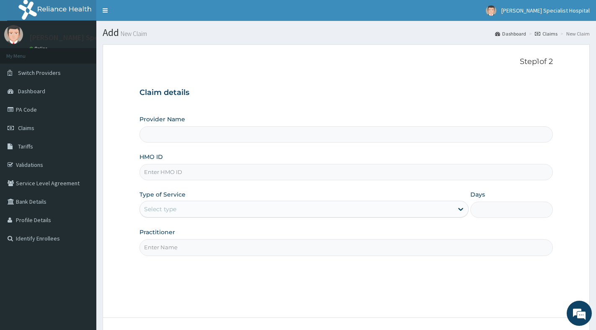
click at [254, 173] on input "HMO ID" at bounding box center [345, 172] width 413 height 16
paste input "PFM/10040/E"
type input "PFM/10040/E"
click at [246, 206] on div "Select type" at bounding box center [296, 209] width 313 height 13
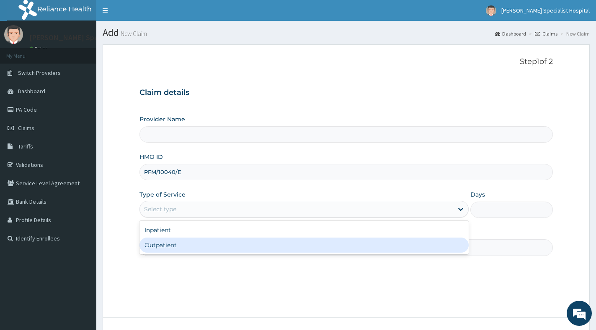
click at [234, 243] on div "Outpatient" at bounding box center [303, 245] width 329 height 15
type input "1"
type input "[PERSON_NAME] Specialist Hospital"
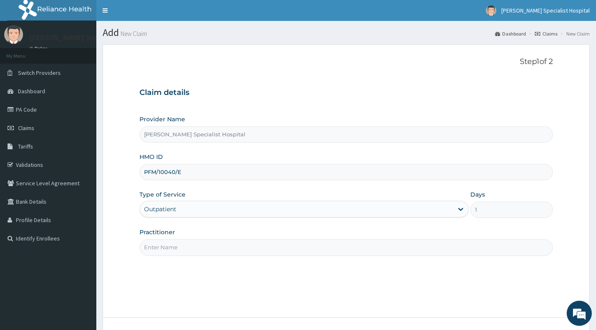
click at [235, 242] on input "Practitioner" at bounding box center [345, 248] width 413 height 16
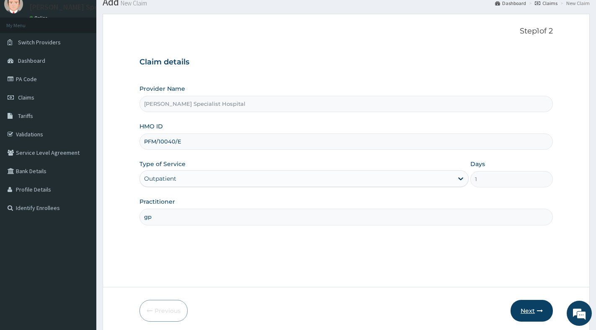
scroll to position [63, 0]
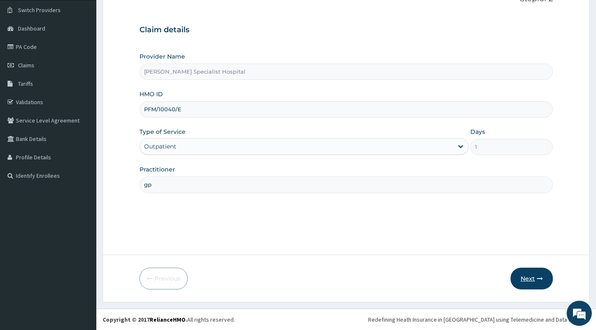
type input "gp"
click at [540, 276] on button "Next" at bounding box center [531, 279] width 42 height 22
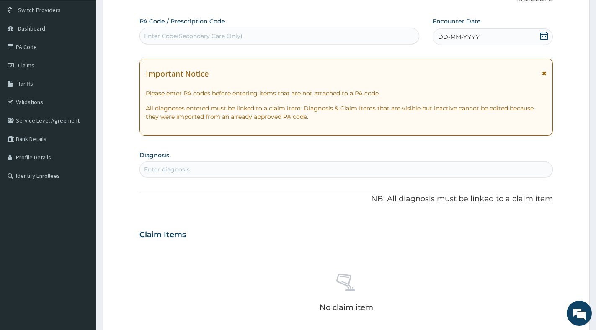
scroll to position [0, 0]
click at [326, 35] on div "Enter Code(Secondary Care Only)" at bounding box center [279, 35] width 279 height 13
paste input "PA/647918"
type input "PA/647918"
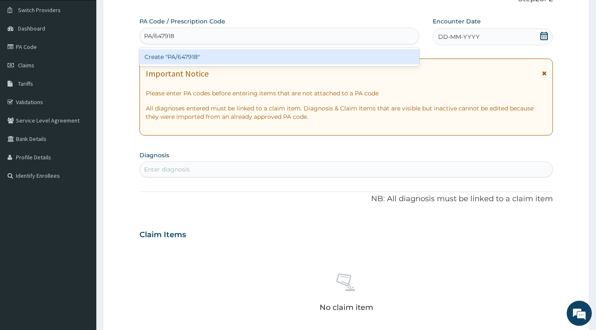
click at [315, 54] on div "Create "PA/647918"" at bounding box center [279, 56] width 280 height 15
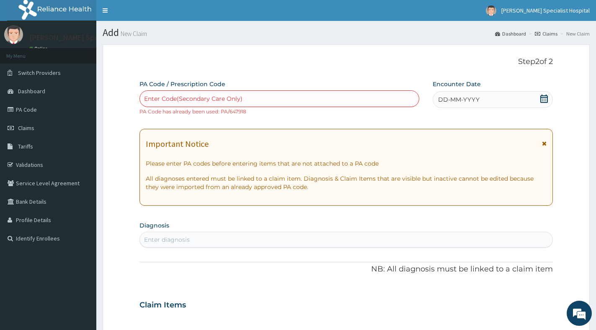
click at [546, 33] on link "Claims" at bounding box center [546, 33] width 23 height 7
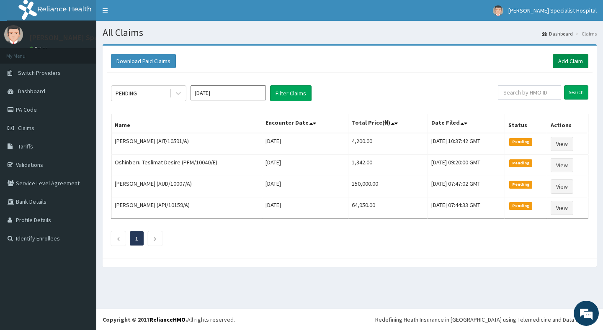
click at [576, 59] on link "Add Claim" at bounding box center [571, 61] width 36 height 14
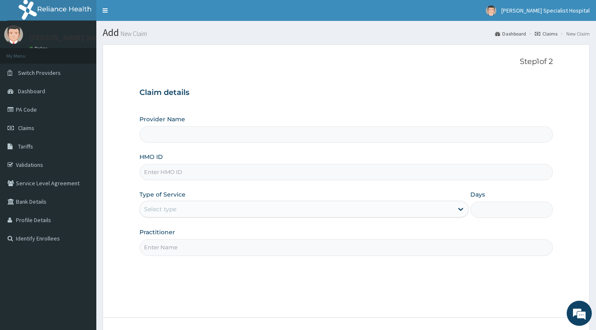
click at [272, 172] on input "HMO ID" at bounding box center [345, 172] width 413 height 16
paste input "FMP/10209/A"
type input "FMP/10209/A"
click at [255, 212] on div "Select type" at bounding box center [296, 209] width 313 height 13
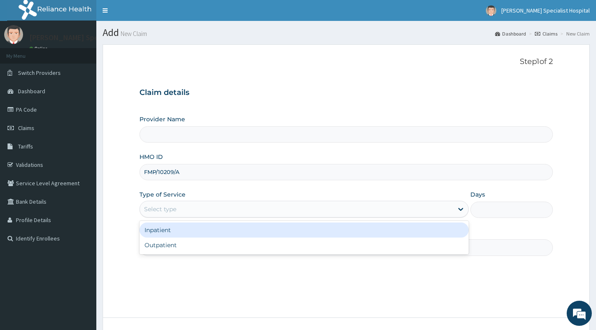
type input "[PERSON_NAME] Specialist Hospital"
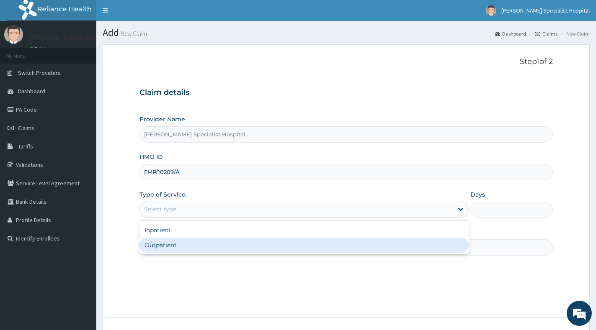
click at [245, 250] on div "Outpatient" at bounding box center [303, 245] width 329 height 15
type input "1"
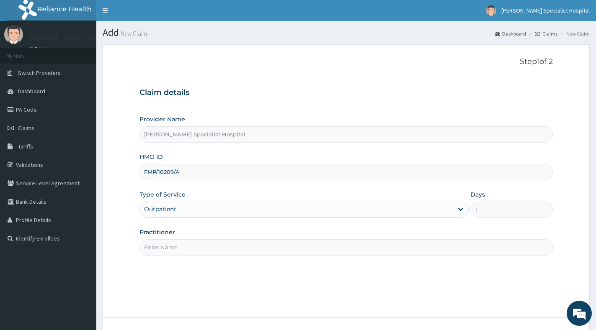
click at [240, 246] on input "Practitioner" at bounding box center [345, 248] width 413 height 16
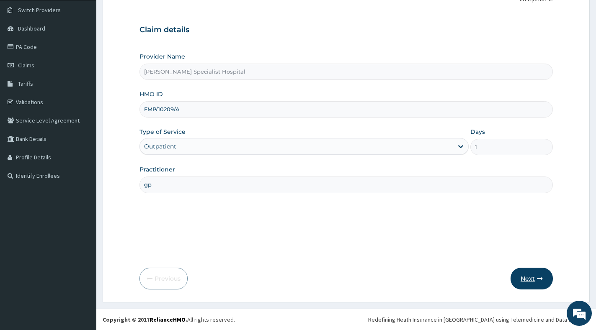
type input "gp"
click at [523, 271] on button "Next" at bounding box center [531, 279] width 42 height 22
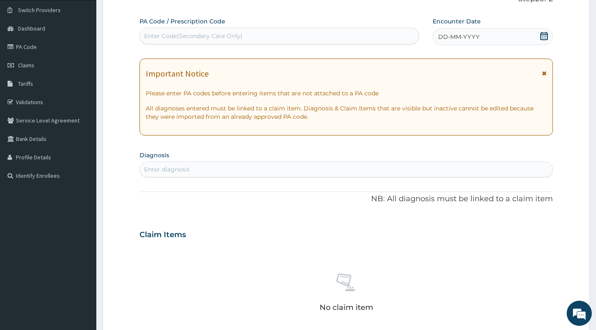
scroll to position [0, 0]
click at [304, 32] on div "Enter Code(Secondary Care Only)" at bounding box center [279, 35] width 279 height 13
paste input "PA/24A7C3"
type input "PA/24A7C3"
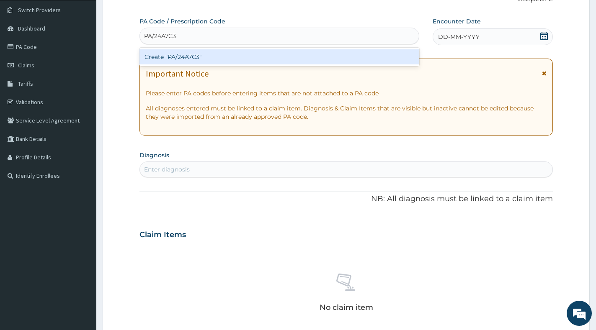
click at [283, 56] on div "Create "PA/24A7C3"" at bounding box center [279, 56] width 280 height 15
